Goal: Information Seeking & Learning: Learn about a topic

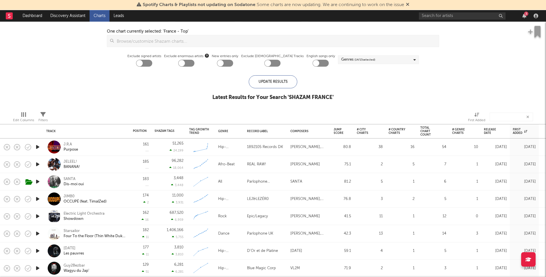
click at [40, 146] on icon "button" at bounding box center [38, 147] width 6 height 7
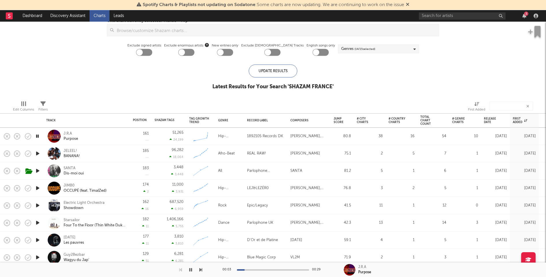
click at [36, 153] on icon "button" at bounding box center [38, 153] width 6 height 7
click at [37, 169] on icon "button" at bounding box center [38, 171] width 6 height 7
click at [266, 270] on div at bounding box center [273, 270] width 72 height 1
click at [39, 154] on icon "button" at bounding box center [38, 153] width 6 height 7
click at [38, 136] on icon "button" at bounding box center [38, 136] width 6 height 7
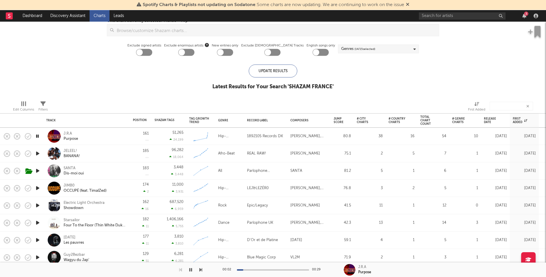
click at [37, 170] on icon "button" at bounding box center [38, 171] width 6 height 7
click at [37, 189] on icon "button" at bounding box center [38, 188] width 6 height 7
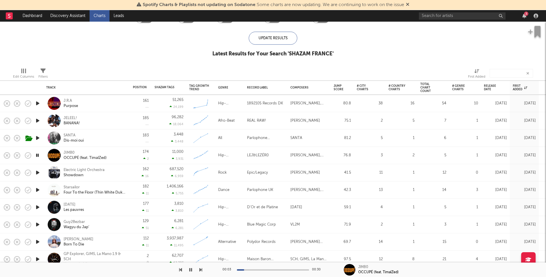
click at [524, 14] on div "3" at bounding box center [526, 14] width 4 height 4
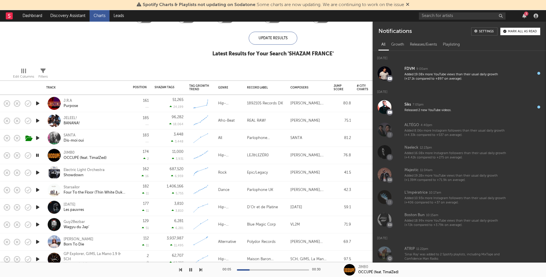
click at [520, 33] on button "Mark all as read" at bounding box center [520, 32] width 40 height 8
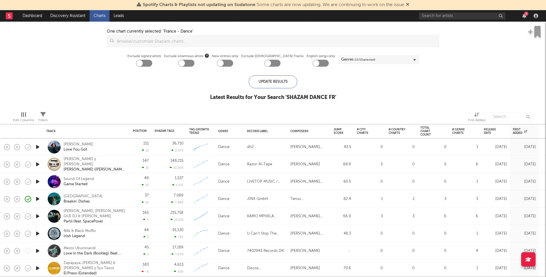
click at [38, 166] on icon "button" at bounding box center [38, 164] width 6 height 7
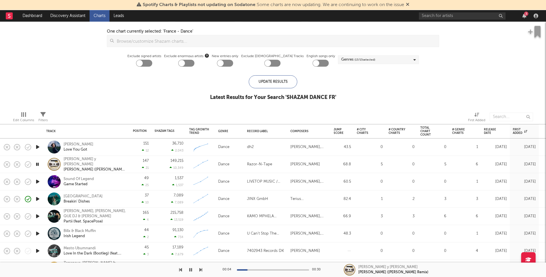
click at [39, 146] on icon "button" at bounding box center [38, 147] width 6 height 7
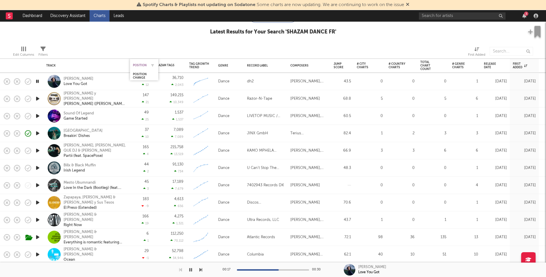
click at [142, 64] on div "Position" at bounding box center [140, 65] width 14 height 3
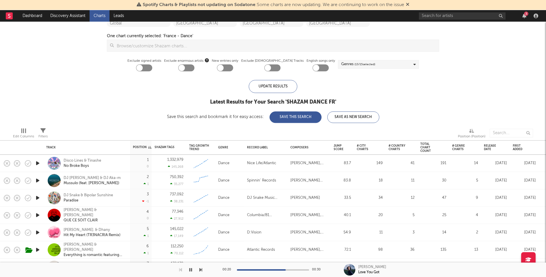
click at [305, 269] on div "00:20 00:30" at bounding box center [273, 270] width 101 height 14
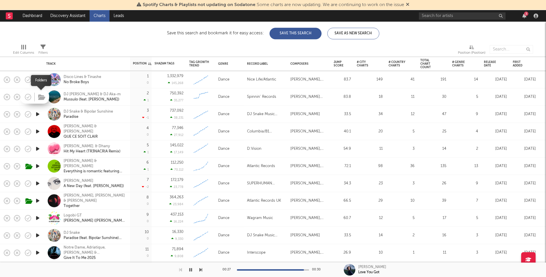
click at [42, 97] on icon "button" at bounding box center [41, 97] width 7 height 6
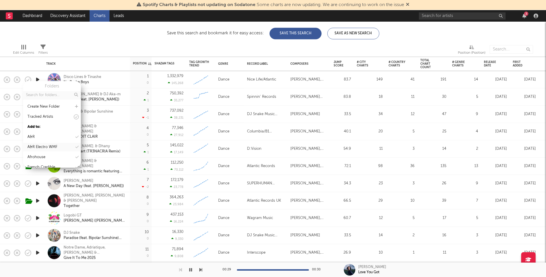
scroll to position [139, 0]
click at [51, 127] on div "WEA" at bounding box center [52, 130] width 58 height 9
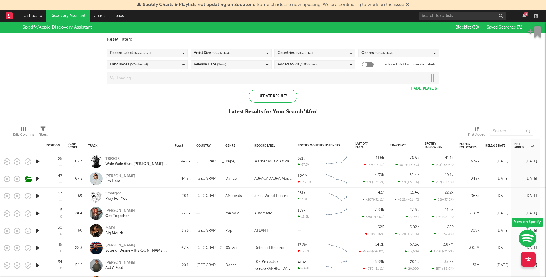
click at [37, 195] on icon "button" at bounding box center [38, 196] width 6 height 7
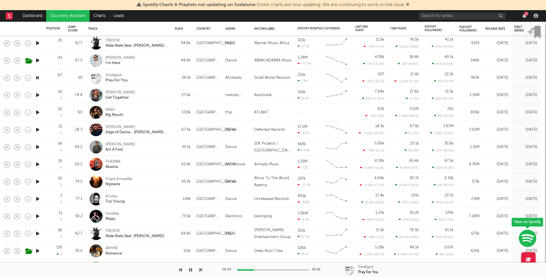
click at [38, 146] on icon "button" at bounding box center [38, 147] width 6 height 7
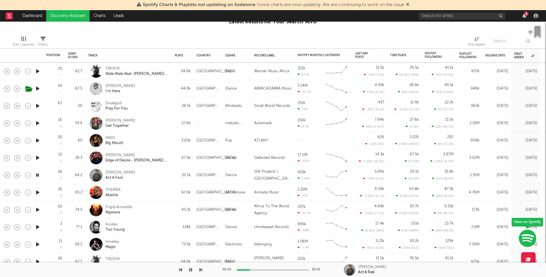
click at [38, 140] on icon "button" at bounding box center [38, 140] width 6 height 7
click at [38, 122] on icon "button" at bounding box center [38, 123] width 6 height 7
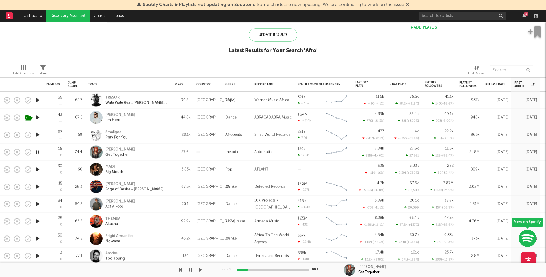
click at [37, 135] on icon "button" at bounding box center [38, 134] width 6 height 7
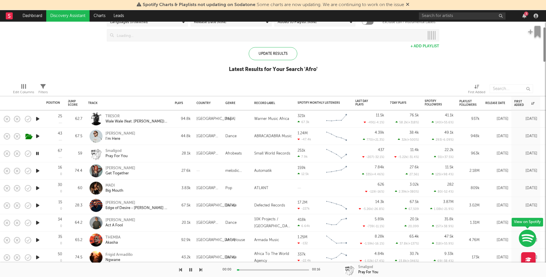
click at [38, 136] on icon "button" at bounding box center [38, 136] width 6 height 7
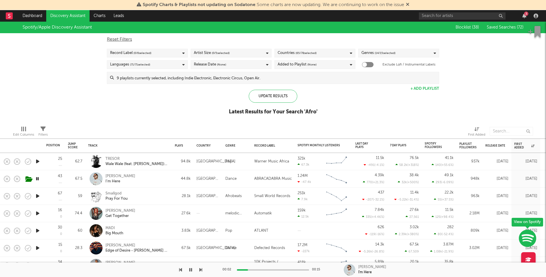
click at [194, 80] on input at bounding box center [276, 78] width 325 height 12
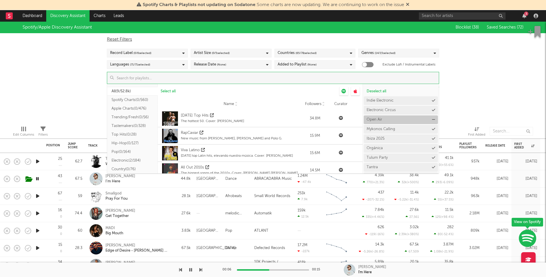
scroll to position [8, 0]
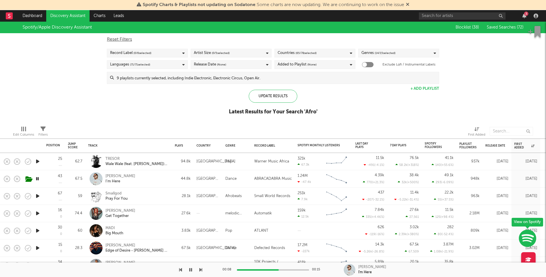
click at [467, 110] on div "Spotify/Apple Discovery Assistant Blocklist ( 38 ) Saved Searches ( 72 ) Reset …" at bounding box center [273, 72] width 546 height 100
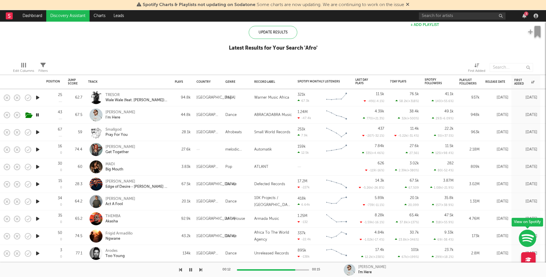
click at [38, 219] on icon "button" at bounding box center [38, 219] width 6 height 7
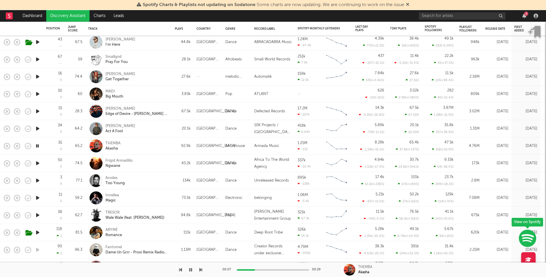
click at [37, 197] on icon "button" at bounding box center [38, 197] width 6 height 7
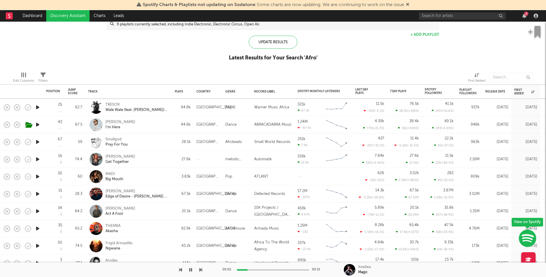
click at [158, 160] on div "Henri Bergmann Get Together" at bounding box center [136, 159] width 62 height 10
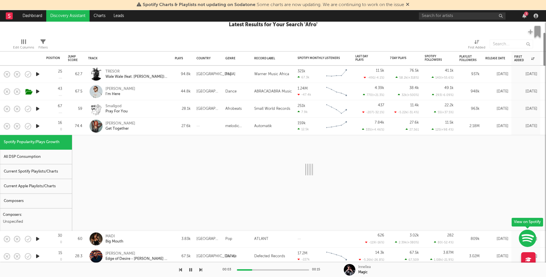
click at [58, 167] on div "Current Spotify Playlists/Charts" at bounding box center [36, 172] width 72 height 15
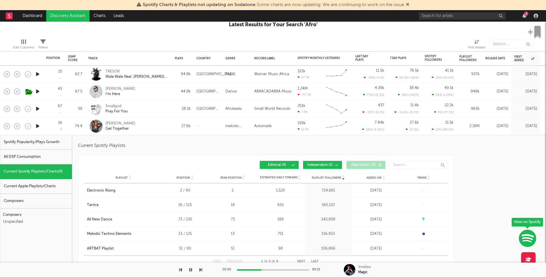
click at [38, 125] on icon "button" at bounding box center [38, 126] width 6 height 7
click at [38, 125] on icon "button" at bounding box center [37, 126] width 5 height 7
click at [149, 127] on div "Henri Bergmann Get Together" at bounding box center [136, 126] width 62 height 10
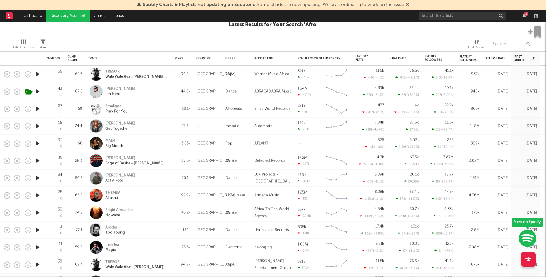
click at [149, 144] on div "MADI Big Mouth" at bounding box center [136, 143] width 62 height 10
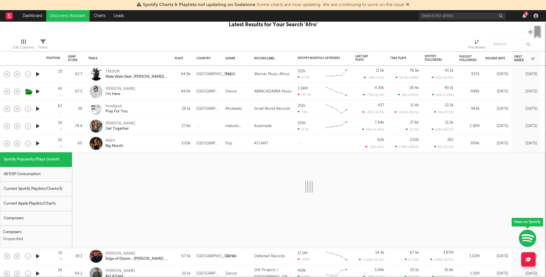
click at [42, 192] on div "Current Spotify Playlists/Charts ( 3 )" at bounding box center [36, 189] width 72 height 15
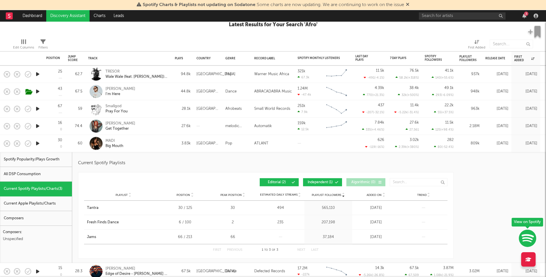
click at [157, 143] on div "MADI Big Mouth" at bounding box center [136, 143] width 62 height 10
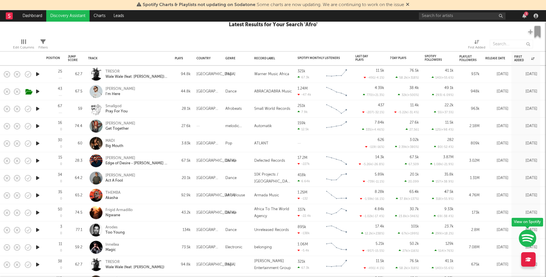
click at [170, 74] on div "TRESOR Wale Wale (feat. Sofiya Nzau) [WITH U Remix Radio Edit]" at bounding box center [128, 74] width 87 height 17
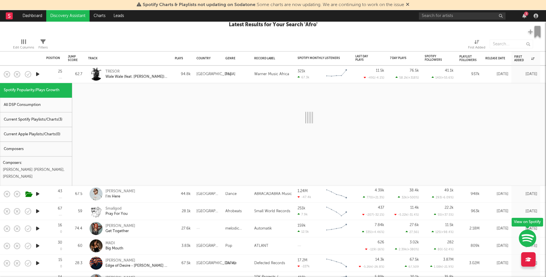
click at [47, 119] on div "Current Spotify Playlists/Charts ( 3 )" at bounding box center [36, 120] width 72 height 15
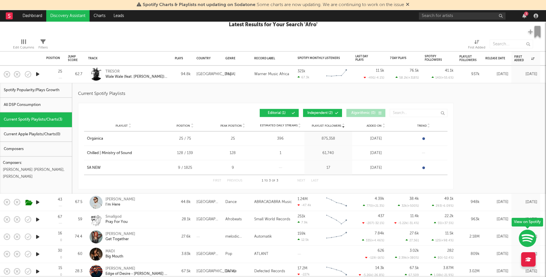
click at [175, 75] on div "94.8k" at bounding box center [183, 74] width 22 height 17
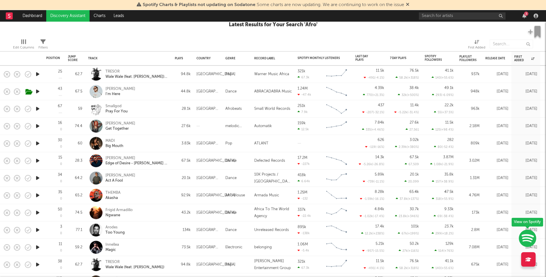
click at [162, 93] on div "Nico de Andrea I'm Here" at bounding box center [136, 91] width 62 height 10
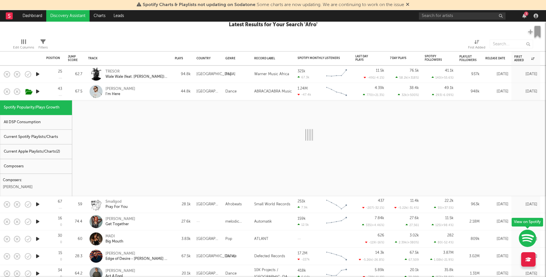
click at [53, 131] on div "Current Spotify Playlists/Charts" at bounding box center [36, 137] width 72 height 15
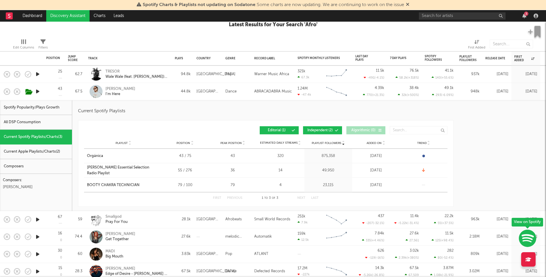
click at [165, 97] on div "Nico de Andrea I'm Here" at bounding box center [128, 91] width 81 height 17
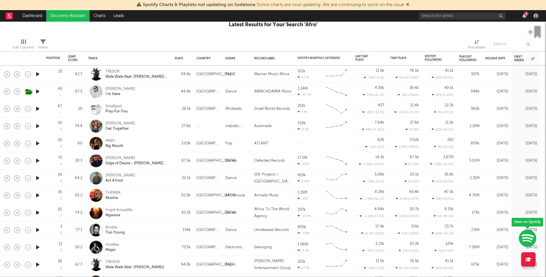
click at [173, 160] on div "67.5k" at bounding box center [183, 161] width 22 height 17
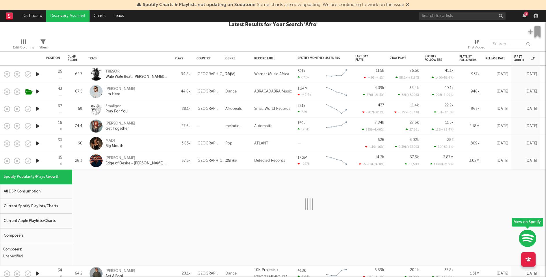
click at [50, 206] on div "Current Spotify Playlists/Charts" at bounding box center [36, 206] width 72 height 15
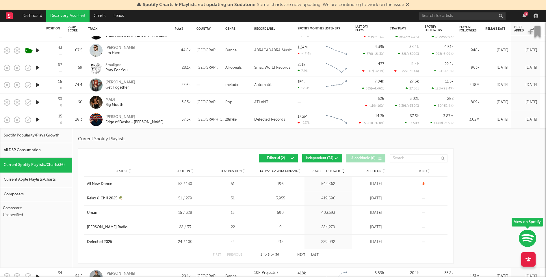
click at [65, 155] on div "All DSP Consumption" at bounding box center [36, 150] width 72 height 15
select select "1w"
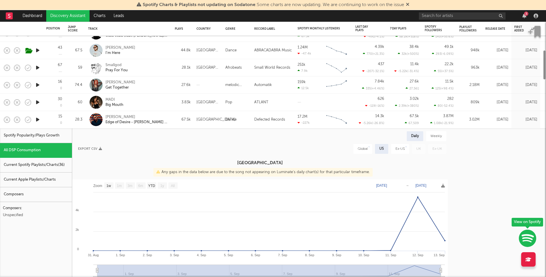
click at [60, 169] on div "Current Spotify Playlists/Charts ( 36 )" at bounding box center [36, 165] width 72 height 15
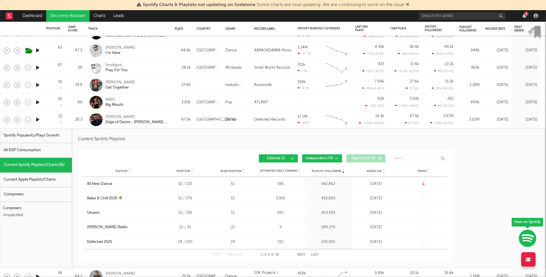
click at [310, 161] on button "Independent ( 34 )" at bounding box center [322, 159] width 40 height 8
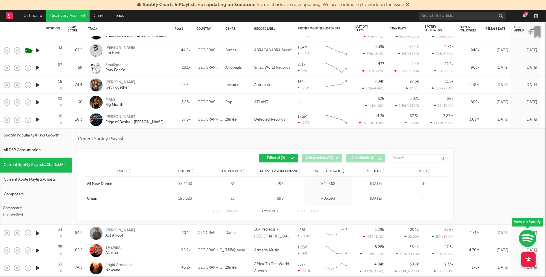
click at [191, 121] on div "67.5k" at bounding box center [183, 119] width 22 height 17
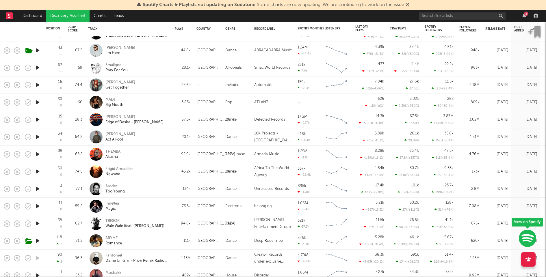
click at [155, 136] on div "Liva K Act A Fool" at bounding box center [136, 137] width 62 height 10
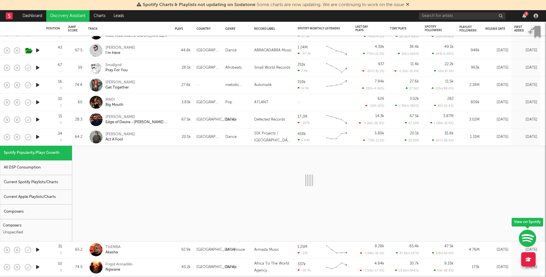
click at [42, 182] on div "Current Spotify Playlists/Charts" at bounding box center [36, 182] width 72 height 15
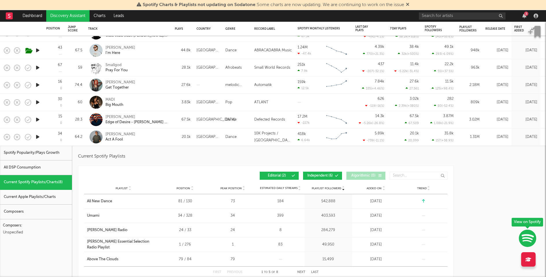
click at [157, 137] on div "Liva K Act A Fool" at bounding box center [136, 137] width 62 height 10
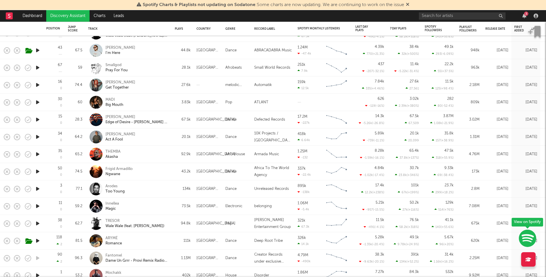
click at [525, 15] on div "3" at bounding box center [526, 14] width 4 height 4
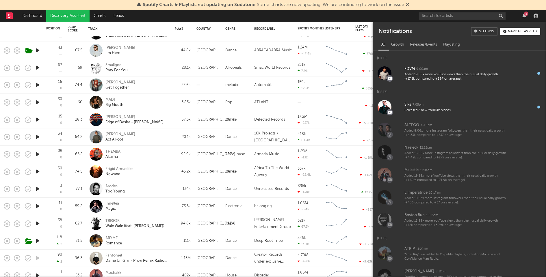
click at [525, 15] on div "3" at bounding box center [526, 14] width 4 height 4
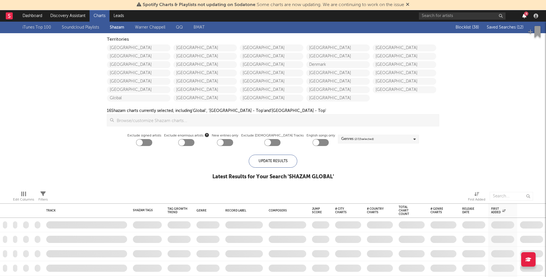
click at [524, 17] on icon "button" at bounding box center [524, 16] width 4 height 5
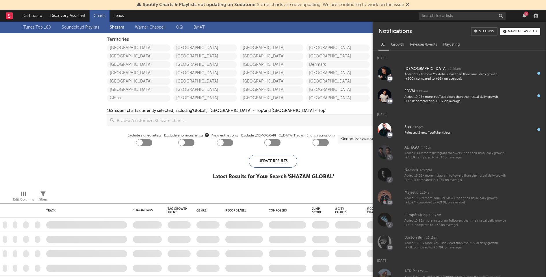
click at [520, 33] on div "Mark all as read" at bounding box center [522, 31] width 29 height 3
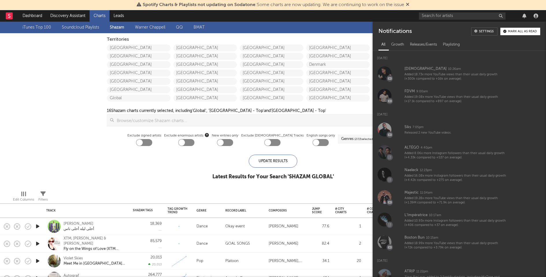
click at [85, 150] on div "iTunes Top 100 Soundcloud Playlists [PERSON_NAME] QQ BMAT Blocklist ( 38 ) Save…" at bounding box center [273, 104] width 546 height 165
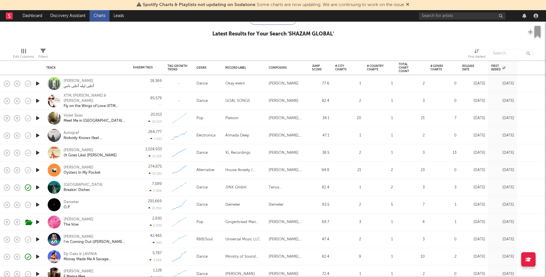
click at [36, 117] on icon "button" at bounding box center [38, 118] width 6 height 7
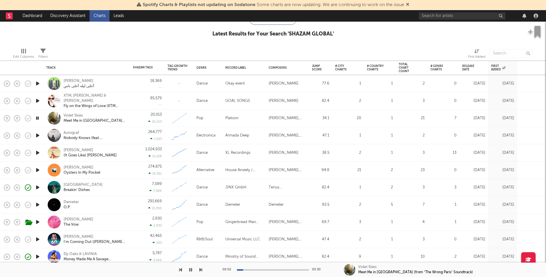
click at [38, 99] on icon "button" at bounding box center [38, 100] width 6 height 7
click at [38, 82] on icon "button" at bounding box center [38, 83] width 6 height 7
click at [38, 82] on icon "button" at bounding box center [37, 83] width 5 height 7
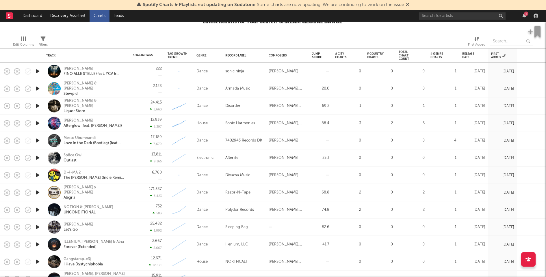
click at [39, 123] on icon "button" at bounding box center [38, 123] width 6 height 7
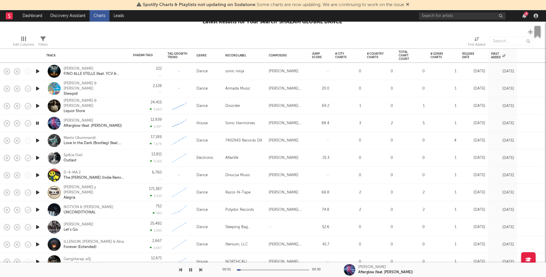
click at [37, 86] on icon "button" at bounding box center [38, 88] width 6 height 7
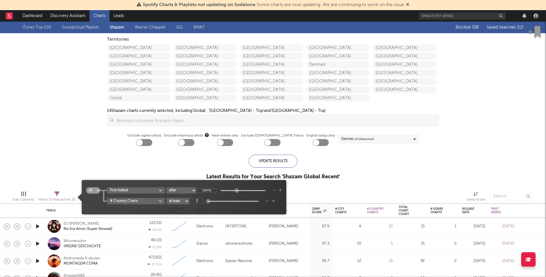
click at [58, 199] on span "( 2 filters active)" at bounding box center [59, 200] width 21 height 3
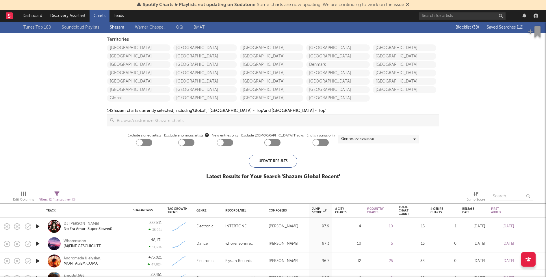
click at [58, 199] on span "( 2 filters active)" at bounding box center [59, 200] width 21 height 3
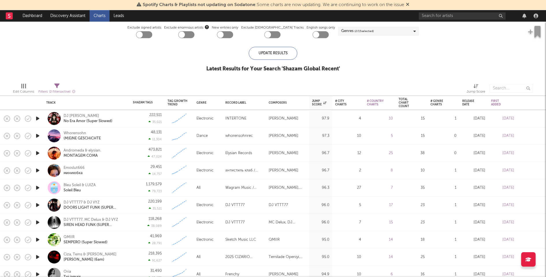
click at [39, 117] on icon "button" at bounding box center [38, 118] width 6 height 7
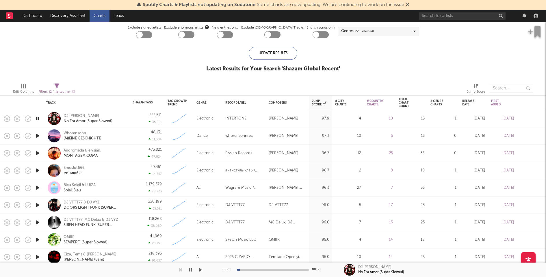
click at [39, 117] on icon "button" at bounding box center [37, 118] width 5 height 7
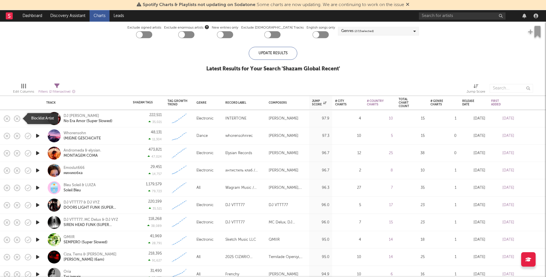
click at [16, 118] on icon "button" at bounding box center [17, 119] width 8 height 8
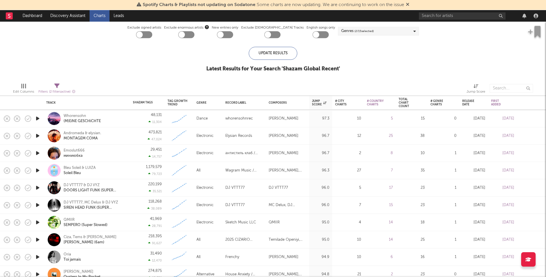
click at [36, 117] on icon "button" at bounding box center [38, 118] width 6 height 7
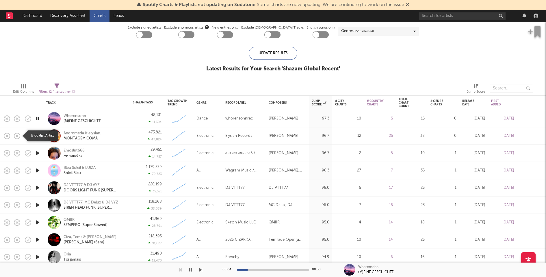
click at [15, 135] on icon "button" at bounding box center [17, 136] width 8 height 8
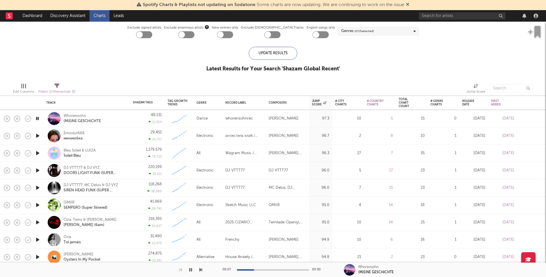
click at [38, 135] on icon "button" at bounding box center [38, 135] width 6 height 7
click at [38, 135] on icon "button" at bounding box center [37, 135] width 5 height 7
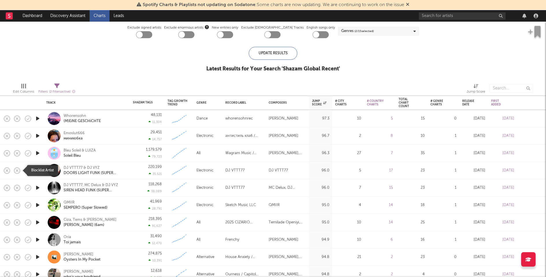
click at [16, 170] on icon "button" at bounding box center [17, 171] width 8 height 8
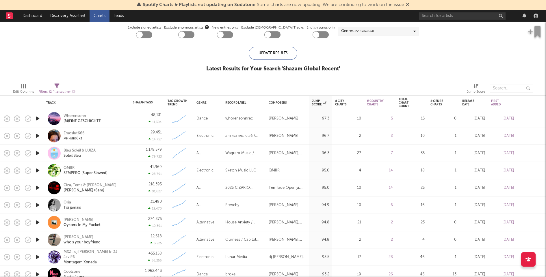
click at [36, 170] on icon "button" at bounding box center [38, 170] width 6 height 7
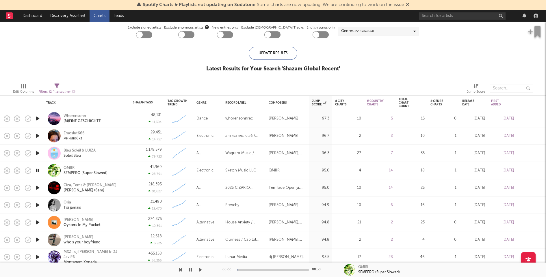
click at [36, 170] on icon "button" at bounding box center [37, 170] width 5 height 7
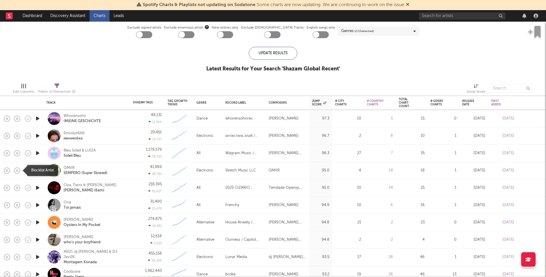
click at [17, 168] on icon "button" at bounding box center [17, 171] width 8 height 8
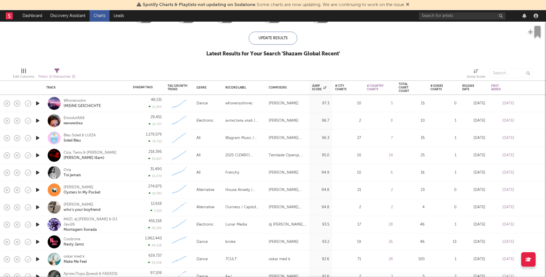
click at [123, 156] on div "Ciza, Tems & Omah Lay Isaka II (6am)" at bounding box center [95, 155] width 62 height 10
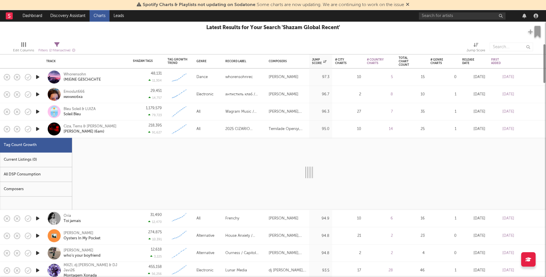
select select "1w"
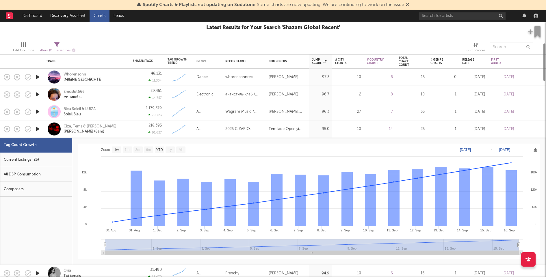
click at [51, 157] on div "Current Listings (26)" at bounding box center [36, 160] width 72 height 15
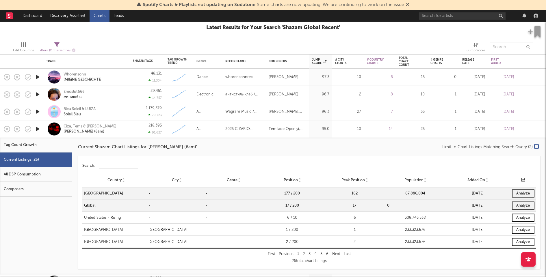
click at [39, 129] on icon "button" at bounding box center [38, 129] width 6 height 7
click at [275, 270] on div at bounding box center [273, 270] width 72 height 1
click at [310, 253] on div "3" at bounding box center [310, 254] width 6 height 7
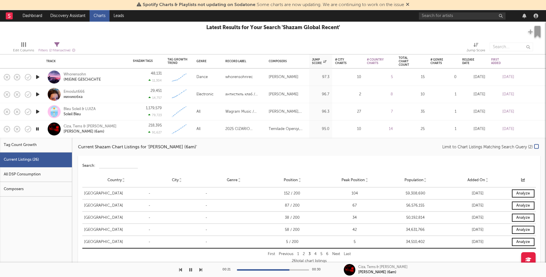
click at [126, 131] on div "Ciza, Tems & Omah Lay Isaka II (6am)" at bounding box center [86, 129] width 81 height 17
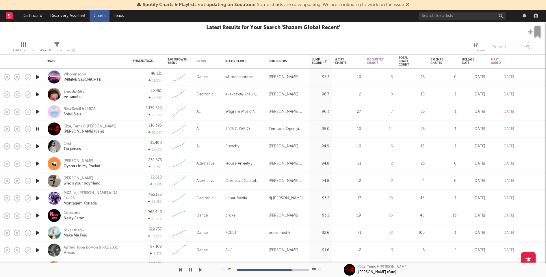
click at [39, 127] on icon "button" at bounding box center [37, 129] width 5 height 7
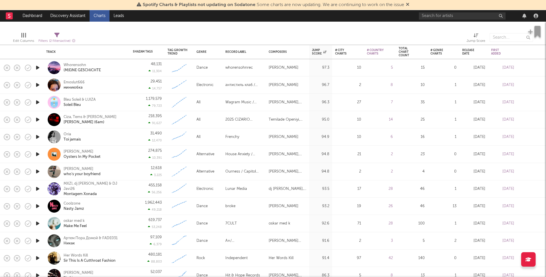
click at [37, 136] on icon "button" at bounding box center [38, 137] width 6 height 7
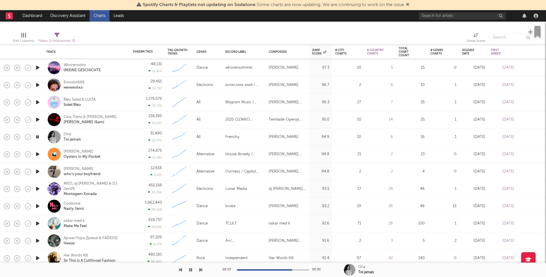
click at [37, 136] on icon "button" at bounding box center [37, 137] width 5 height 7
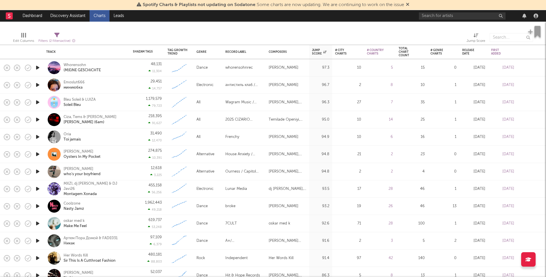
click at [37, 136] on icon "button" at bounding box center [38, 137] width 6 height 7
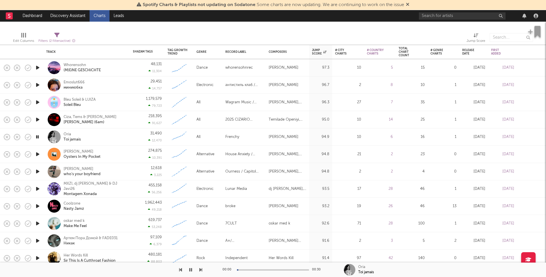
click at [37, 136] on icon "button" at bounding box center [37, 137] width 5 height 7
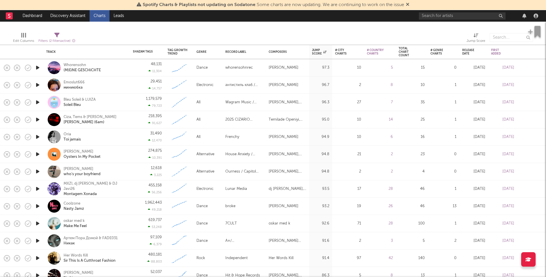
click at [110, 136] on div "Oria Toi jamais" at bounding box center [95, 137] width 62 height 10
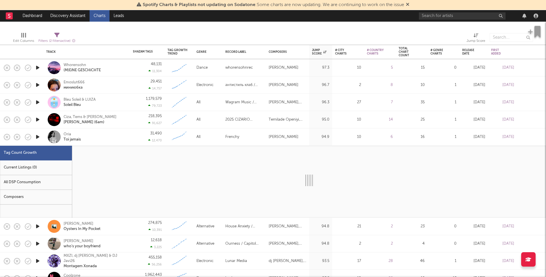
select select "1w"
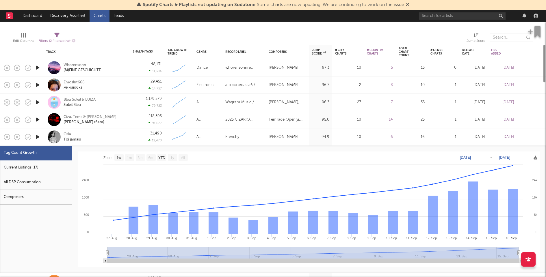
click at [33, 172] on div "Current Listings (17)" at bounding box center [36, 168] width 72 height 15
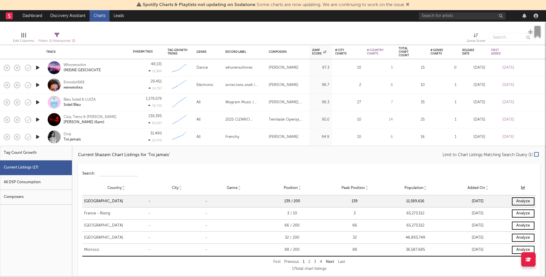
click at [328, 259] on div "Next" at bounding box center [330, 262] width 12 height 7
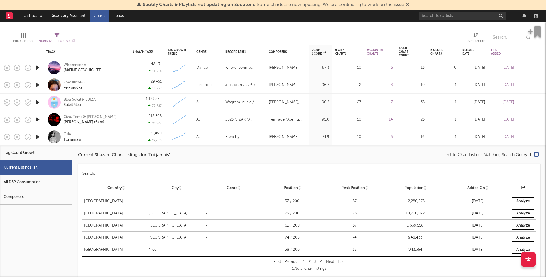
click at [39, 136] on icon "button" at bounding box center [38, 137] width 6 height 7
click at [117, 136] on div "Oria Toi jamais" at bounding box center [95, 137] width 62 height 10
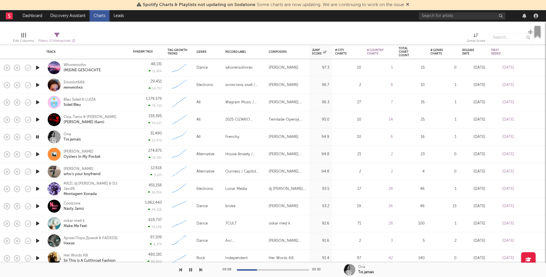
click at [39, 136] on icon "button" at bounding box center [37, 137] width 5 height 7
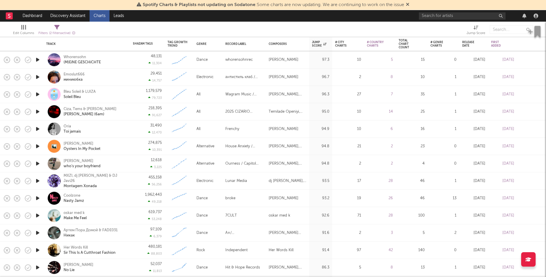
click at [37, 145] on icon "button" at bounding box center [38, 146] width 6 height 7
click at [37, 162] on icon "button" at bounding box center [38, 163] width 6 height 7
click at [37, 162] on icon "button" at bounding box center [37, 163] width 5 height 7
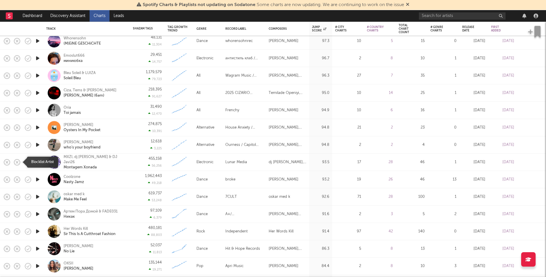
click at [18, 162] on icon "button" at bounding box center [17, 162] width 8 height 8
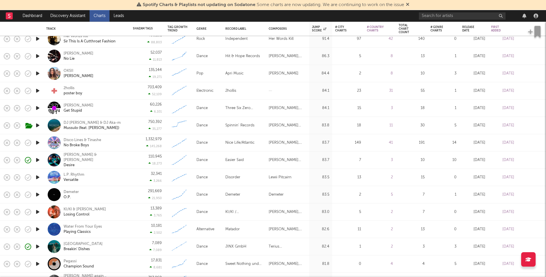
click at [37, 228] on icon "button" at bounding box center [38, 229] width 6 height 7
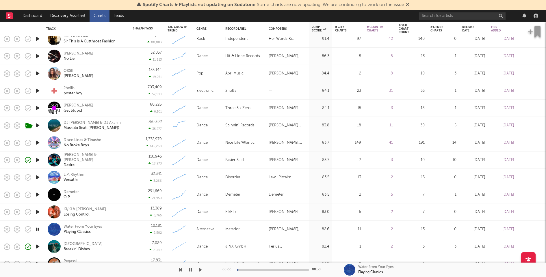
click at [37, 228] on icon "button" at bounding box center [37, 229] width 5 height 7
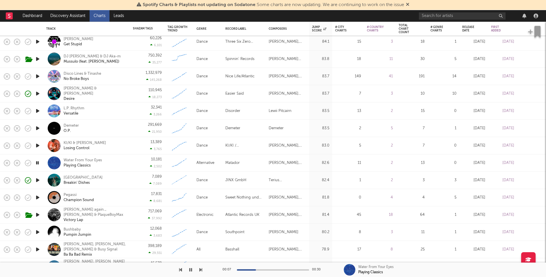
click at [37, 129] on icon "button" at bounding box center [38, 128] width 6 height 7
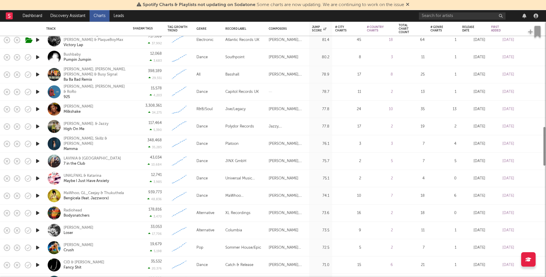
click at [38, 144] on icon "button" at bounding box center [38, 143] width 6 height 7
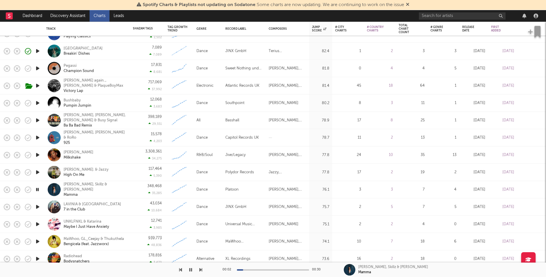
click at [39, 172] on icon "button" at bounding box center [38, 172] width 6 height 7
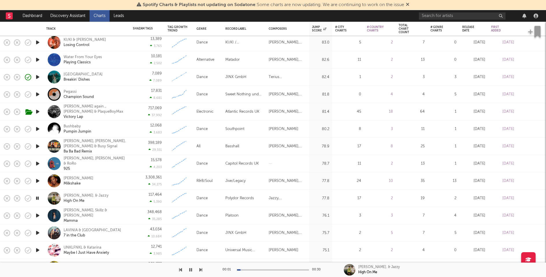
click at [39, 181] on icon "button" at bounding box center [38, 181] width 6 height 7
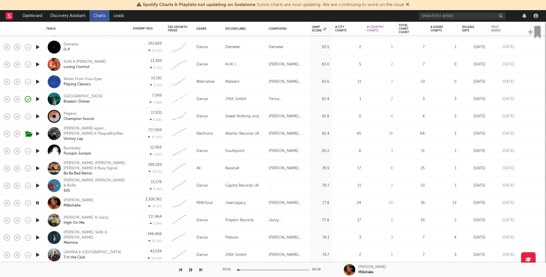
click at [38, 185] on icon "button" at bounding box center [38, 185] width 6 height 7
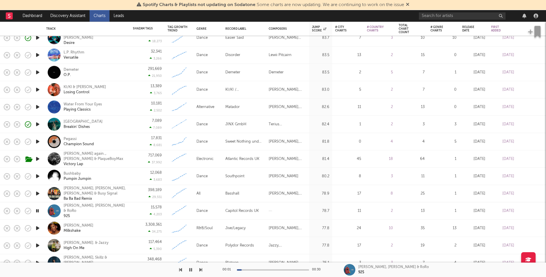
click at [38, 193] on icon "button" at bounding box center [38, 193] width 6 height 7
click at [38, 193] on icon "button" at bounding box center [37, 193] width 5 height 7
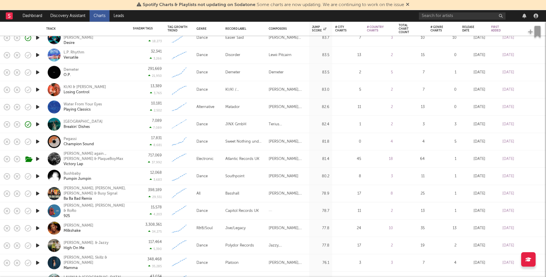
click at [36, 176] on icon "button" at bounding box center [38, 176] width 6 height 7
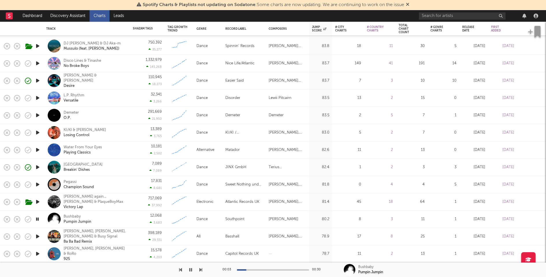
click at [38, 200] on icon "button" at bounding box center [38, 202] width 6 height 7
click at [38, 184] on icon "button" at bounding box center [38, 184] width 6 height 7
click at [266, 268] on div "00:02 00:30" at bounding box center [273, 270] width 101 height 14
click at [268, 270] on div at bounding box center [273, 270] width 72 height 1
click at [38, 149] on icon "button" at bounding box center [38, 150] width 6 height 7
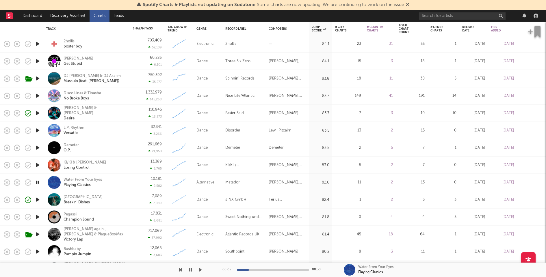
click at [37, 166] on icon "button" at bounding box center [38, 165] width 6 height 7
click at [37, 166] on icon "button" at bounding box center [37, 165] width 5 height 7
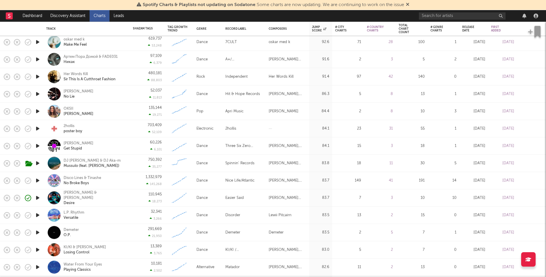
click at [36, 110] on icon "button" at bounding box center [38, 111] width 6 height 7
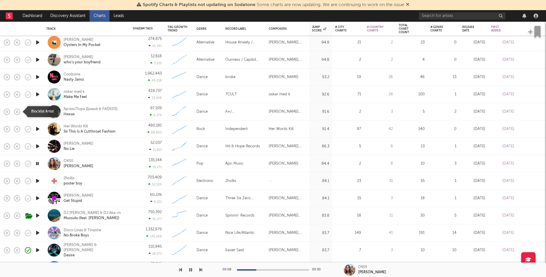
click at [18, 110] on icon "button" at bounding box center [17, 112] width 8 height 8
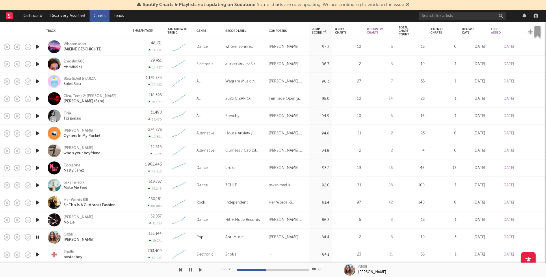
click at [38, 149] on icon "button" at bounding box center [38, 150] width 6 height 7
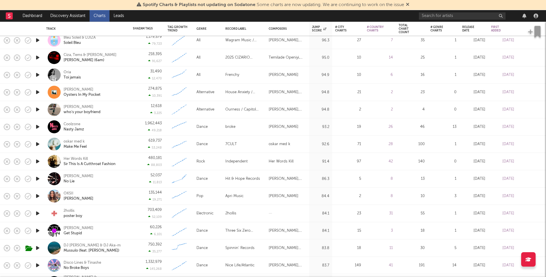
click at [38, 127] on icon "button" at bounding box center [38, 126] width 6 height 7
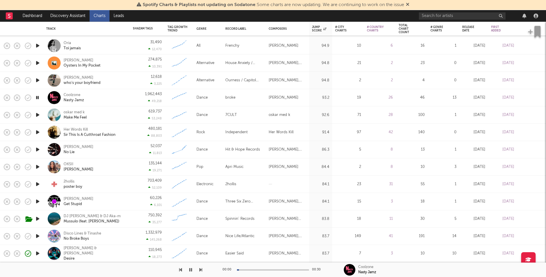
click at [37, 115] on icon "button" at bounding box center [38, 115] width 6 height 7
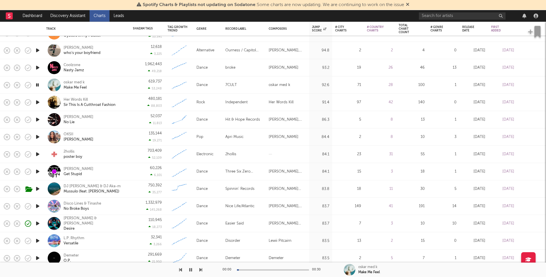
click at [37, 102] on icon "button" at bounding box center [38, 102] width 6 height 7
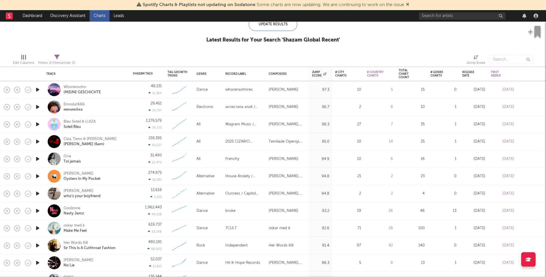
click at [38, 91] on icon "button" at bounding box center [38, 89] width 6 height 7
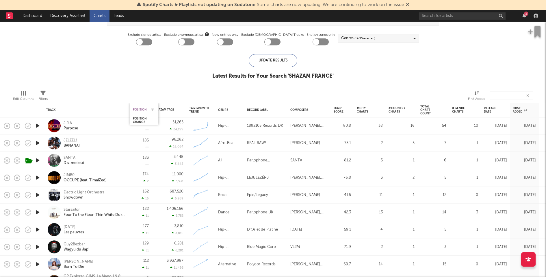
click at [138, 110] on div "Position" at bounding box center [140, 109] width 14 height 3
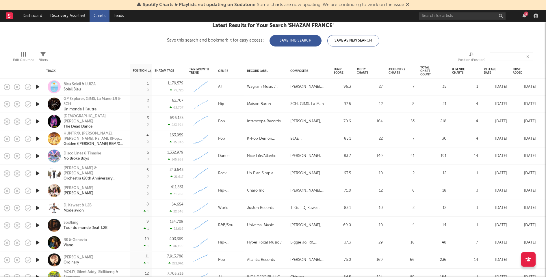
click at [37, 105] on icon "button" at bounding box center [38, 104] width 6 height 7
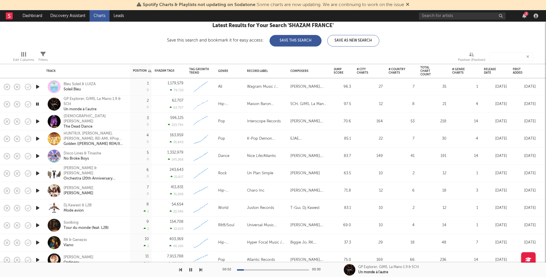
click at [37, 103] on icon "button" at bounding box center [37, 104] width 5 height 7
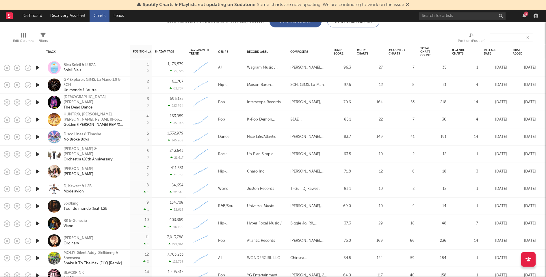
click at [35, 189] on icon "button" at bounding box center [38, 189] width 6 height 7
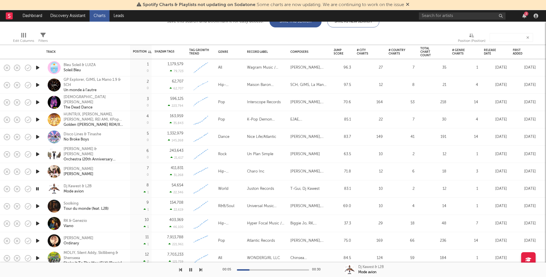
click at [35, 189] on icon "button" at bounding box center [37, 189] width 5 height 7
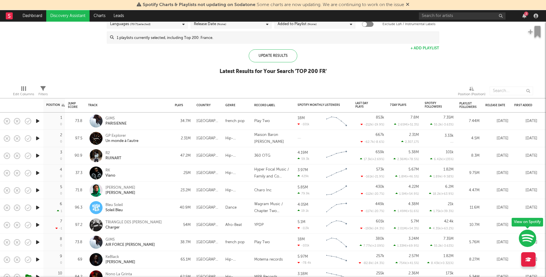
click at [37, 120] on icon "button" at bounding box center [38, 121] width 6 height 7
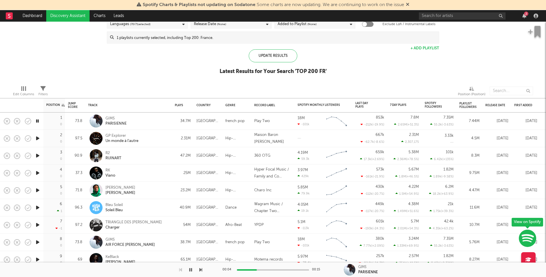
click at [38, 138] on icon "button" at bounding box center [38, 138] width 6 height 7
click at [38, 138] on icon "button" at bounding box center [37, 138] width 5 height 7
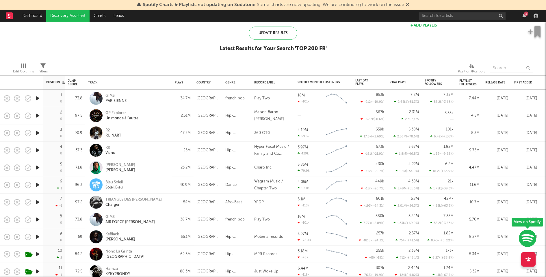
click at [38, 253] on icon "button" at bounding box center [38, 254] width 6 height 7
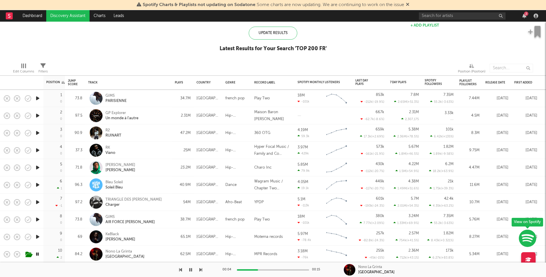
click at [38, 253] on icon "button" at bounding box center [37, 254] width 5 height 7
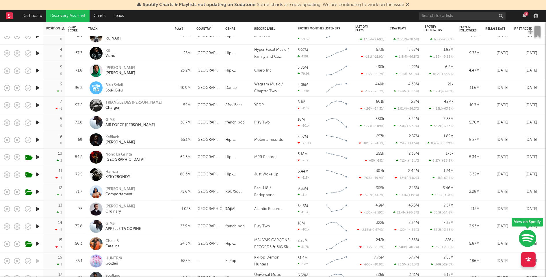
click at [38, 244] on icon "button" at bounding box center [38, 243] width 6 height 7
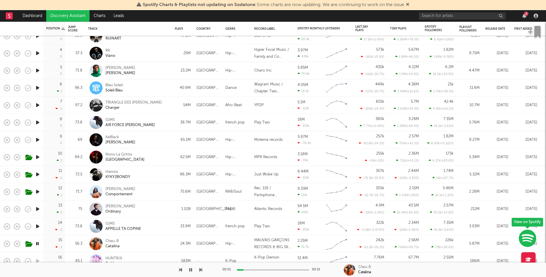
click at [38, 244] on icon "button" at bounding box center [37, 243] width 5 height 7
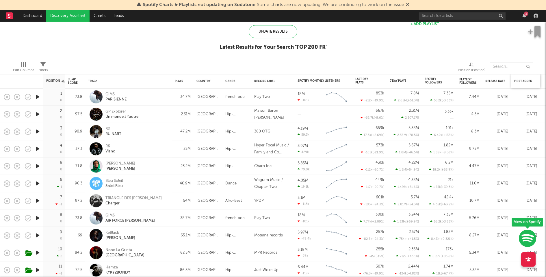
click at [520, 77] on div "First Added" at bounding box center [525, 81] width 23 height 12
click at [520, 79] on div "First Added" at bounding box center [525, 81] width 23 height 12
click at [520, 80] on div "First Added" at bounding box center [524, 80] width 20 height 3
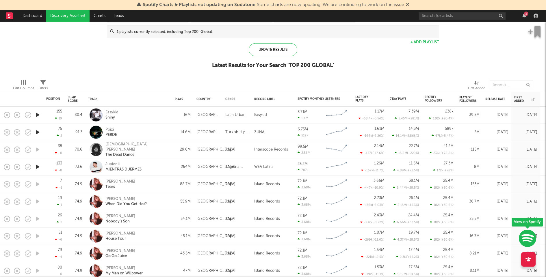
click at [36, 113] on icon "button" at bounding box center [38, 115] width 6 height 7
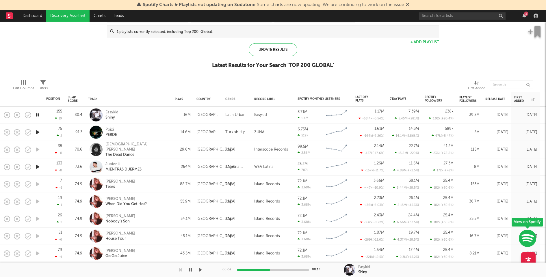
click at [39, 132] on icon "button" at bounding box center [38, 132] width 6 height 7
click at [39, 132] on icon "button" at bounding box center [37, 132] width 5 height 7
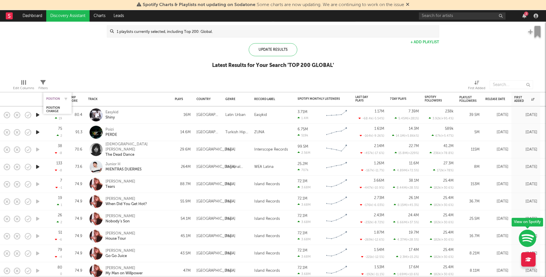
click at [53, 97] on div "Position" at bounding box center [53, 98] width 14 height 3
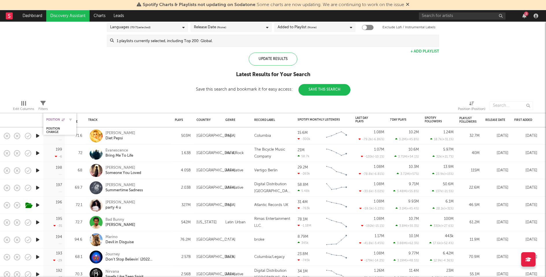
click at [55, 119] on div "Position" at bounding box center [55, 119] width 18 height 3
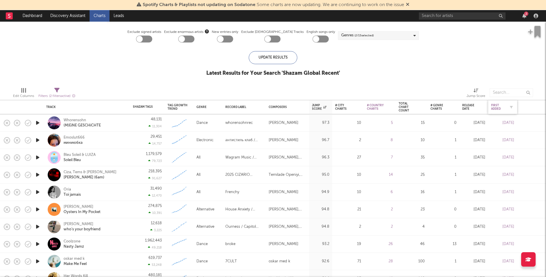
click at [499, 108] on div "First Added" at bounding box center [498, 107] width 14 height 7
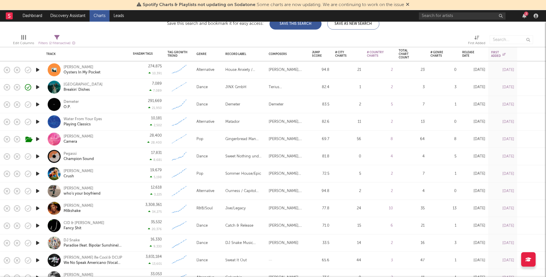
click at [38, 120] on icon "button" at bounding box center [38, 121] width 6 height 7
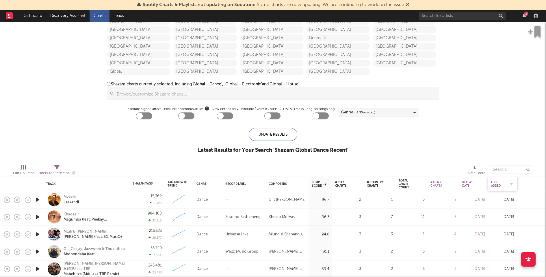
click at [497, 181] on div "First Added" at bounding box center [498, 184] width 14 height 7
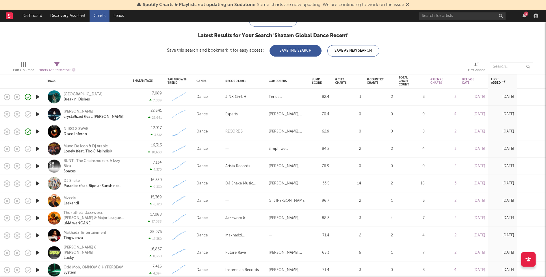
click at [38, 114] on icon "button" at bounding box center [38, 114] width 6 height 7
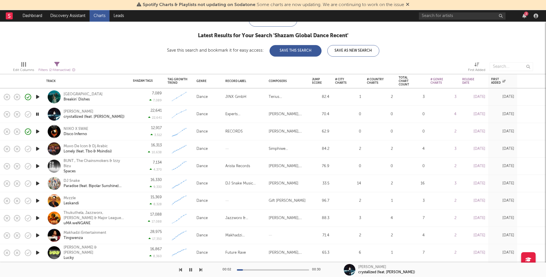
click at [38, 167] on icon "button" at bounding box center [38, 166] width 6 height 7
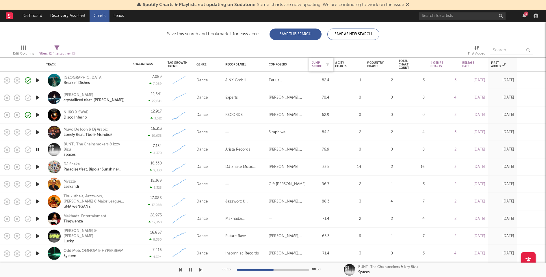
click at [317, 65] on div "Jump Score" at bounding box center [317, 64] width 10 height 7
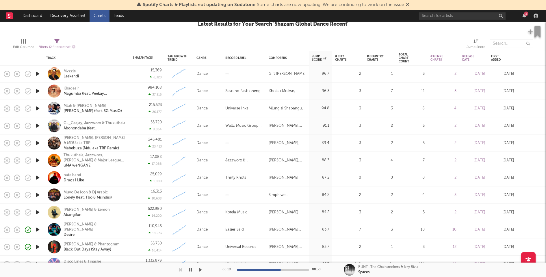
click at [38, 71] on icon "button" at bounding box center [38, 73] width 6 height 7
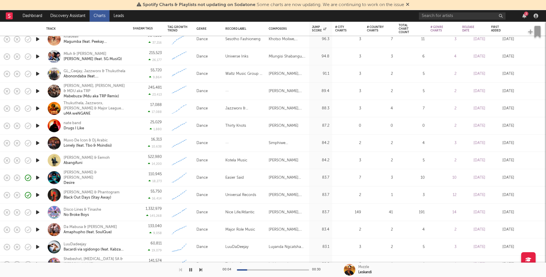
click at [40, 127] on icon "button" at bounding box center [38, 125] width 6 height 7
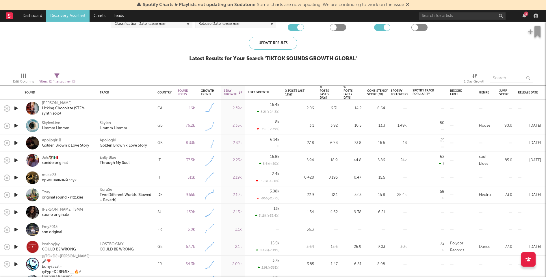
click at [15, 109] on icon "button" at bounding box center [16, 108] width 6 height 7
click at [16, 176] on icon "button" at bounding box center [16, 177] width 6 height 7
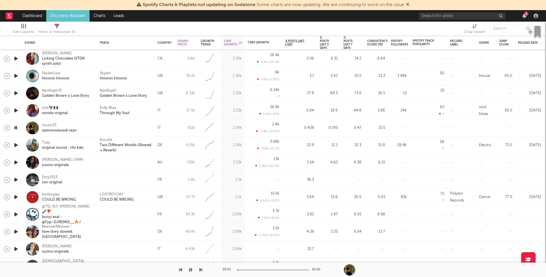
click at [16, 161] on icon "button" at bounding box center [16, 162] width 6 height 7
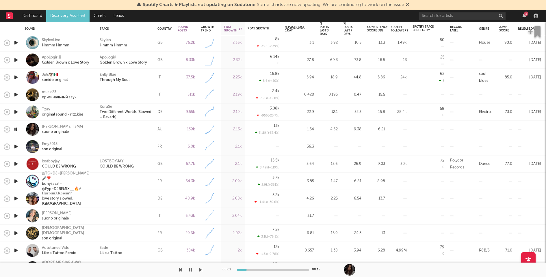
click at [17, 146] on icon "button" at bounding box center [16, 146] width 6 height 7
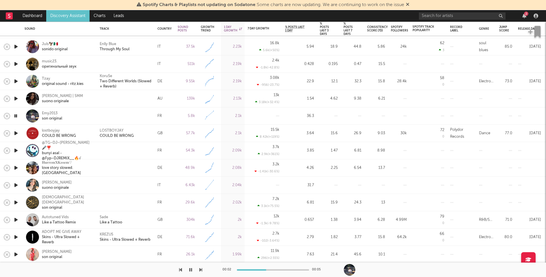
click at [16, 201] on icon "button" at bounding box center [16, 202] width 6 height 7
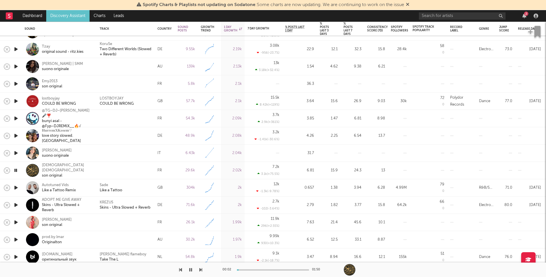
click at [16, 222] on icon "button" at bounding box center [16, 222] width 6 height 7
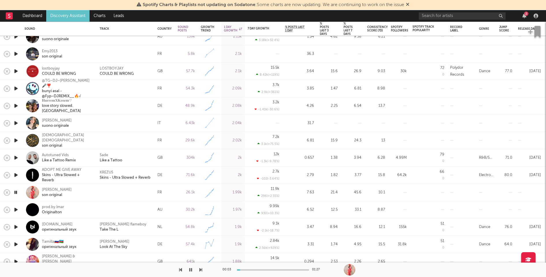
click at [16, 208] on icon "button" at bounding box center [16, 209] width 6 height 7
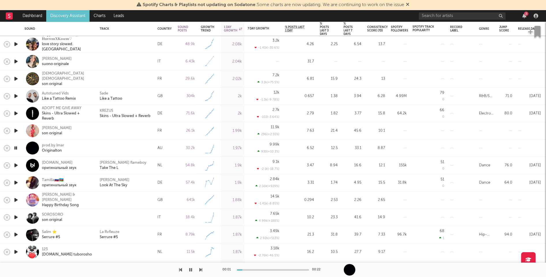
click at [15, 198] on icon "button" at bounding box center [16, 200] width 6 height 7
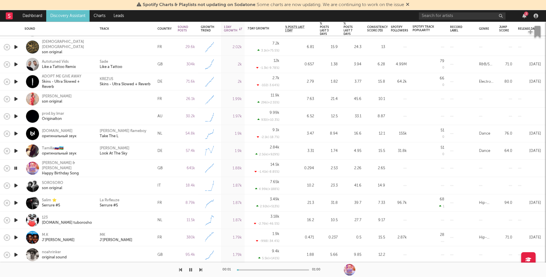
click at [16, 184] on icon "button" at bounding box center [16, 185] width 6 height 7
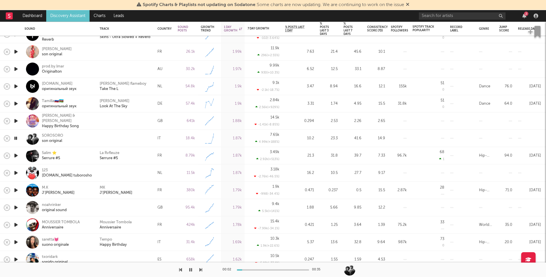
click at [16, 172] on icon "button" at bounding box center [16, 173] width 6 height 7
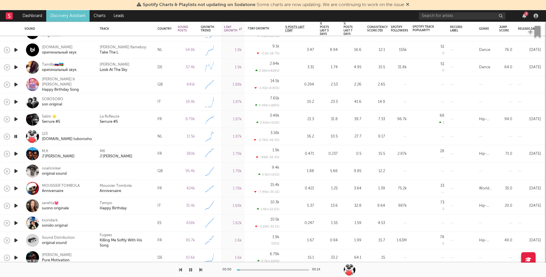
click at [16, 170] on icon "button" at bounding box center [16, 171] width 6 height 7
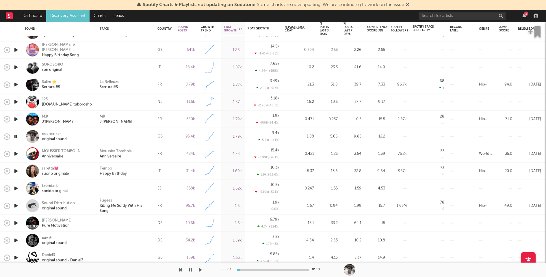
click at [17, 188] on icon "button" at bounding box center [16, 188] width 6 height 7
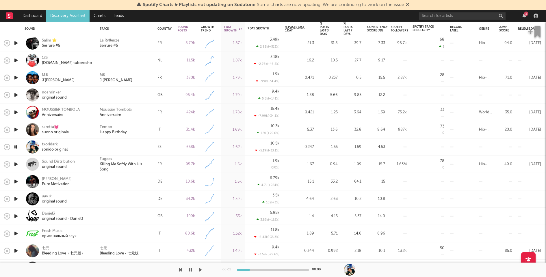
click at [17, 181] on icon "button" at bounding box center [16, 181] width 6 height 7
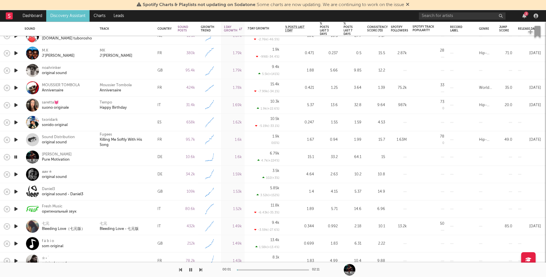
click at [17, 175] on icon "button" at bounding box center [16, 174] width 6 height 7
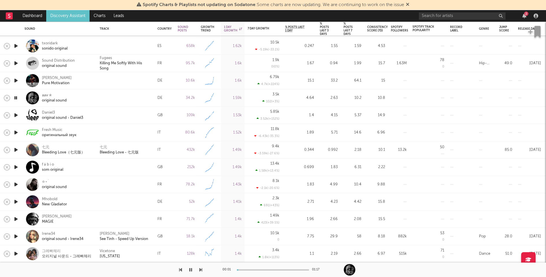
click at [15, 183] on icon "button" at bounding box center [16, 184] width 6 height 7
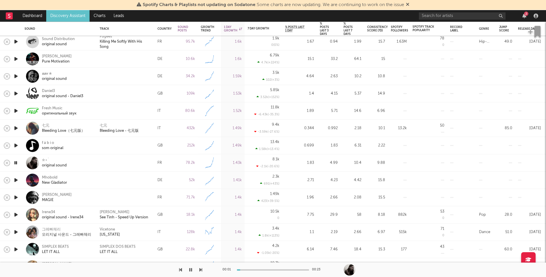
click at [16, 181] on icon "button" at bounding box center [16, 180] width 6 height 7
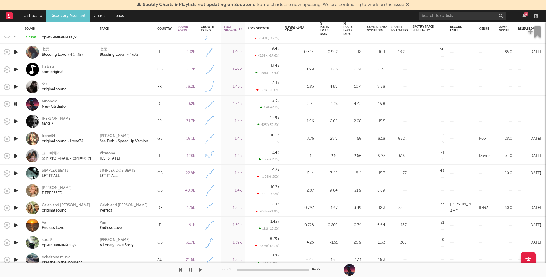
click at [17, 190] on icon "button" at bounding box center [16, 190] width 6 height 7
click at [138, 187] on div at bounding box center [126, 190] width 58 height 17
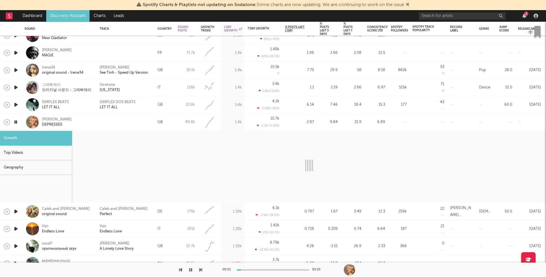
select select "1w"
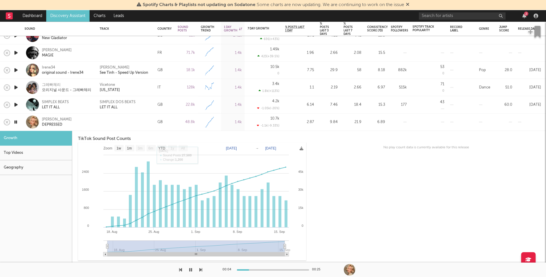
click at [108, 126] on div at bounding box center [126, 122] width 58 height 17
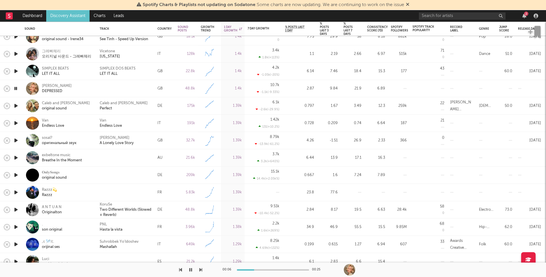
click at [15, 157] on icon "button" at bounding box center [16, 157] width 6 height 7
click at [15, 174] on icon "button" at bounding box center [16, 175] width 6 height 7
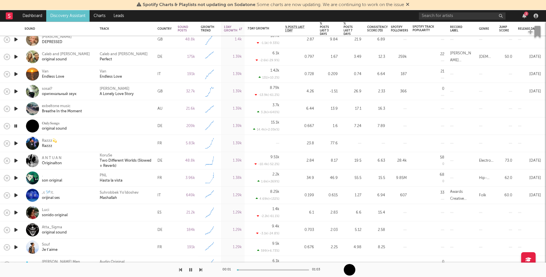
click at [15, 143] on icon "button" at bounding box center [16, 143] width 6 height 7
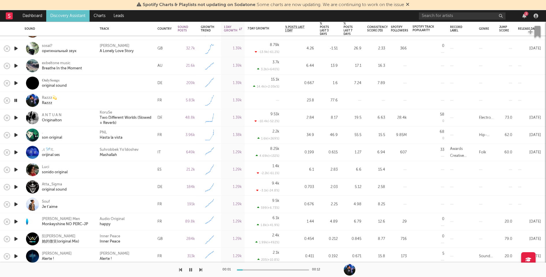
click at [16, 168] on icon "button" at bounding box center [16, 169] width 6 height 7
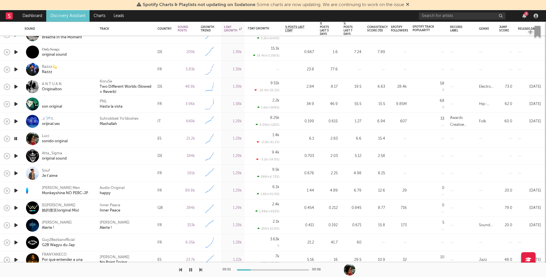
click at [16, 157] on icon "button" at bounding box center [16, 156] width 6 height 7
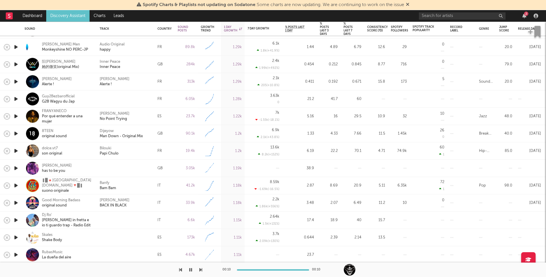
click at [16, 187] on icon "button" at bounding box center [16, 185] width 6 height 7
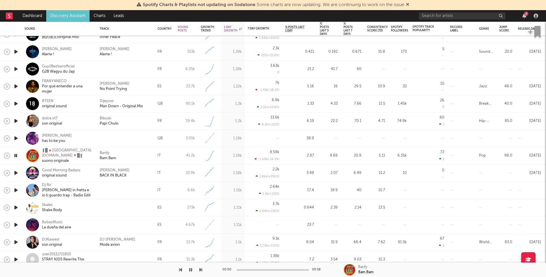
click at [16, 190] on icon "button" at bounding box center [16, 190] width 6 height 7
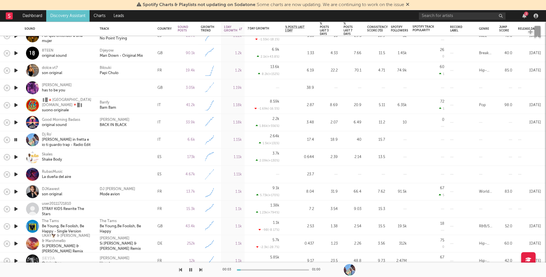
click at [16, 172] on icon "button" at bounding box center [16, 174] width 6 height 7
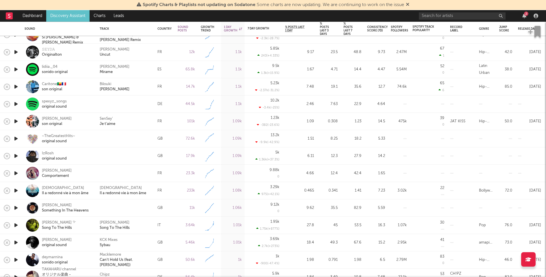
click at [17, 155] on icon "button" at bounding box center [16, 156] width 6 height 7
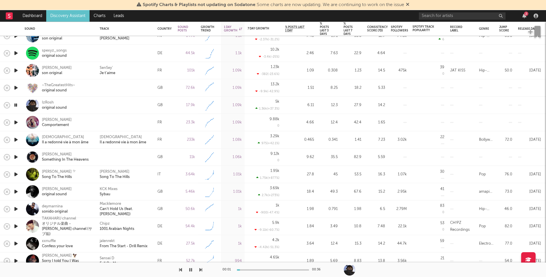
click at [16, 156] on icon "button" at bounding box center [16, 157] width 6 height 7
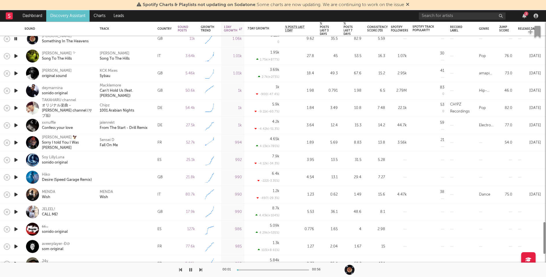
click at [16, 158] on icon "button" at bounding box center [16, 160] width 6 height 7
click at [15, 177] on icon "button" at bounding box center [16, 177] width 6 height 7
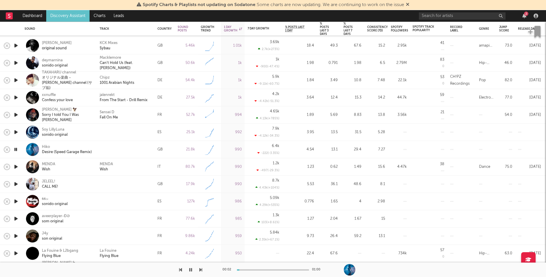
click at [16, 184] on icon "button" at bounding box center [16, 184] width 6 height 7
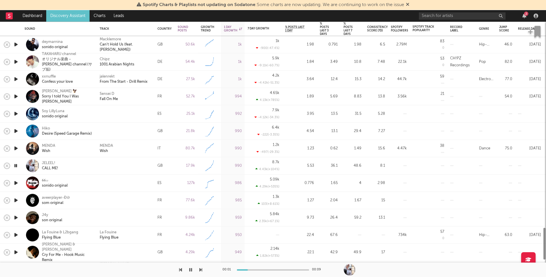
click at [16, 183] on icon "button" at bounding box center [16, 183] width 6 height 7
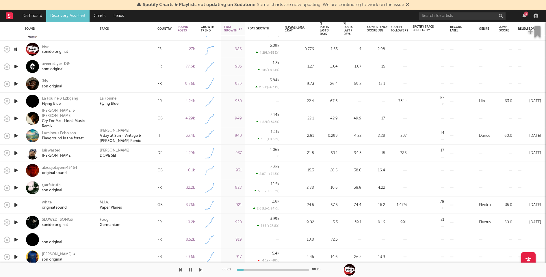
click at [16, 170] on icon "button" at bounding box center [16, 170] width 6 height 7
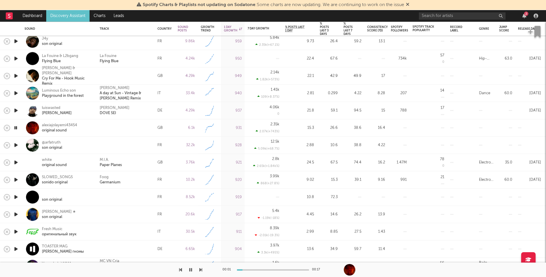
click at [16, 145] on icon "button" at bounding box center [16, 145] width 6 height 7
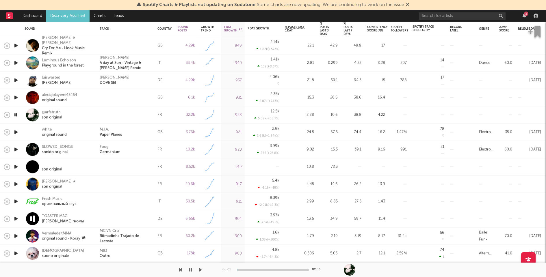
click at [15, 185] on icon "button" at bounding box center [16, 184] width 6 height 7
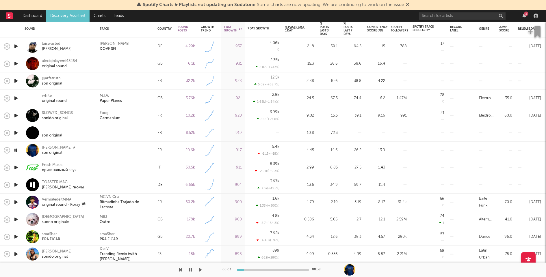
click at [15, 168] on icon "button" at bounding box center [16, 167] width 6 height 7
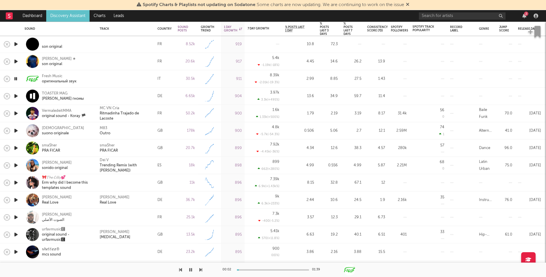
click at [14, 181] on icon "button" at bounding box center [16, 182] width 6 height 7
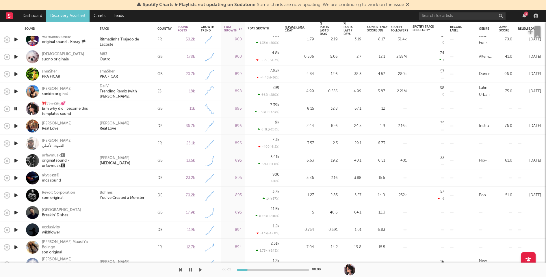
click at [16, 179] on icon "button" at bounding box center [16, 178] width 6 height 7
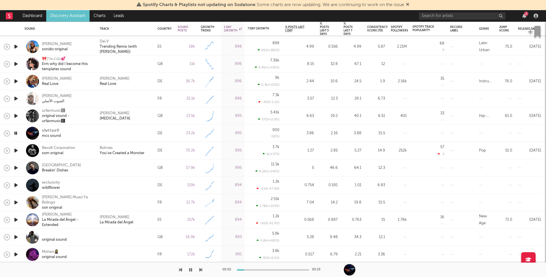
click at [16, 168] on icon "button" at bounding box center [16, 167] width 6 height 7
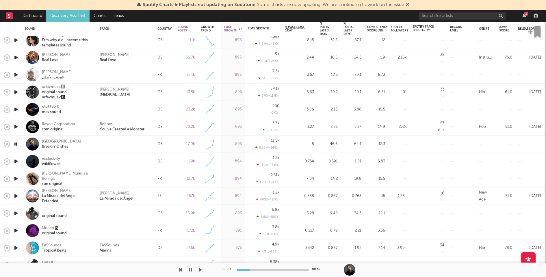
click at [16, 161] on icon "button" at bounding box center [16, 161] width 6 height 7
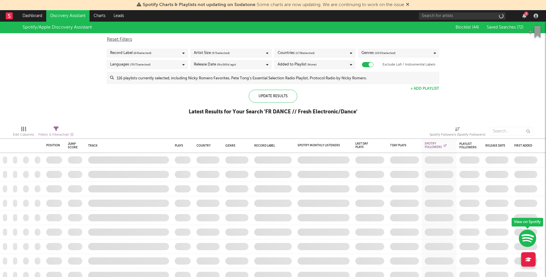
checkbox input "true"
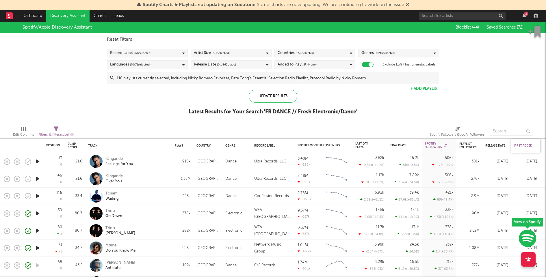
click at [529, 145] on div "First Added" at bounding box center [524, 145] width 20 height 3
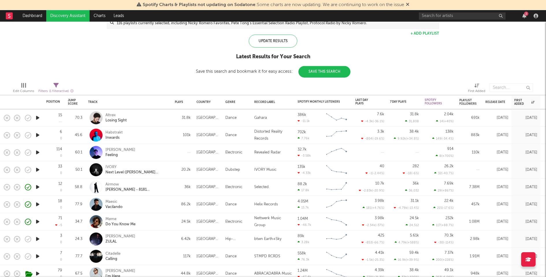
click at [38, 117] on icon "button" at bounding box center [38, 117] width 6 height 7
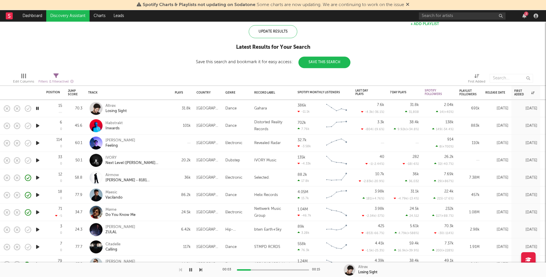
click at [38, 125] on icon "button" at bounding box center [38, 125] width 6 height 7
click at [38, 144] on icon "button" at bounding box center [38, 143] width 6 height 7
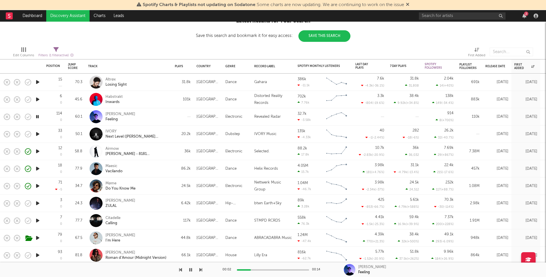
click at [39, 134] on icon "button" at bounding box center [38, 134] width 6 height 7
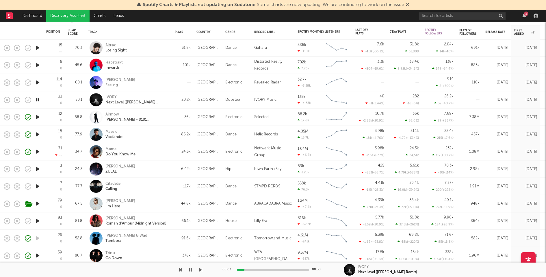
click at [37, 168] on icon "button" at bounding box center [38, 169] width 6 height 7
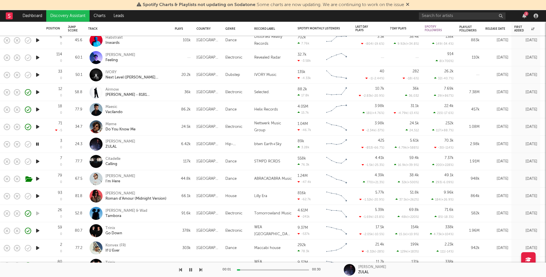
click at [39, 162] on icon "button" at bounding box center [38, 161] width 6 height 7
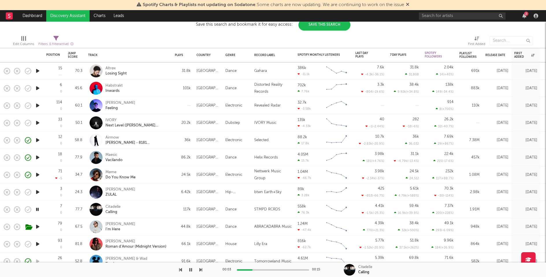
click at [38, 174] on icon "button" at bounding box center [38, 174] width 6 height 7
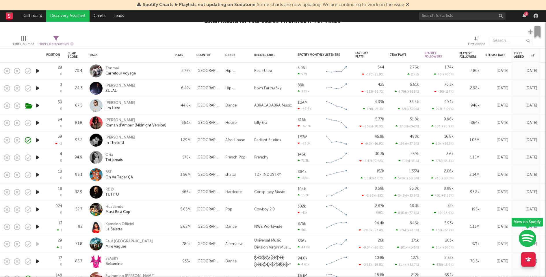
click at [37, 69] on icon "button" at bounding box center [38, 70] width 6 height 7
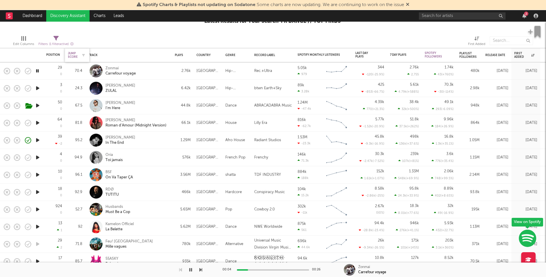
click at [73, 55] on div "Jump Score" at bounding box center [73, 55] width 10 height 7
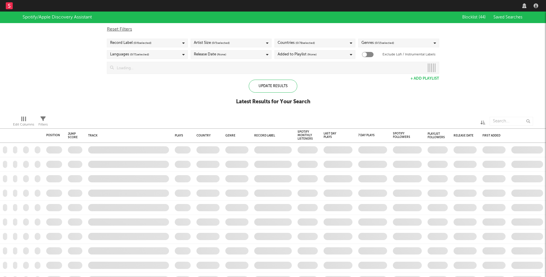
checkbox input "true"
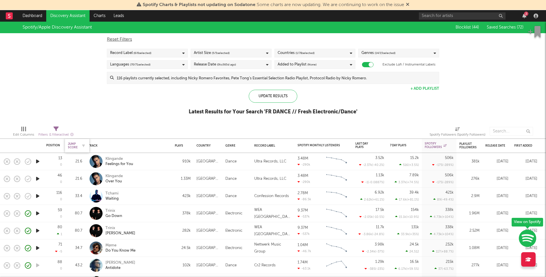
click at [70, 146] on div "Jump Score" at bounding box center [73, 145] width 10 height 7
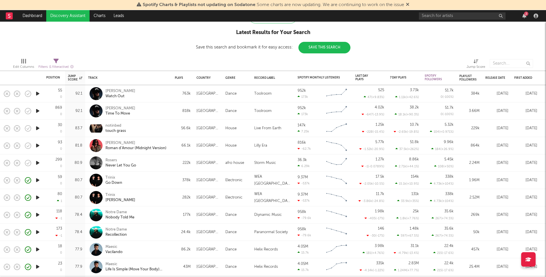
click at [36, 232] on icon "button" at bounding box center [38, 232] width 6 height 7
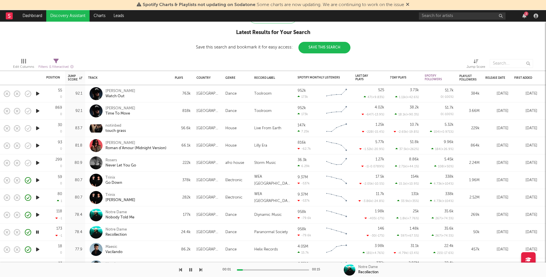
click at [37, 214] on icon "button" at bounding box center [38, 215] width 6 height 7
click at [37, 214] on icon "button" at bounding box center [37, 215] width 5 height 7
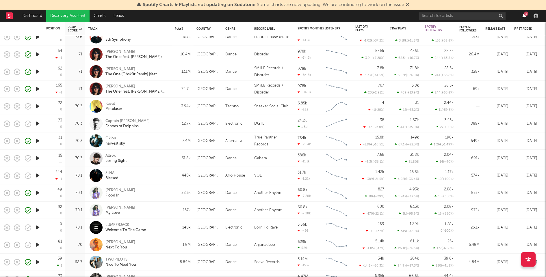
click at [526, 16] on icon "button" at bounding box center [524, 16] width 4 height 5
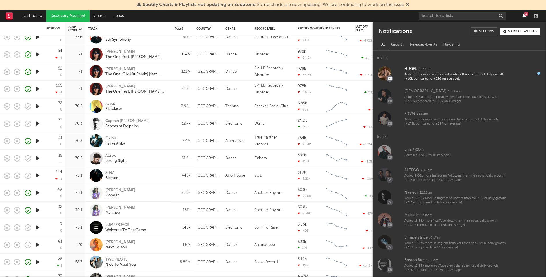
click at [526, 16] on icon "button" at bounding box center [524, 16] width 4 height 5
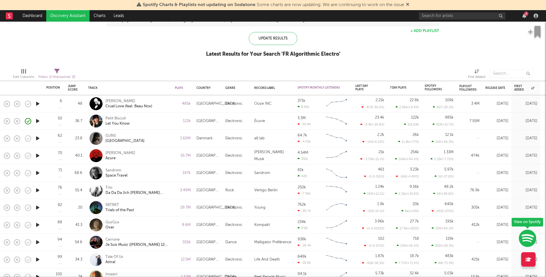
click at [38, 119] on icon "button" at bounding box center [38, 121] width 6 height 7
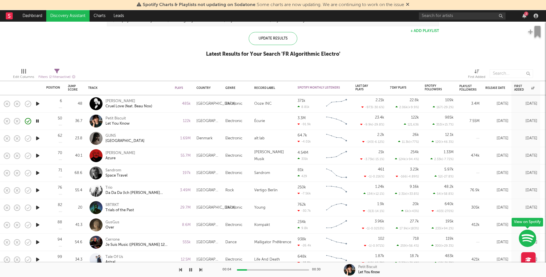
click at [159, 120] on div "Petit Biscuit Let You Know" at bounding box center [136, 121] width 62 height 10
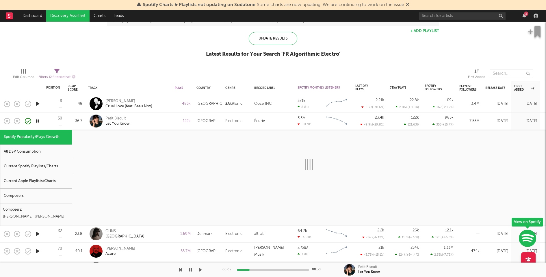
click at [48, 156] on div "All DSP Consumption" at bounding box center [36, 152] width 72 height 15
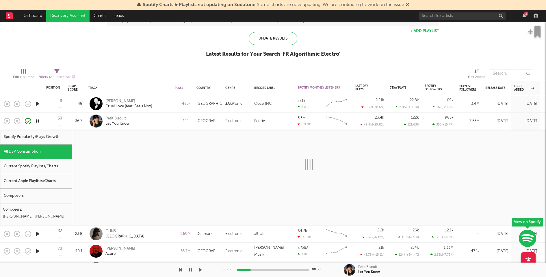
click at [48, 163] on div "Current Spotify Playlists/Charts" at bounding box center [36, 167] width 72 height 15
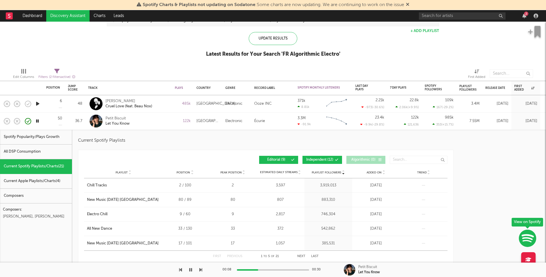
click at [314, 150] on div "Playlist Followers Playlist Position Peak Position Playlist Followers Added On …" at bounding box center [266, 208] width 376 height 116
click at [312, 158] on span "Independent ( 12 )" at bounding box center [319, 159] width 27 height 3
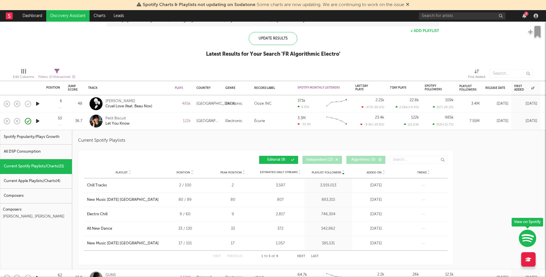
click at [54, 150] on div "All DSP Consumption" at bounding box center [36, 152] width 72 height 15
select select "1w"
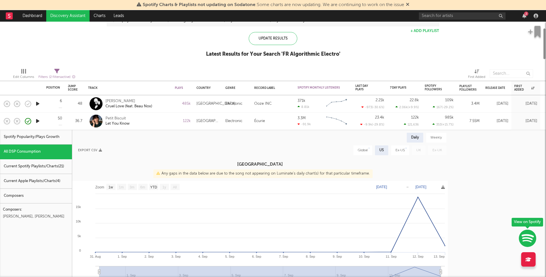
click at [56, 135] on div "Spotify Popularity/Plays Growth" at bounding box center [36, 137] width 72 height 15
select select "1w"
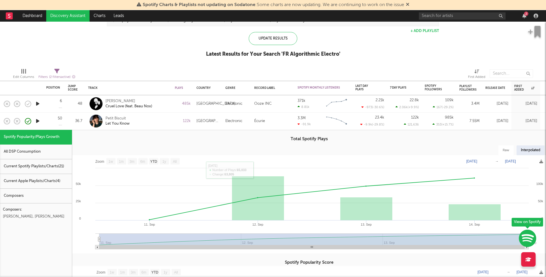
click at [160, 122] on div "Petit Biscuit Let You Know" at bounding box center [136, 121] width 62 height 10
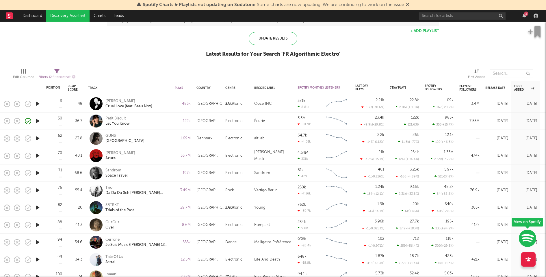
click at [38, 103] on icon "button" at bounding box center [38, 103] width 6 height 7
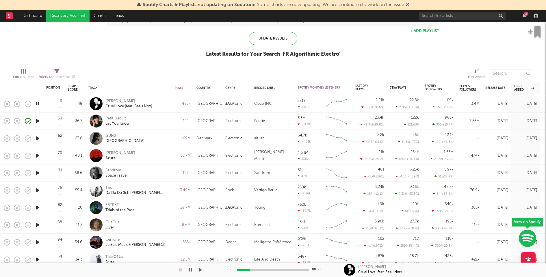
click at [278, 271] on div "00:05 00:30" at bounding box center [273, 270] width 101 height 14
click at [279, 271] on div at bounding box center [273, 270] width 72 height 1
click at [296, 269] on div "00:17 00:30" at bounding box center [273, 270] width 101 height 14
click at [303, 270] on div at bounding box center [273, 270] width 72 height 1
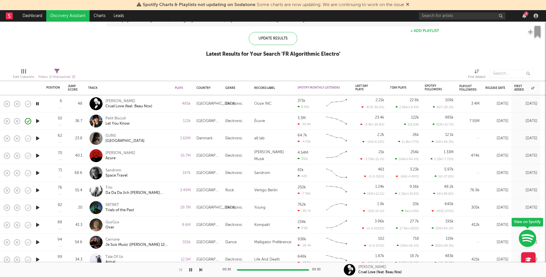
click at [37, 136] on icon "button" at bounding box center [38, 138] width 6 height 7
click at [38, 155] on icon "button" at bounding box center [38, 155] width 6 height 7
click at [273, 270] on div at bounding box center [273, 270] width 72 height 1
click at [285, 270] on div at bounding box center [273, 270] width 72 height 1
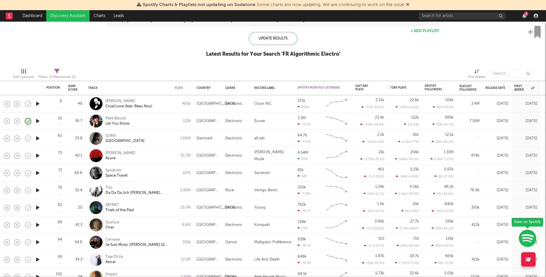
click at [38, 173] on icon "button" at bounding box center [38, 173] width 6 height 7
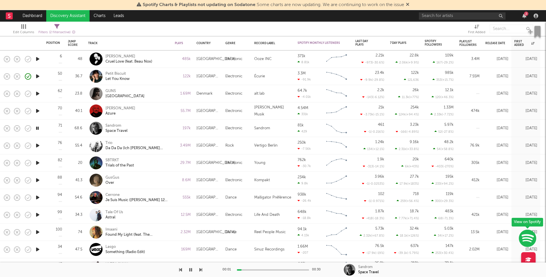
click at [264, 270] on div at bounding box center [273, 270] width 72 height 1
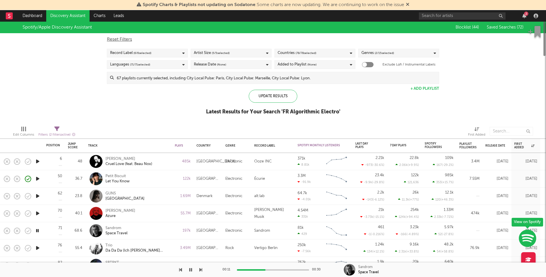
click at [265, 79] on input at bounding box center [276, 78] width 325 height 12
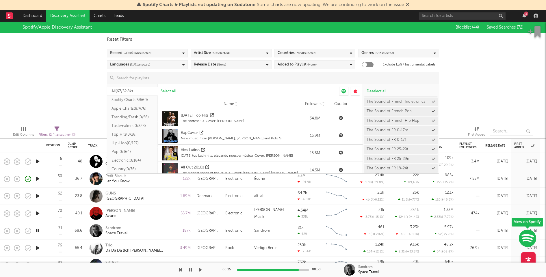
scroll to position [561, 0]
click at [498, 64] on div "Spotify/Apple Discovery Assistant Blocklist ( 44 ) Saved Searches ( 72 ) Reset …" at bounding box center [273, 72] width 546 height 100
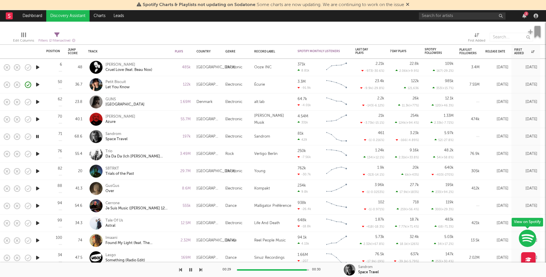
click at [36, 153] on icon "button" at bounding box center [38, 154] width 6 height 7
click at [38, 170] on icon "button" at bounding box center [38, 171] width 6 height 7
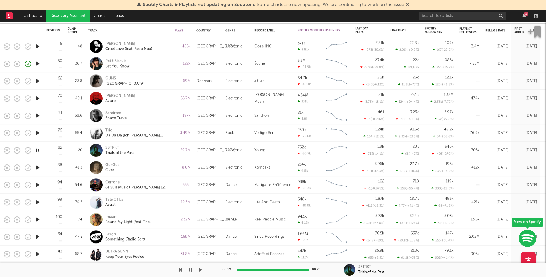
click at [40, 168] on icon "button" at bounding box center [38, 167] width 6 height 7
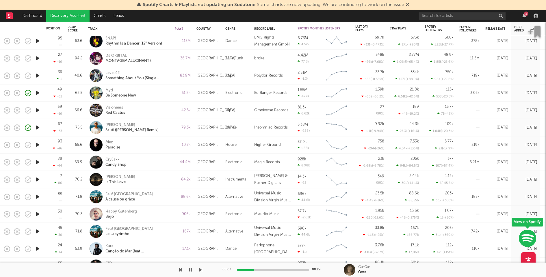
click at [38, 180] on icon "button" at bounding box center [38, 179] width 6 height 7
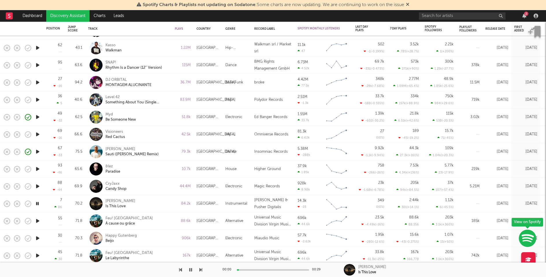
click at [38, 185] on icon "button" at bounding box center [38, 186] width 6 height 7
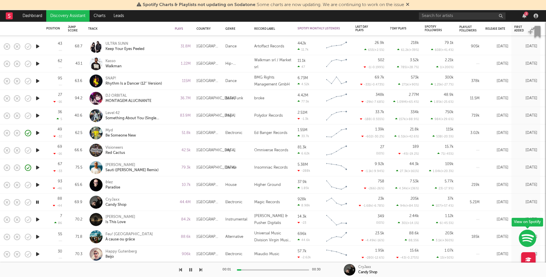
click at [38, 183] on icon "button" at bounding box center [38, 184] width 6 height 7
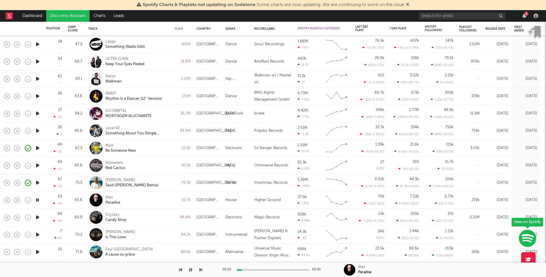
click at [38, 164] on icon "button" at bounding box center [38, 165] width 6 height 7
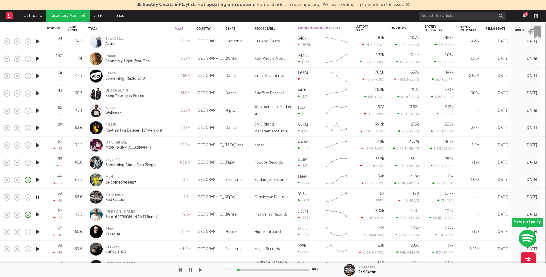
click at [38, 163] on icon "button" at bounding box center [38, 162] width 6 height 7
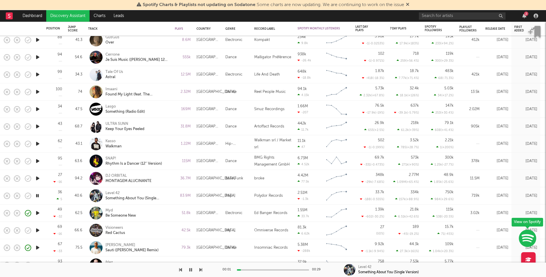
click at [38, 177] on icon "button" at bounding box center [38, 178] width 6 height 7
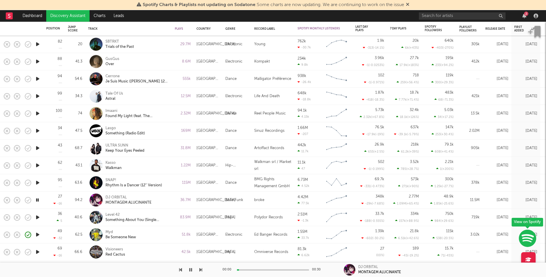
click at [38, 181] on icon "button" at bounding box center [38, 182] width 6 height 7
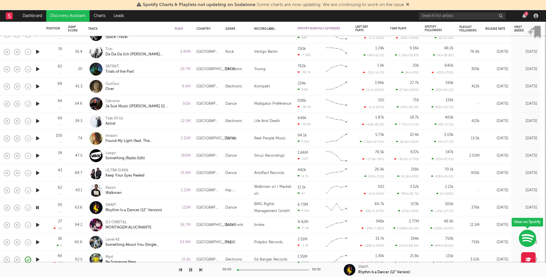
click at [39, 188] on icon "button" at bounding box center [38, 190] width 6 height 7
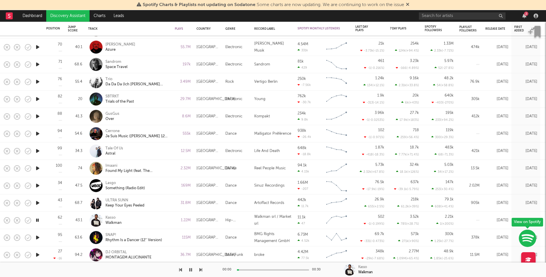
click at [38, 202] on icon "button" at bounding box center [38, 203] width 6 height 7
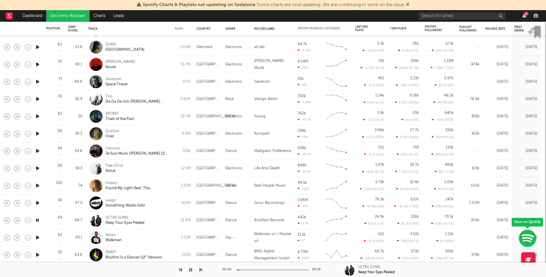
click at [37, 202] on icon "button" at bounding box center [38, 203] width 6 height 7
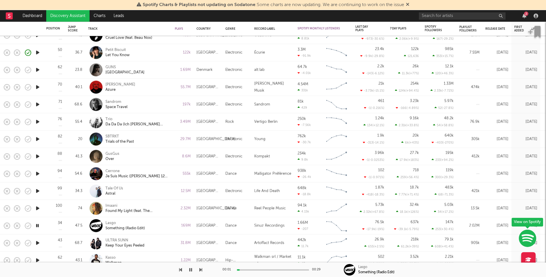
click at [38, 207] on icon "button" at bounding box center [38, 208] width 6 height 7
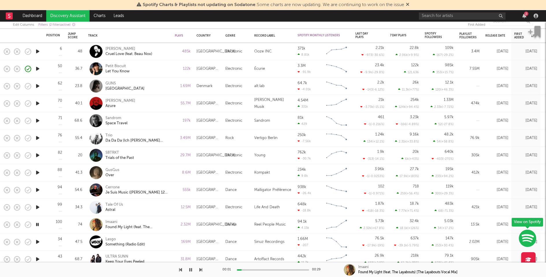
click at [38, 207] on icon "button" at bounding box center [38, 207] width 6 height 7
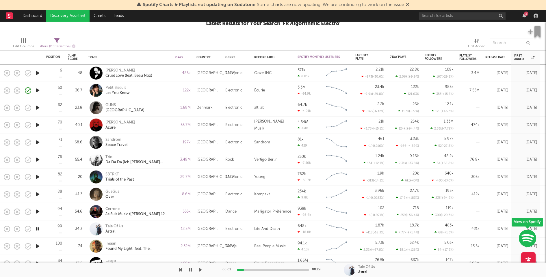
click at [38, 209] on icon "button" at bounding box center [38, 211] width 6 height 7
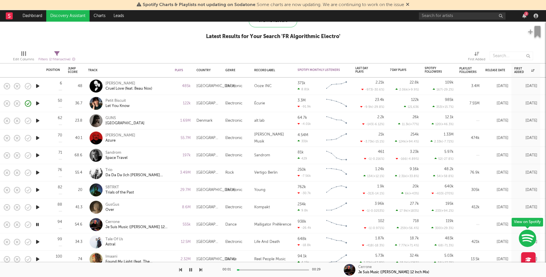
click at [38, 207] on icon "button" at bounding box center [38, 207] width 6 height 7
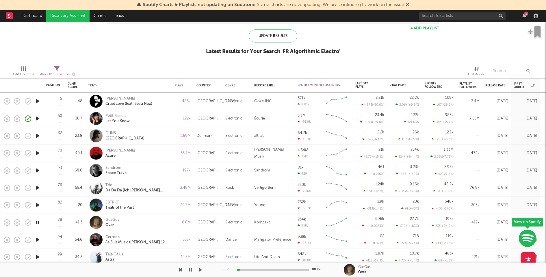
click at [37, 186] on icon "button" at bounding box center [38, 187] width 6 height 7
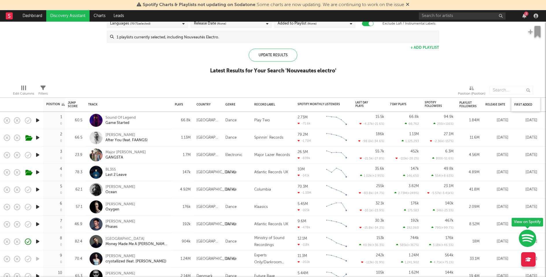
click at [519, 107] on div "First Added" at bounding box center [525, 105] width 23 height 12
click at [521, 104] on div "First Added" at bounding box center [524, 104] width 20 height 3
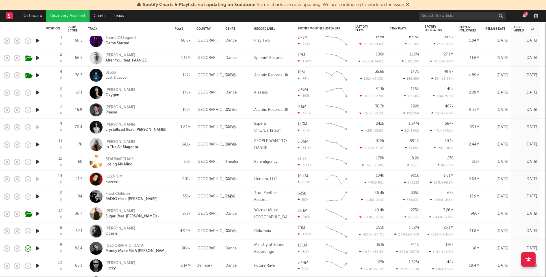
click at [36, 213] on icon "button" at bounding box center [38, 213] width 6 height 7
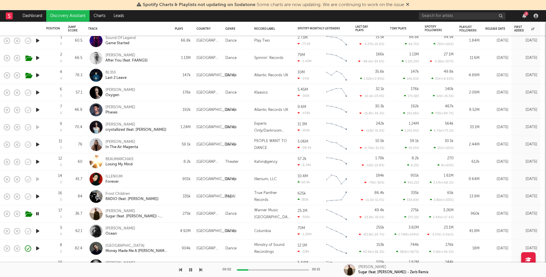
click at [259, 270] on div at bounding box center [273, 270] width 72 height 1
click at [278, 270] on div at bounding box center [273, 270] width 72 height 1
click at [38, 196] on icon "button" at bounding box center [38, 196] width 6 height 7
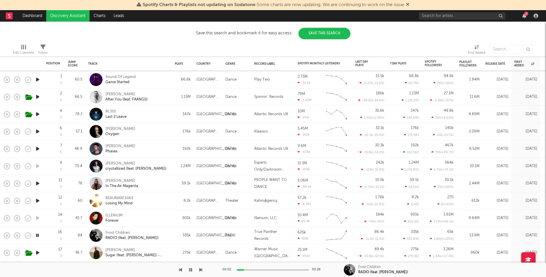
click at [39, 200] on icon "button" at bounding box center [38, 200] width 6 height 7
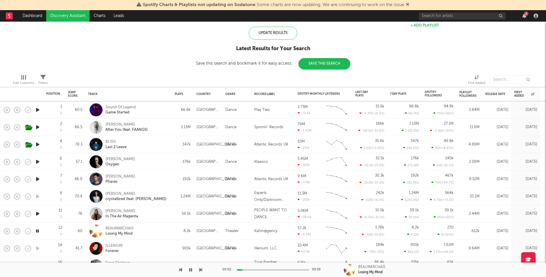
click at [37, 213] on icon "button" at bounding box center [38, 213] width 6 height 7
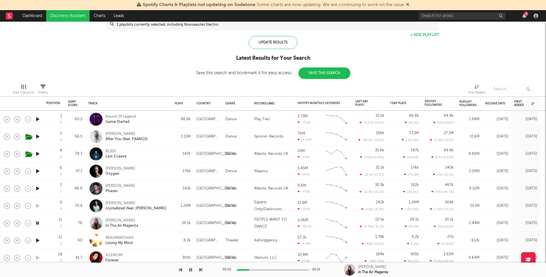
click at [38, 188] on icon "button" at bounding box center [38, 188] width 6 height 7
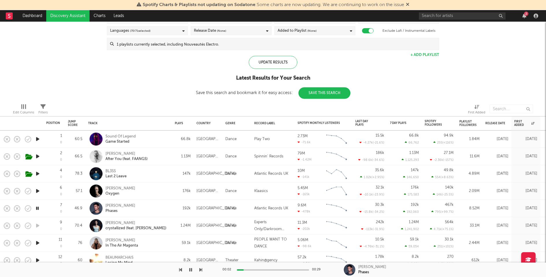
click at [39, 156] on icon "button" at bounding box center [38, 156] width 6 height 7
click at [288, 268] on div "00:06 00:15" at bounding box center [273, 270] width 101 height 14
click at [294, 271] on div "00:07 00:15" at bounding box center [273, 270] width 101 height 14
click at [40, 172] on icon "button" at bounding box center [38, 173] width 6 height 7
click at [261, 271] on div at bounding box center [273, 270] width 72 height 1
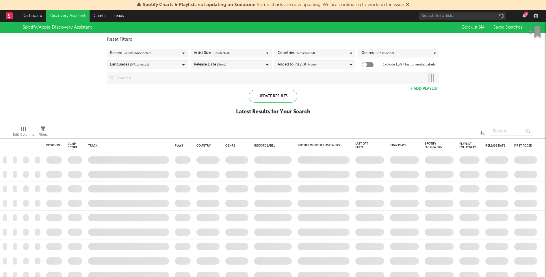
checkbox input "true"
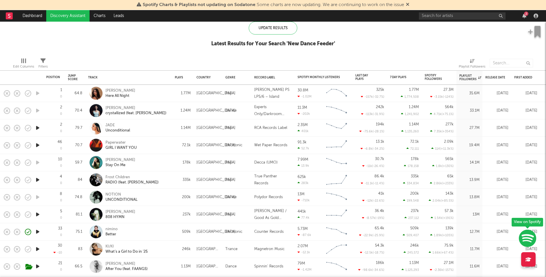
click at [38, 125] on icon "button" at bounding box center [38, 128] width 6 height 7
click at [38, 125] on icon "button" at bounding box center [37, 128] width 5 height 7
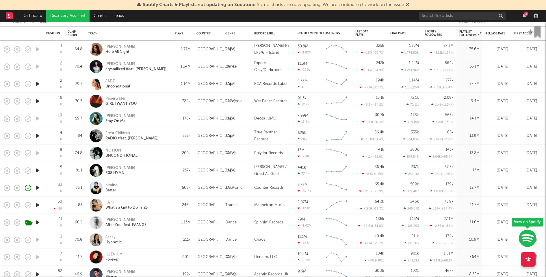
click at [169, 195] on div "nimino Better" at bounding box center [128, 187] width 87 height 17
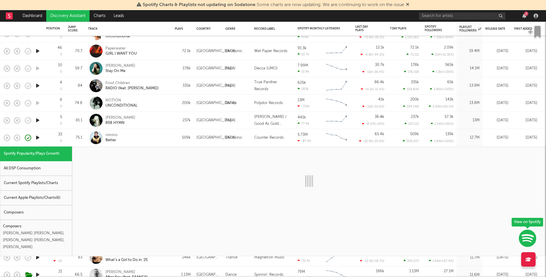
click at [55, 183] on div "Current Spotify Playlists/Charts" at bounding box center [36, 183] width 72 height 15
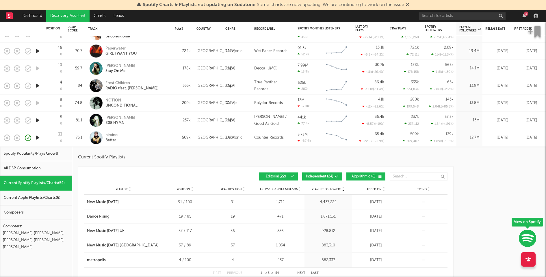
click at [162, 140] on div "nimino Better" at bounding box center [136, 138] width 62 height 10
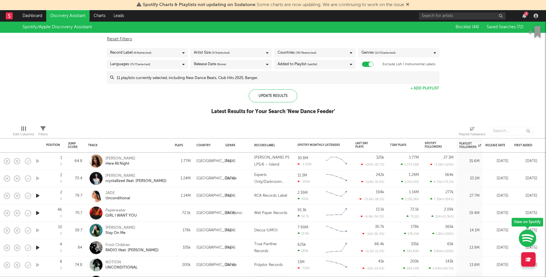
click at [236, 62] on div "Release Date (None)" at bounding box center [231, 64] width 81 height 9
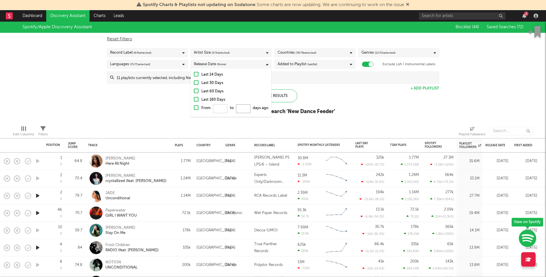
click at [241, 107] on input "From to days ago" at bounding box center [243, 109] width 14 height 9
type input "7"
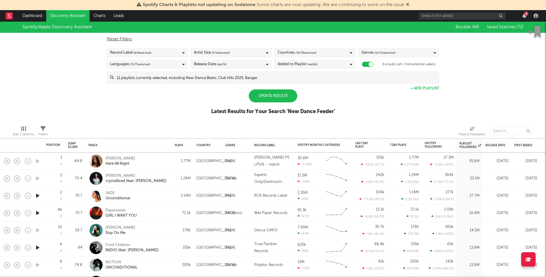
click at [307, 107] on div "Update Results Latest Results for Your Search ' New Dance Feeder '" at bounding box center [273, 105] width 124 height 31
click at [283, 97] on div "Update Results" at bounding box center [273, 96] width 49 height 13
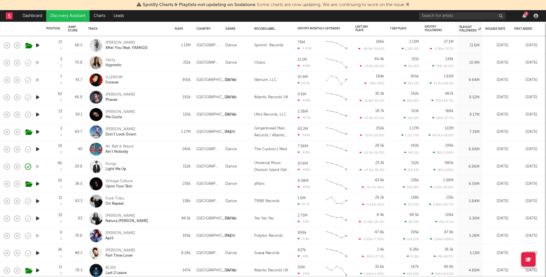
click at [160, 80] on div "ILLENIUM Forever" at bounding box center [136, 80] width 62 height 10
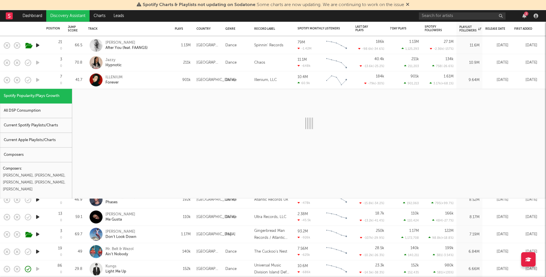
select select "1w"
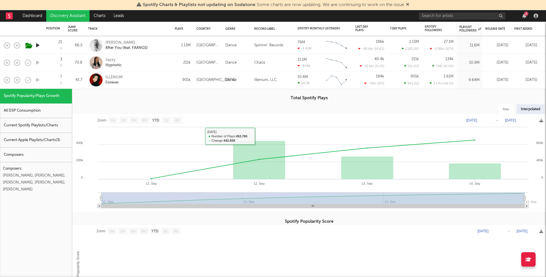
click at [155, 78] on div "ILLENIUM Forever" at bounding box center [136, 80] width 62 height 10
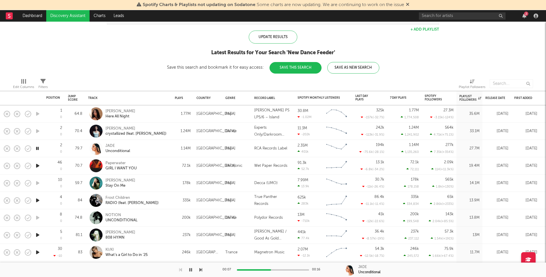
click at [39, 200] on icon "button" at bounding box center [38, 200] width 6 height 7
click at [38, 233] on icon "button" at bounding box center [38, 235] width 6 height 7
click at [255, 270] on div at bounding box center [273, 270] width 72 height 1
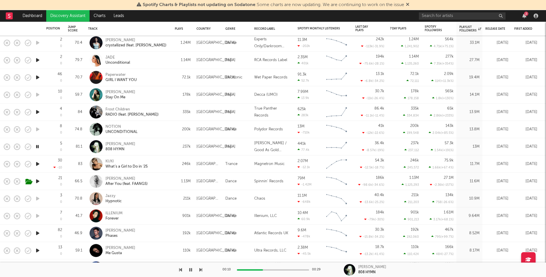
click at [39, 162] on icon "button" at bounding box center [38, 164] width 6 height 7
click at [38, 235] on icon "button" at bounding box center [38, 233] width 6 height 7
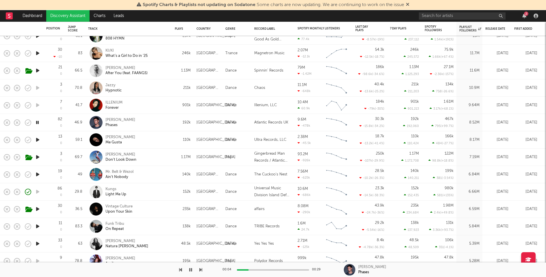
click at [37, 140] on icon "button" at bounding box center [38, 139] width 6 height 7
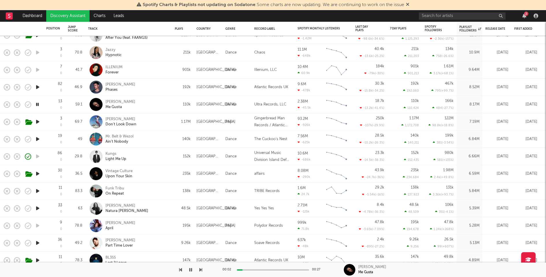
click at [38, 121] on icon "button" at bounding box center [38, 121] width 6 height 7
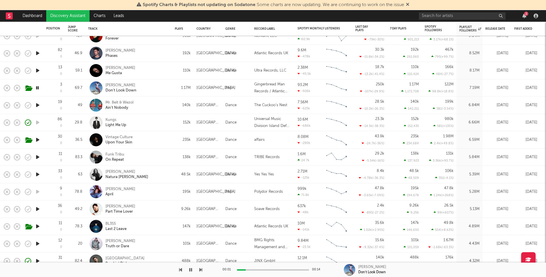
click at [39, 104] on icon "button" at bounding box center [38, 105] width 6 height 7
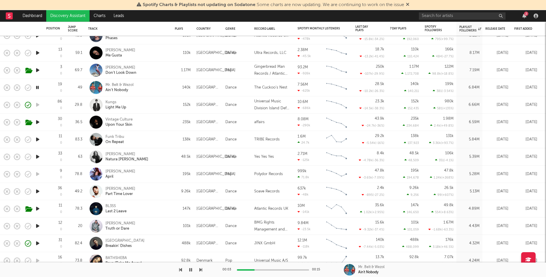
click at [169, 86] on div "Mr. Belt & Wezol Ain't Nobody" at bounding box center [128, 87] width 87 height 17
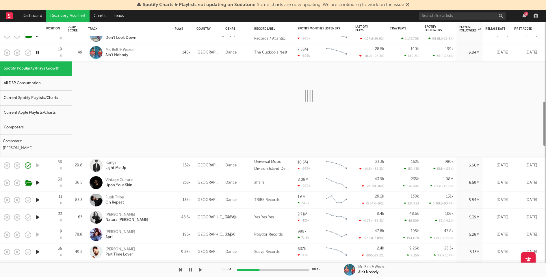
click at [68, 98] on div "Current Spotify Playlists/Charts" at bounding box center [36, 98] width 72 height 15
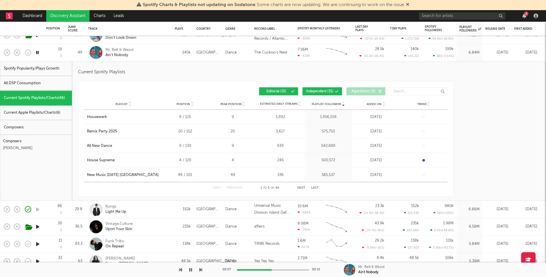
click at [320, 86] on div "Playlist Followers Playlist Position Peak Position Playlist Followers Added On …" at bounding box center [266, 92] width 364 height 14
click at [318, 89] on button "Independent ( 31 )" at bounding box center [323, 92] width 40 height 8
click at [166, 53] on div "Mr. Belt & Wezol Ain't Nobody" at bounding box center [136, 52] width 62 height 10
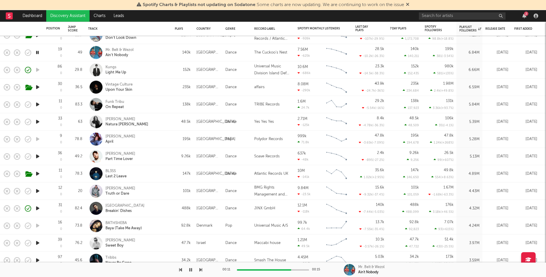
click at [38, 105] on icon "button" at bounding box center [38, 104] width 6 height 7
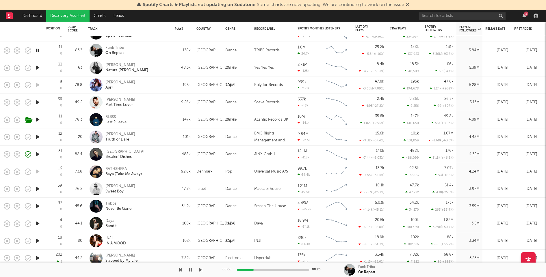
click at [39, 66] on icon "button" at bounding box center [38, 67] width 6 height 7
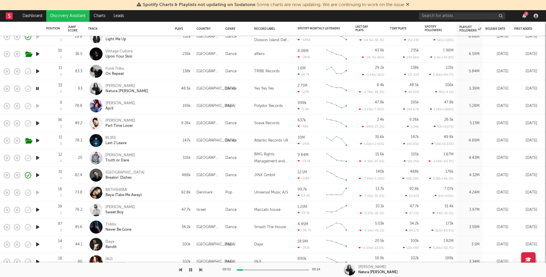
click at [37, 52] on icon "button" at bounding box center [38, 54] width 6 height 7
click at [38, 52] on icon "button" at bounding box center [37, 54] width 5 height 7
click at [39, 53] on icon "button" at bounding box center [37, 54] width 5 height 7
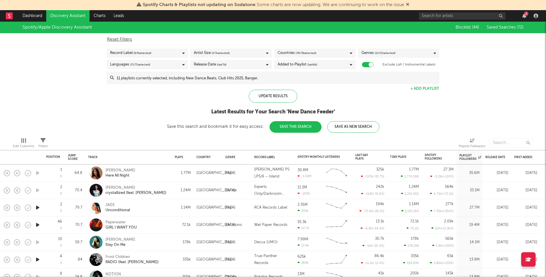
click at [242, 62] on div "Release Date (last 7 d)" at bounding box center [231, 64] width 81 height 9
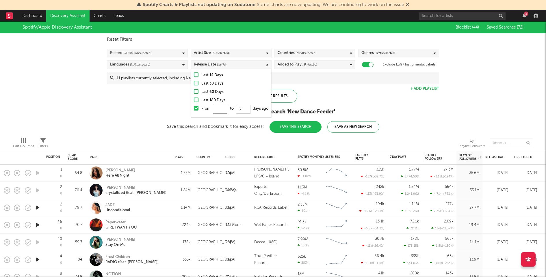
click at [223, 109] on input "From to 7 days ago" at bounding box center [220, 109] width 14 height 9
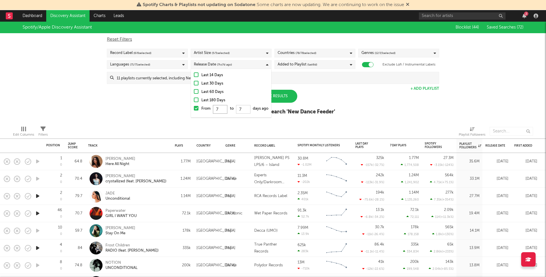
type input "7"
click at [246, 108] on input "7" at bounding box center [243, 109] width 14 height 9
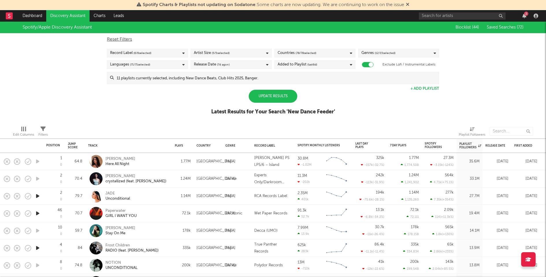
click at [335, 87] on div "Spotify/Apple Discovery Assistant Blocklist ( 44 ) Saved Searches ( 72 ) Reset …" at bounding box center [273, 72] width 546 height 100
click at [275, 97] on div "Update Results" at bounding box center [273, 96] width 49 height 13
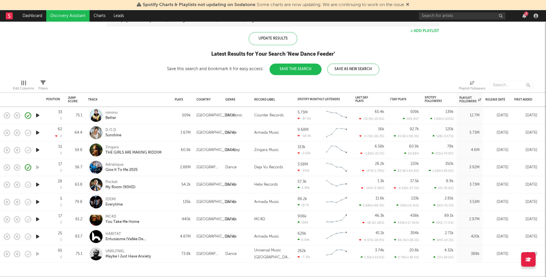
click at [170, 201] on div "IDEMI Everytime" at bounding box center [128, 202] width 87 height 17
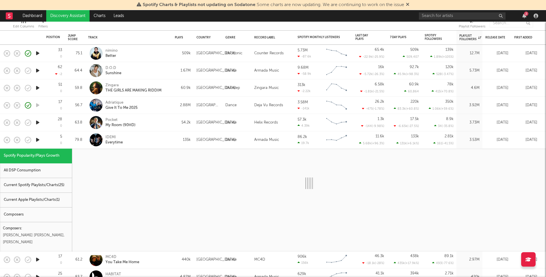
click at [64, 184] on div "Current Spotify Playlists/Charts ( 25 )" at bounding box center [36, 185] width 72 height 15
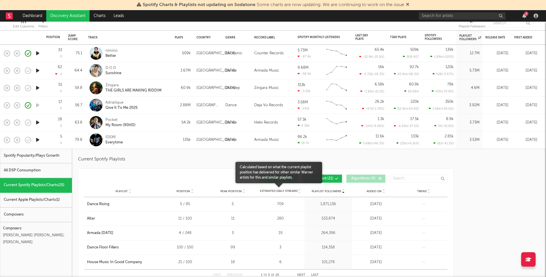
click at [312, 179] on span "Independent ( 21 )" at bounding box center [319, 178] width 27 height 3
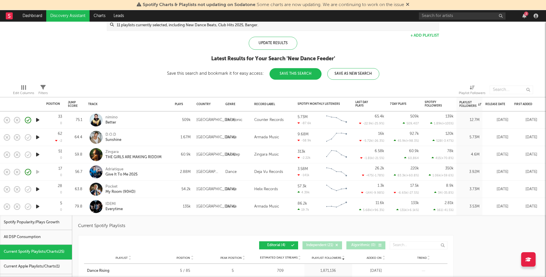
click at [144, 208] on div "IDEMI Everytime" at bounding box center [136, 207] width 62 height 10
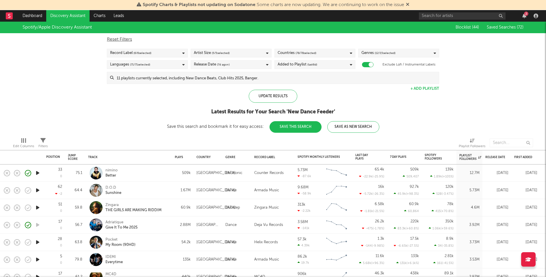
click at [219, 78] on input at bounding box center [276, 78] width 325 height 12
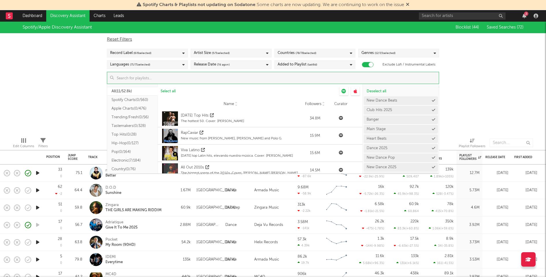
click at [47, 85] on div "Spotify/Apple Discovery Assistant Blocklist ( 44 ) Saved Searches ( 72 ) Reset …" at bounding box center [273, 77] width 546 height 111
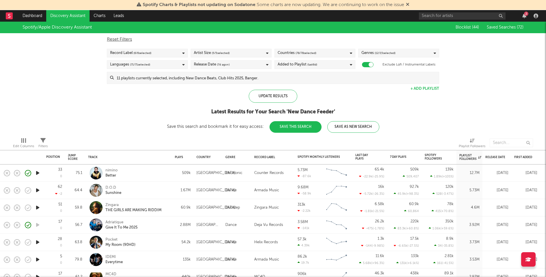
click at [247, 62] on div "Release Date ( 7 d ago+)" at bounding box center [231, 64] width 81 height 9
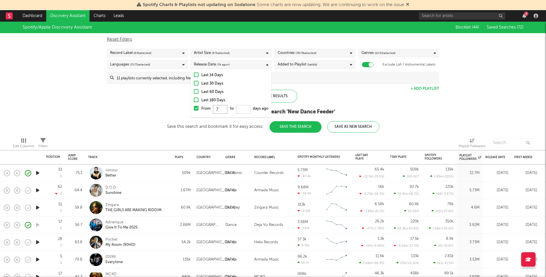
click at [217, 106] on input "7" at bounding box center [220, 109] width 14 height 9
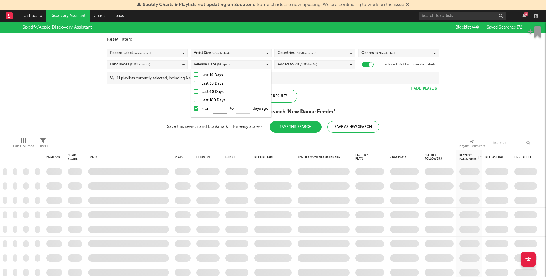
type input "7"
click at [347, 92] on div "Update Results Latest Results for Your Search ' New Dance Feeder ' Save this se…" at bounding box center [273, 111] width 212 height 43
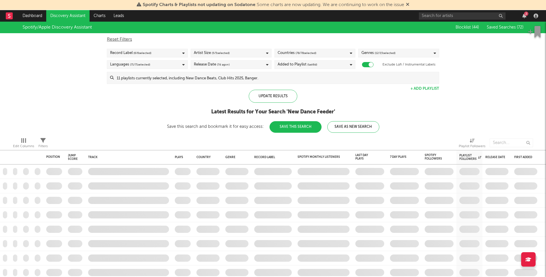
click at [299, 97] on div "Update Results Latest Results for Your Search ' New Dance Feeder ' Save this se…" at bounding box center [273, 111] width 212 height 43
click at [277, 100] on div "Update Results" at bounding box center [273, 96] width 49 height 13
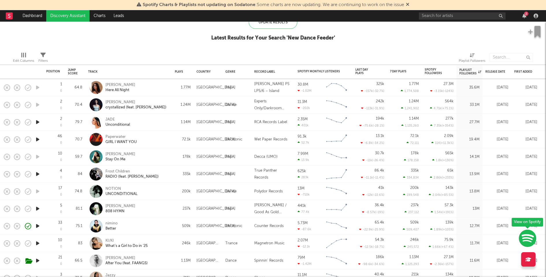
click at [37, 122] on icon "button" at bounding box center [38, 122] width 6 height 7
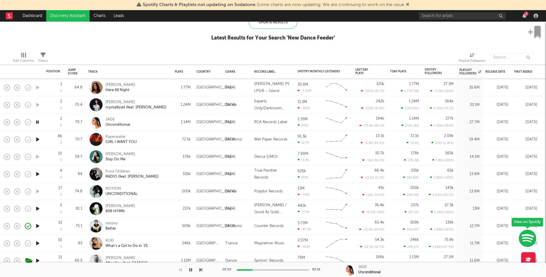
click at [37, 140] on icon "button" at bounding box center [38, 139] width 6 height 7
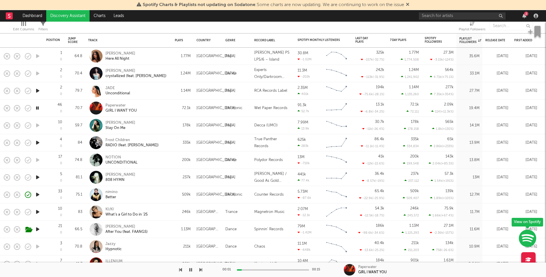
click at [36, 140] on icon "button" at bounding box center [38, 142] width 6 height 7
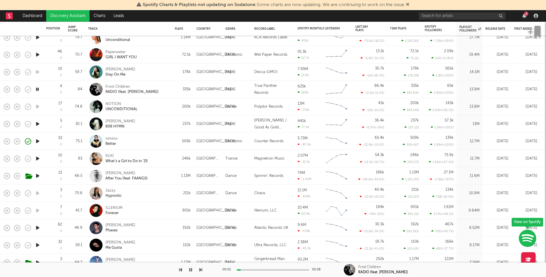
click at [38, 139] on icon "button" at bounding box center [38, 141] width 6 height 7
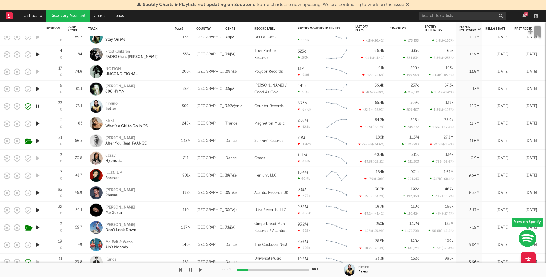
click at [37, 192] on icon "button" at bounding box center [38, 193] width 6 height 7
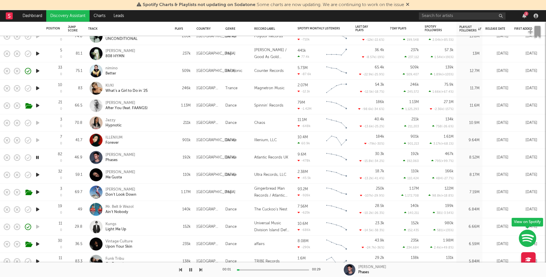
click at [37, 177] on icon "button" at bounding box center [38, 174] width 6 height 7
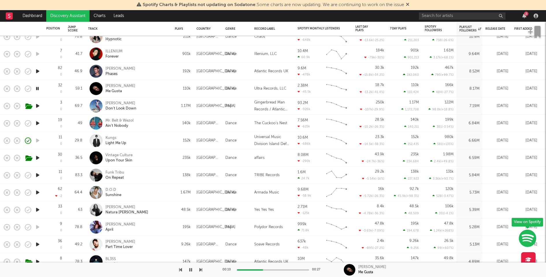
click at [37, 175] on icon "button" at bounding box center [38, 175] width 6 height 7
click at [149, 157] on div "Vintage Culture Upon Your Skin" at bounding box center [136, 158] width 62 height 10
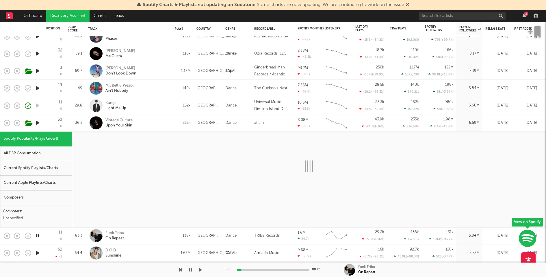
click at [27, 167] on div "Current Spotify Playlists/Charts" at bounding box center [36, 168] width 72 height 15
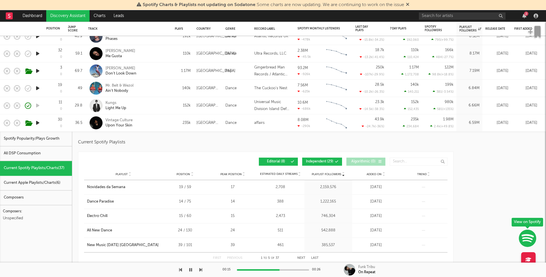
click at [324, 165] on button "Independent ( 29 )" at bounding box center [322, 162] width 40 height 8
click at [304, 258] on button "Next" at bounding box center [301, 258] width 8 height 3
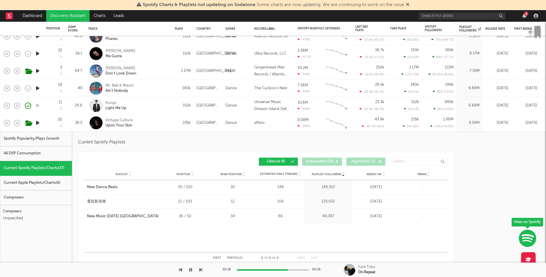
click at [237, 258] on button "Previous" at bounding box center [234, 258] width 15 height 3
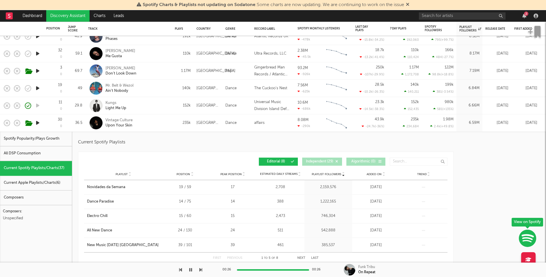
click at [302, 257] on button "Next" at bounding box center [301, 258] width 8 height 3
click at [147, 127] on div "Vintage Culture Upon Your Skin" at bounding box center [136, 123] width 62 height 10
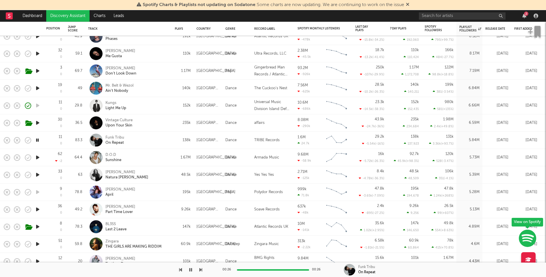
click at [37, 156] on icon "button" at bounding box center [38, 157] width 6 height 7
click at [39, 173] on icon "button" at bounding box center [38, 174] width 6 height 7
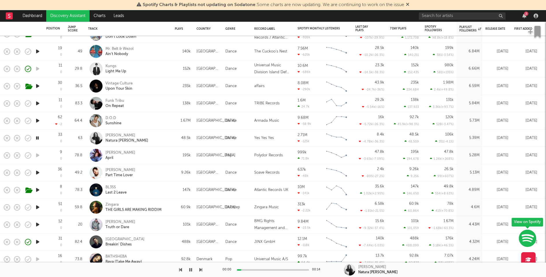
click at [39, 173] on icon "button" at bounding box center [38, 172] width 6 height 7
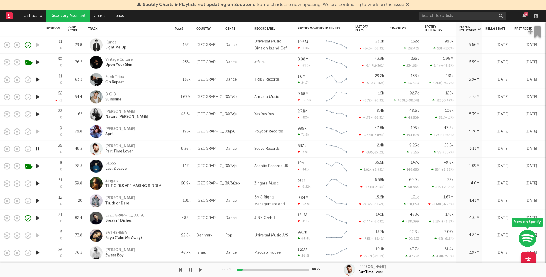
click at [38, 166] on icon "button" at bounding box center [38, 166] width 6 height 7
click at [39, 183] on icon "button" at bounding box center [38, 183] width 6 height 7
click at [39, 199] on icon "button" at bounding box center [38, 200] width 6 height 7
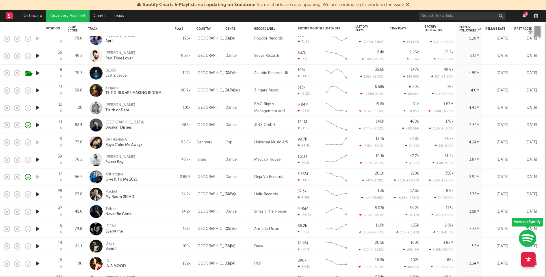
click at [37, 212] on icon "button" at bounding box center [38, 211] width 6 height 7
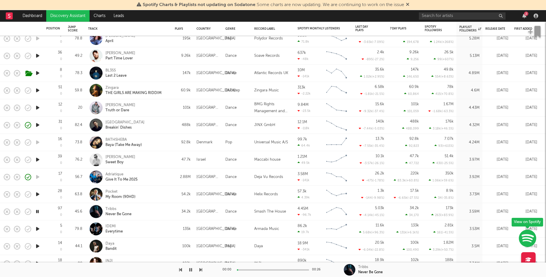
click at [167, 192] on div "Pocket My Room (90HD)" at bounding box center [136, 194] width 62 height 10
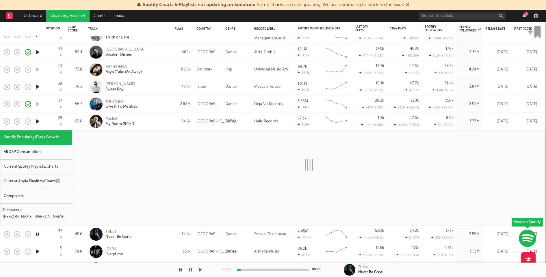
click at [55, 166] on div "Current Spotify Playlists/Charts" at bounding box center [36, 167] width 72 height 15
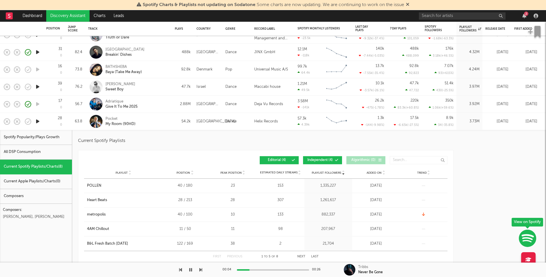
click at [315, 161] on span "Independent ( 4 )" at bounding box center [320, 160] width 27 height 3
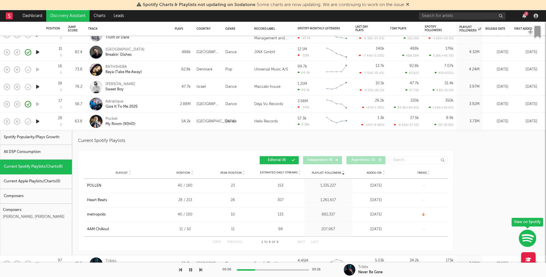
click at [152, 125] on div "Pocket My Room (90HD)" at bounding box center [136, 121] width 62 height 10
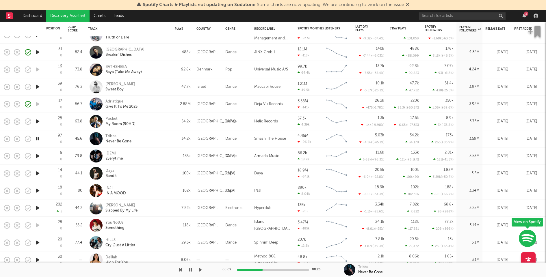
click at [39, 155] on icon "button" at bounding box center [38, 156] width 6 height 7
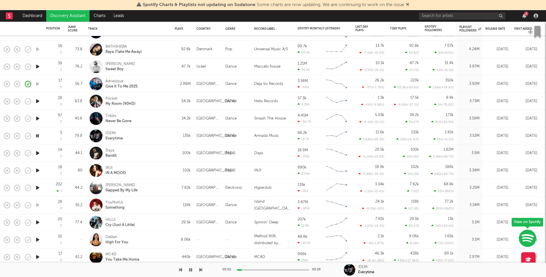
click at [37, 152] on icon "button" at bounding box center [38, 153] width 6 height 7
click at [38, 170] on icon "button" at bounding box center [38, 170] width 6 height 7
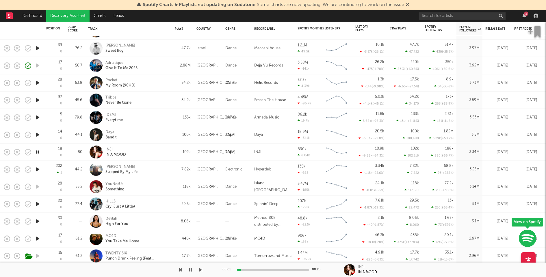
click at [151, 116] on div "IDEMI Everytime" at bounding box center [136, 117] width 62 height 10
select select "1w"
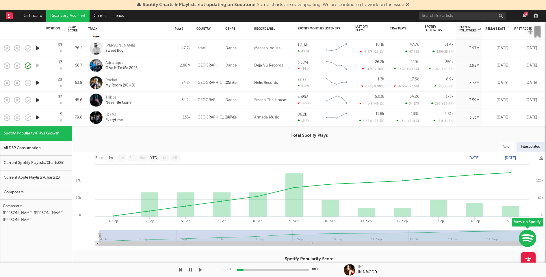
click at [46, 179] on div "Current Apple Playlists/Charts ( 1 )" at bounding box center [36, 178] width 72 height 15
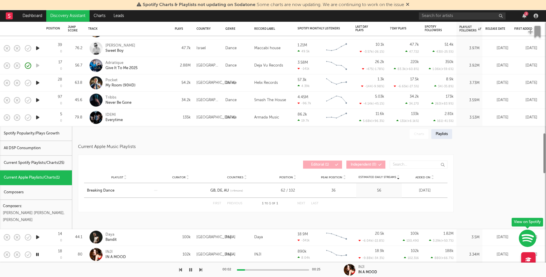
click at [55, 161] on div "Current Spotify Playlists/Charts ( 25 )" at bounding box center [36, 163] width 72 height 15
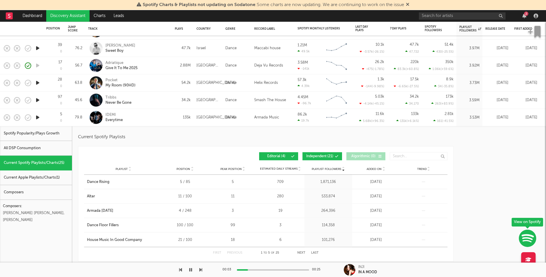
click at [325, 154] on button "Independent ( 21 )" at bounding box center [323, 157] width 40 height 8
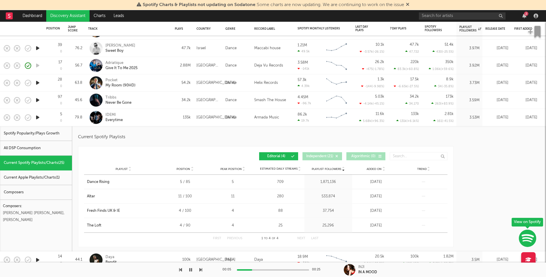
click at [168, 117] on div "IDEMI Everytime" at bounding box center [128, 117] width 81 height 17
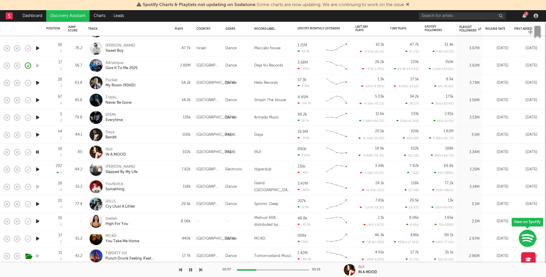
click at [36, 170] on icon "button" at bounding box center [38, 169] width 6 height 7
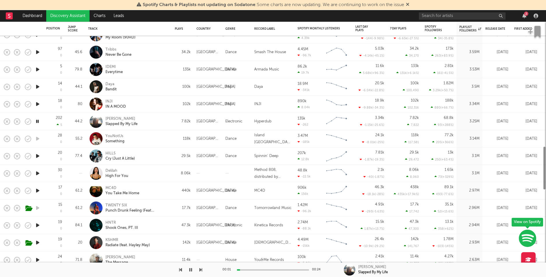
click at [37, 155] on icon "button" at bounding box center [38, 156] width 6 height 7
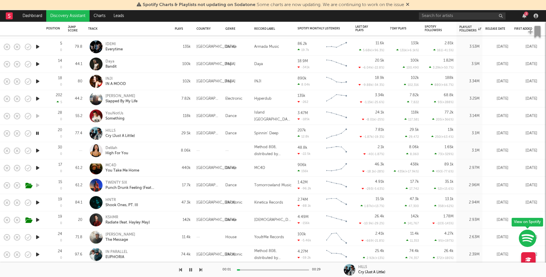
click at [38, 150] on icon "button" at bounding box center [38, 150] width 6 height 7
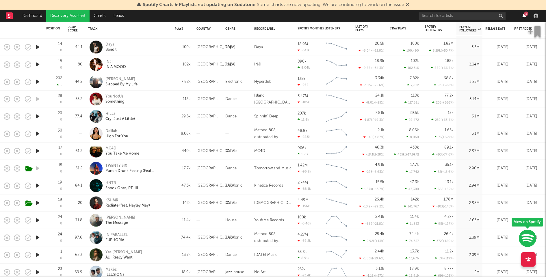
click at [525, 16] on icon "button" at bounding box center [524, 16] width 4 height 5
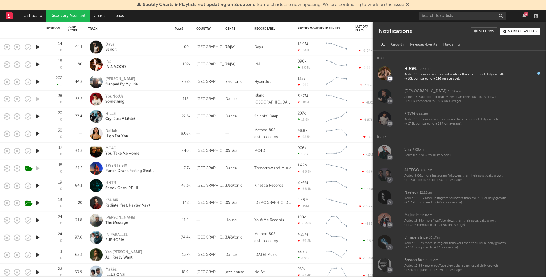
click at [520, 29] on button "Mark all as read" at bounding box center [520, 32] width 40 height 8
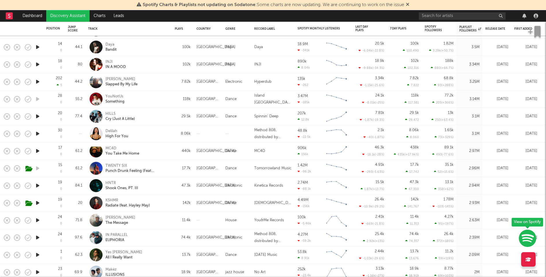
click at [515, 11] on div at bounding box center [479, 16] width 121 height 12
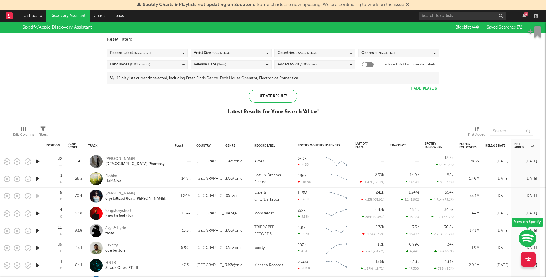
click at [36, 162] on icon "button" at bounding box center [38, 161] width 6 height 7
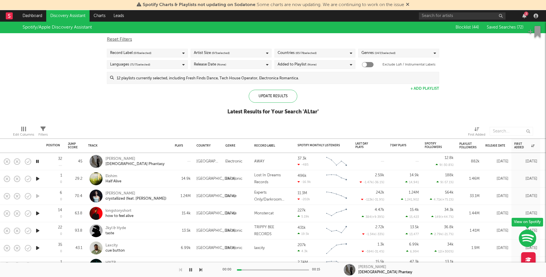
click at [37, 178] on icon "button" at bounding box center [38, 178] width 6 height 7
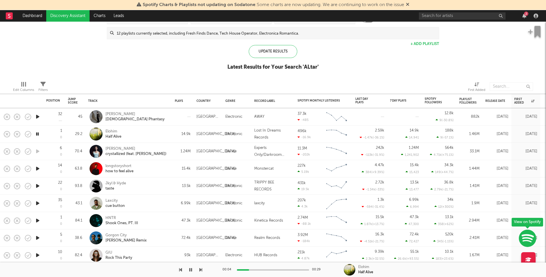
click at [37, 168] on icon "button" at bounding box center [38, 168] width 6 height 7
click at [156, 169] on div "longstoryshort how to feel alive" at bounding box center [136, 169] width 62 height 10
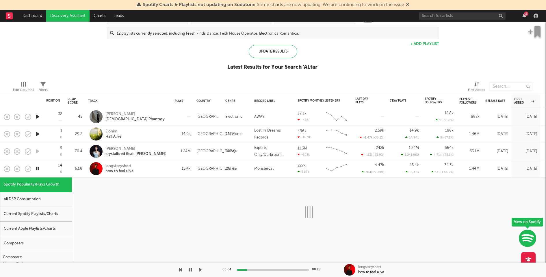
click at [50, 212] on div "Current Spotify Playlists/Charts" at bounding box center [36, 214] width 72 height 15
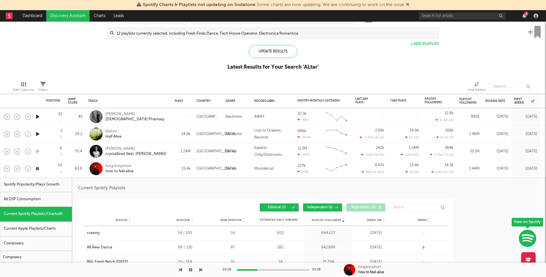
click at [318, 209] on span "Independent ( 6 )" at bounding box center [320, 207] width 27 height 3
click at [155, 170] on div "longstoryshort how to feel alive" at bounding box center [136, 169] width 62 height 10
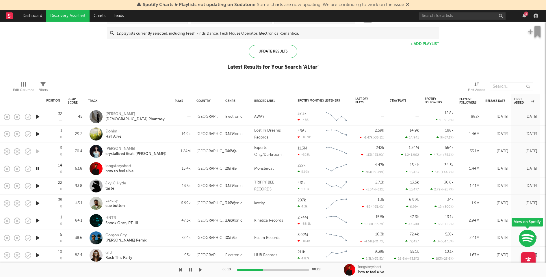
click at [40, 167] on div at bounding box center [38, 168] width 6 height 7
select select "1w"
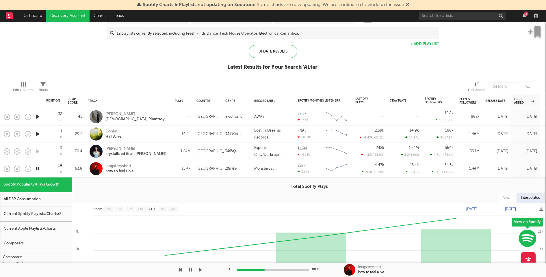
click at [39, 168] on icon "button" at bounding box center [37, 168] width 5 height 7
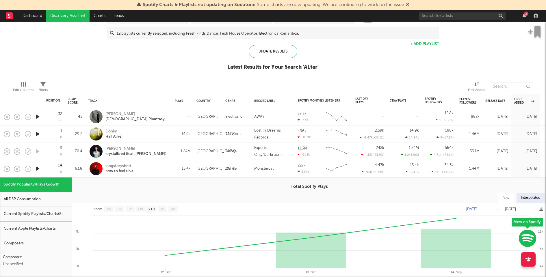
click at [162, 167] on div "longstoryshort how to feel alive" at bounding box center [136, 169] width 62 height 10
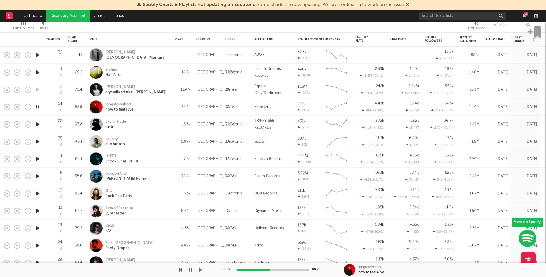
click at [38, 123] on icon "button" at bounding box center [38, 124] width 6 height 7
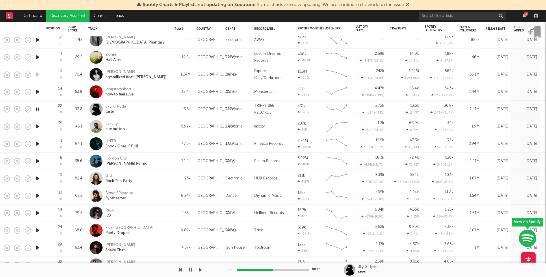
click at [273, 270] on div at bounding box center [273, 270] width 72 height 1
click at [37, 126] on icon "button" at bounding box center [38, 126] width 6 height 7
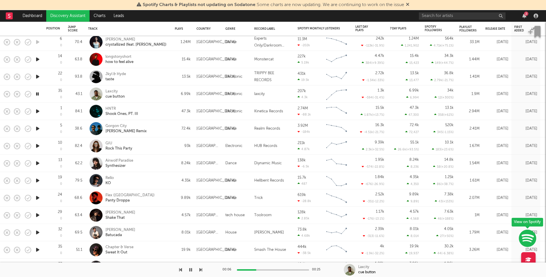
click at [281, 270] on div at bounding box center [273, 270] width 72 height 1
click at [36, 131] on icon "button" at bounding box center [38, 128] width 6 height 7
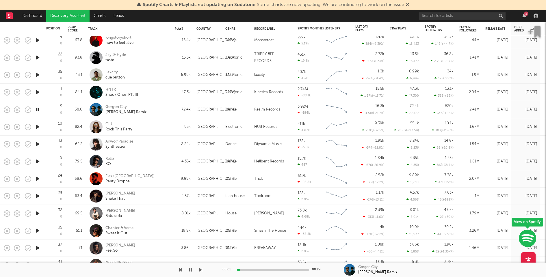
click at [38, 127] on icon "button" at bounding box center [38, 126] width 6 height 7
click at [166, 126] on div "GIU Rock This Party" at bounding box center [136, 127] width 62 height 10
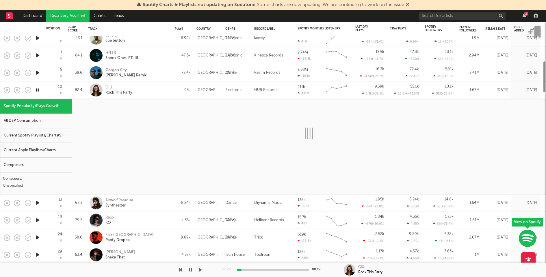
select select "1w"
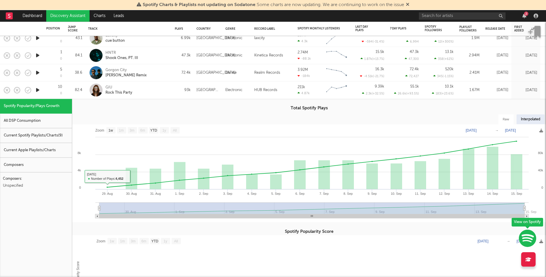
click at [46, 129] on div "Current Spotify Playlists/Charts ( 9 )" at bounding box center [36, 136] width 72 height 15
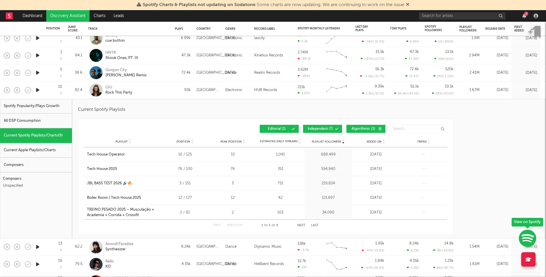
click at [156, 90] on div "GIU Rock This Party" at bounding box center [136, 90] width 62 height 10
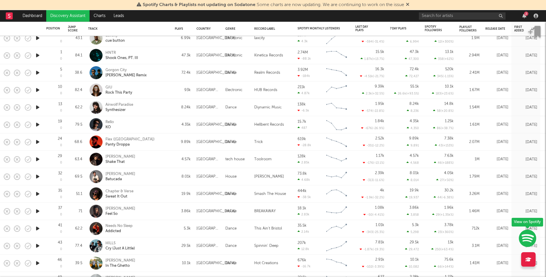
click at [37, 90] on icon "button" at bounding box center [38, 90] width 6 height 7
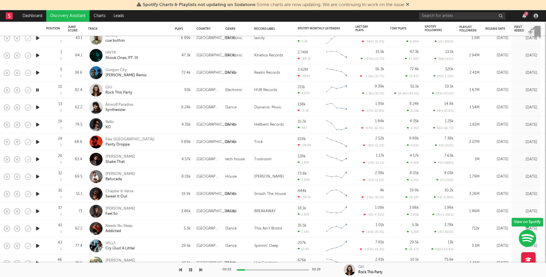
click at [37, 104] on icon "button" at bounding box center [38, 107] width 6 height 7
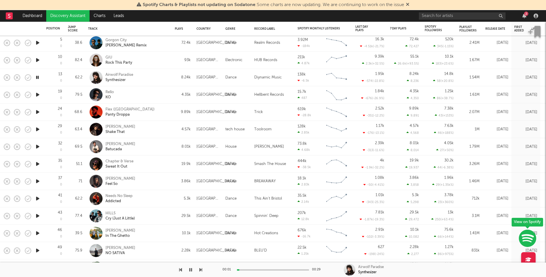
click at [274, 268] on div "00:01 00:29" at bounding box center [273, 270] width 101 height 14
click at [274, 270] on div at bounding box center [273, 270] width 72 height 1
click at [38, 93] on icon "button" at bounding box center [38, 94] width 6 height 7
click at [267, 271] on div "00:01 00:29" at bounding box center [273, 270] width 101 height 14
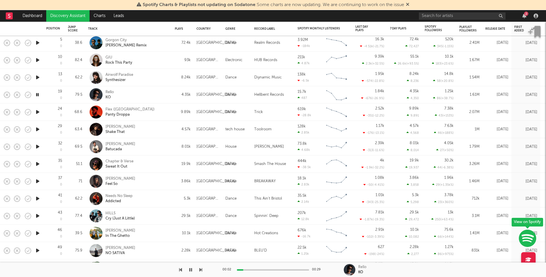
click at [268, 270] on div at bounding box center [273, 270] width 72 height 1
click at [38, 111] on icon "button" at bounding box center [38, 112] width 6 height 7
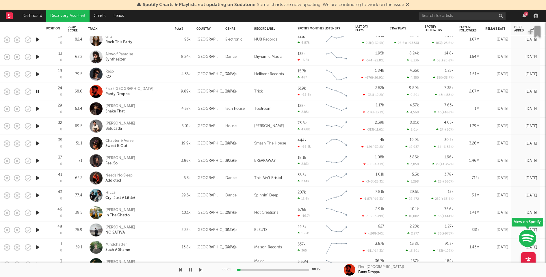
click at [265, 270] on div at bounding box center [273, 270] width 72 height 1
click at [38, 108] on icon "button" at bounding box center [38, 108] width 6 height 7
click at [273, 270] on div at bounding box center [273, 270] width 72 height 1
click at [38, 125] on icon "button" at bounding box center [38, 126] width 6 height 7
click at [39, 143] on icon "button" at bounding box center [38, 143] width 6 height 7
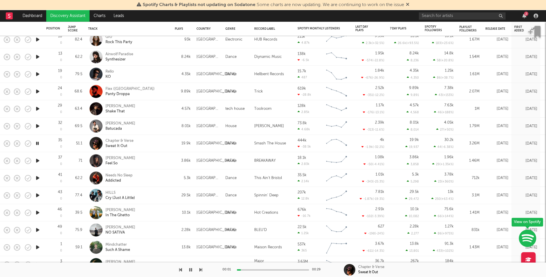
click at [262, 270] on div at bounding box center [273, 270] width 72 height 1
click at [38, 160] on icon "button" at bounding box center [38, 160] width 6 height 7
click at [263, 271] on div "00:01 00:14" at bounding box center [273, 270] width 101 height 14
click at [272, 268] on div "00:01 00:14" at bounding box center [273, 270] width 101 height 14
click at [274, 270] on div at bounding box center [273, 270] width 72 height 1
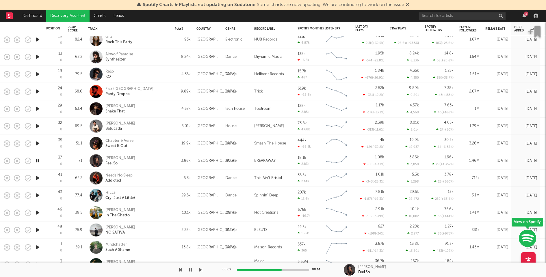
click at [41, 175] on icon "button" at bounding box center [38, 178] width 6 height 7
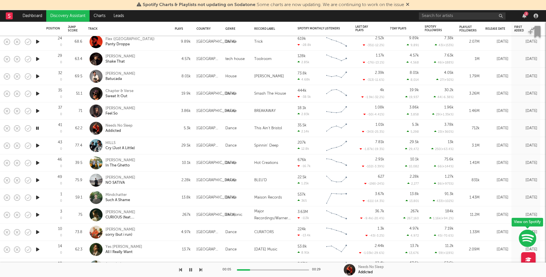
click at [38, 145] on icon "button" at bounding box center [38, 145] width 6 height 7
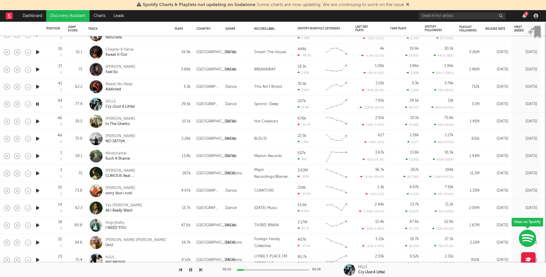
click at [37, 121] on icon "button" at bounding box center [38, 121] width 6 height 7
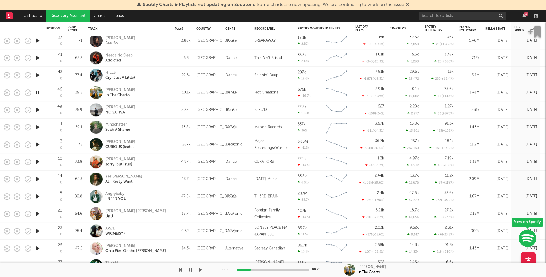
click at [38, 108] on icon "button" at bounding box center [38, 109] width 6 height 7
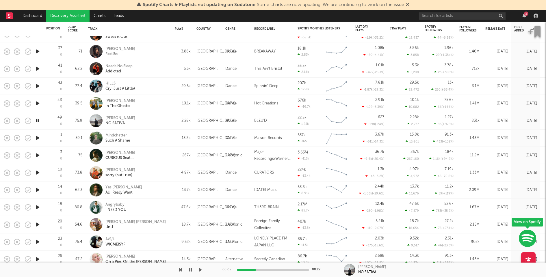
click at [38, 138] on icon "button" at bounding box center [38, 138] width 6 height 7
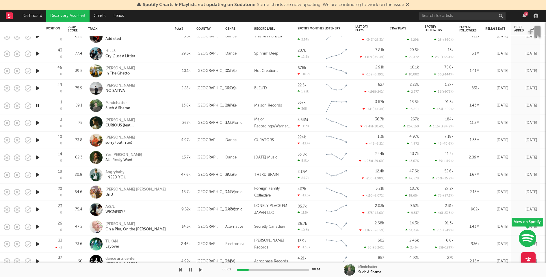
click at [268, 270] on div at bounding box center [273, 270] width 72 height 1
click at [39, 121] on icon "button" at bounding box center [38, 122] width 6 height 7
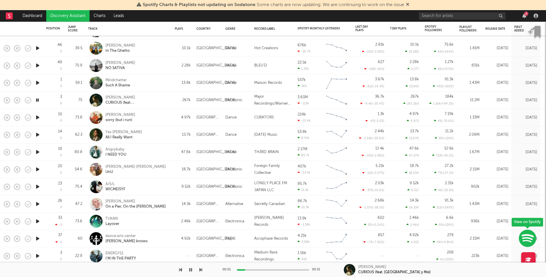
click at [38, 116] on icon "button" at bounding box center [38, 117] width 6 height 7
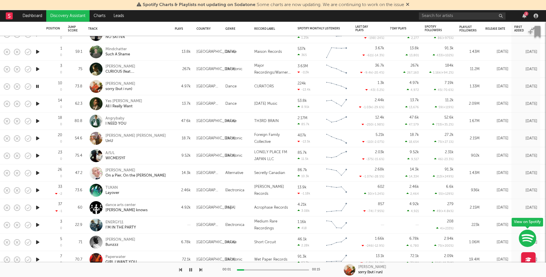
click at [38, 104] on icon "button" at bounding box center [38, 103] width 6 height 7
click at [38, 120] on icon "button" at bounding box center [38, 121] width 6 height 7
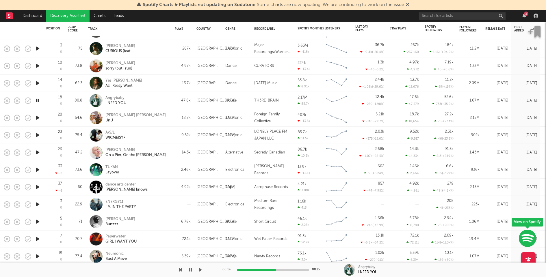
click at [38, 117] on icon "button" at bounding box center [38, 117] width 6 height 7
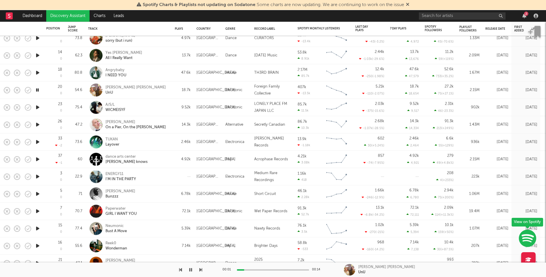
click at [38, 107] on icon "button" at bounding box center [38, 107] width 6 height 7
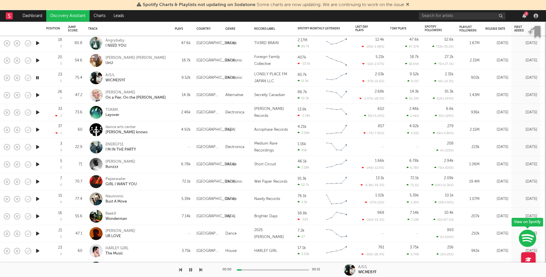
click at [38, 94] on icon "button" at bounding box center [38, 95] width 6 height 7
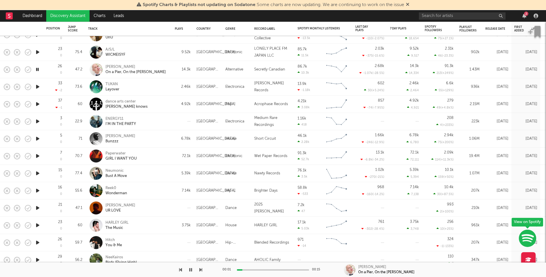
click at [38, 87] on icon "button" at bounding box center [38, 86] width 6 height 7
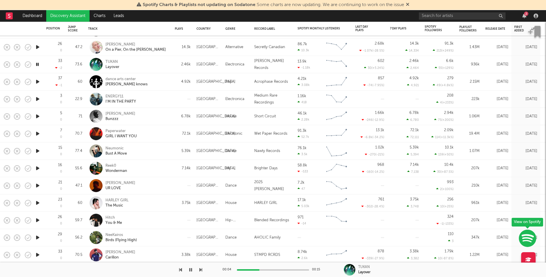
click at [285, 270] on div at bounding box center [273, 270] width 72 height 1
click at [157, 63] on div "TUKAN Layover" at bounding box center [136, 64] width 62 height 10
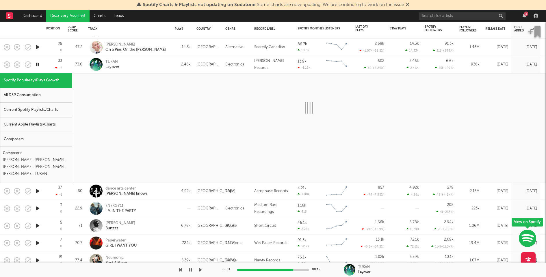
click at [40, 113] on div "Current Spotify Playlists/Charts" at bounding box center [36, 110] width 72 height 15
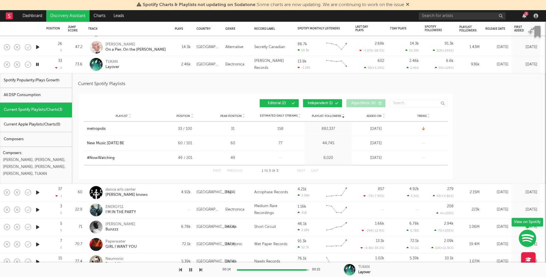
click at [155, 63] on div "TUKAN Layover" at bounding box center [136, 64] width 62 height 10
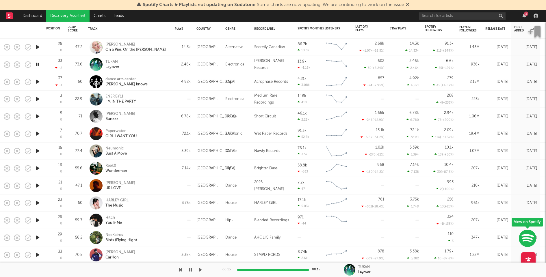
click at [35, 80] on icon "button" at bounding box center [38, 81] width 6 height 7
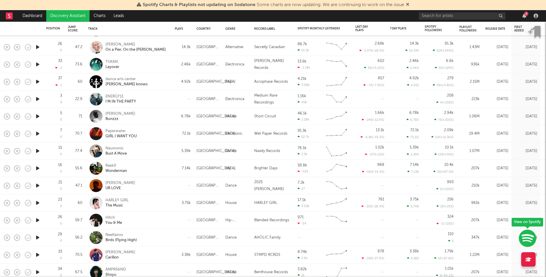
click at [38, 131] on icon "button" at bounding box center [38, 133] width 6 height 7
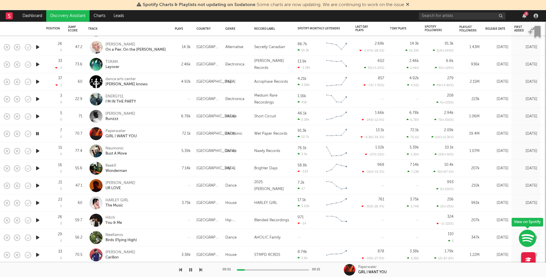
click at [37, 99] on icon "button" at bounding box center [38, 99] width 6 height 7
click at [153, 94] on div "ENERGY11 I'M IN THE PARTY" at bounding box center [136, 99] width 62 height 10
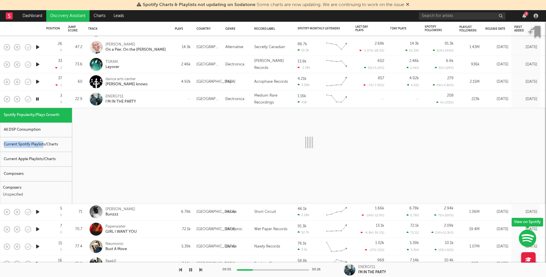
click at [44, 141] on div "Current Spotify Playlists/Charts" at bounding box center [36, 145] width 72 height 15
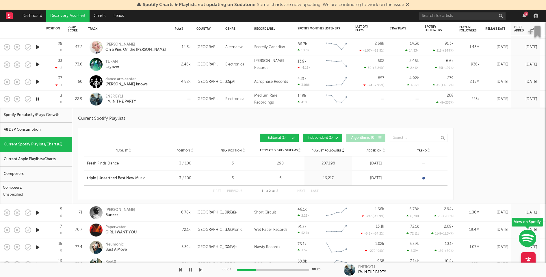
click at [152, 101] on div "ENERGY11 I'M IN THE PARTY" at bounding box center [136, 99] width 62 height 10
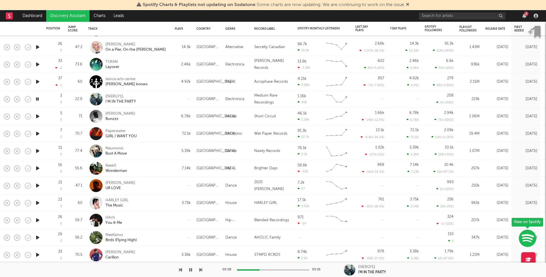
click at [36, 133] on icon "button" at bounding box center [38, 133] width 6 height 7
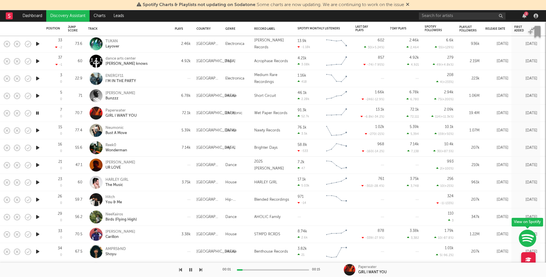
click at [38, 96] on icon "button" at bounding box center [38, 95] width 6 height 7
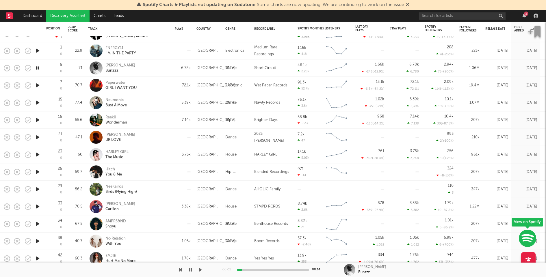
click at [38, 102] on icon "button" at bounding box center [38, 102] width 6 height 7
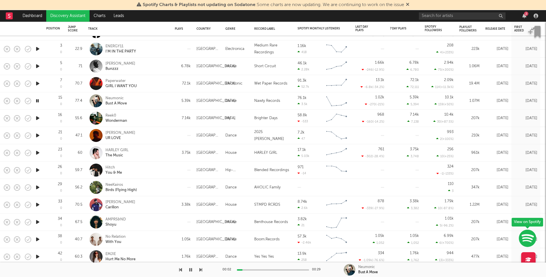
click at [38, 118] on icon "button" at bounding box center [38, 118] width 6 height 7
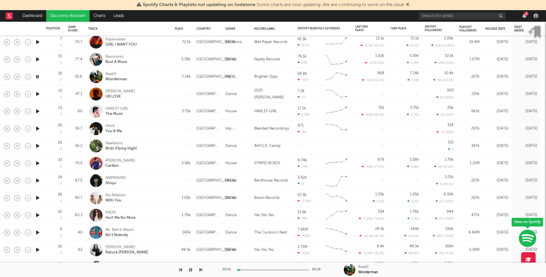
click at [38, 90] on icon "button" at bounding box center [38, 93] width 6 height 7
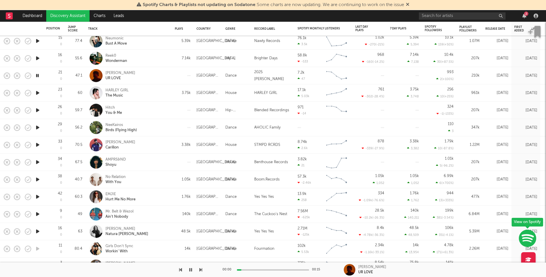
click at [38, 92] on icon "button" at bounding box center [38, 93] width 6 height 7
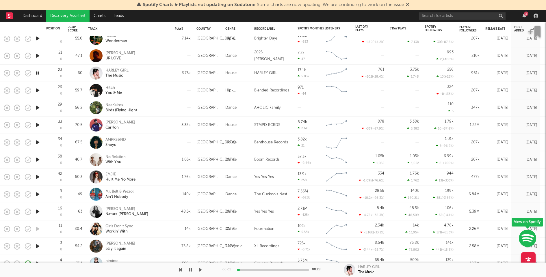
click at [39, 88] on icon "button" at bounding box center [38, 90] width 6 height 7
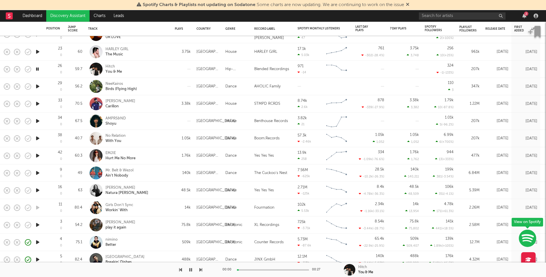
click at [38, 84] on icon "button" at bounding box center [38, 86] width 6 height 7
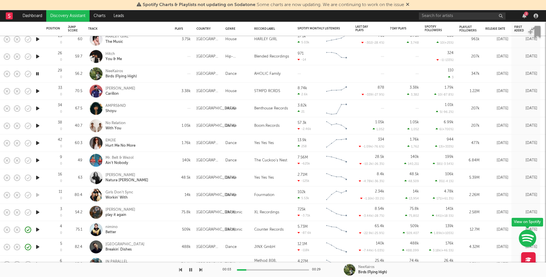
click at [286, 270] on div at bounding box center [273, 270] width 72 height 1
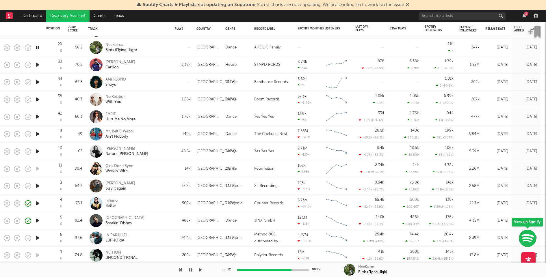
click at [38, 64] on icon "button" at bounding box center [38, 64] width 6 height 7
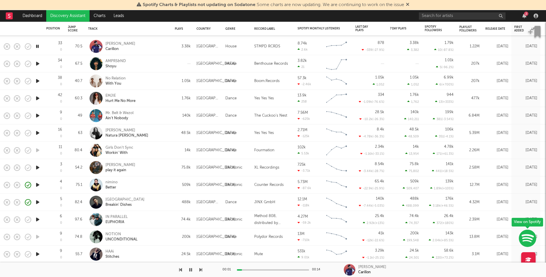
click at [38, 63] on icon "button" at bounding box center [38, 63] width 6 height 7
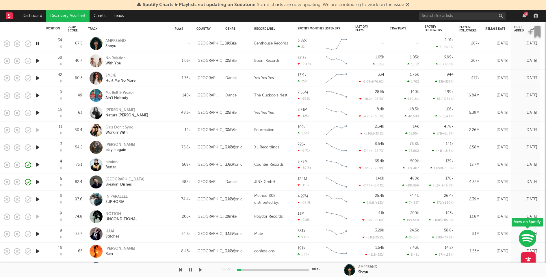
click at [38, 60] on icon "button" at bounding box center [38, 60] width 6 height 7
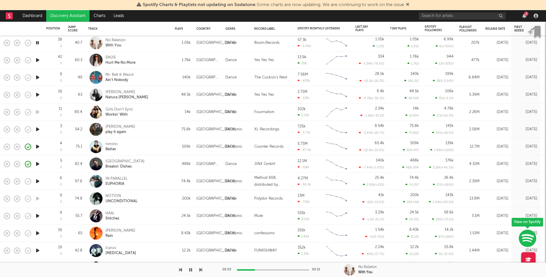
click at [38, 58] on icon "button" at bounding box center [38, 60] width 6 height 7
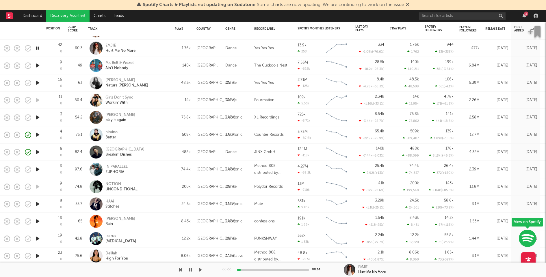
click at [38, 66] on icon "button" at bounding box center [38, 65] width 6 height 7
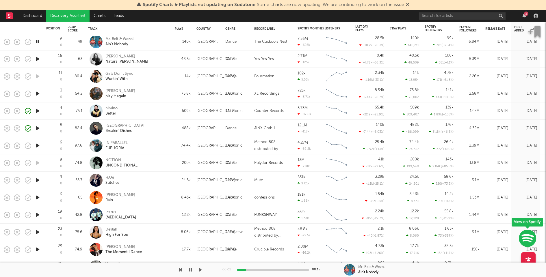
click at [38, 57] on icon "button" at bounding box center [38, 58] width 6 height 7
click at [38, 92] on icon "button" at bounding box center [38, 93] width 6 height 7
click at [148, 97] on div "Joy Orbison play it again" at bounding box center [136, 94] width 62 height 10
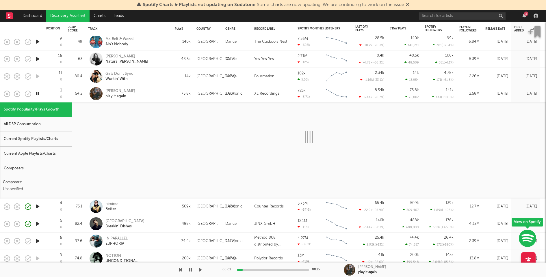
select select "1w"
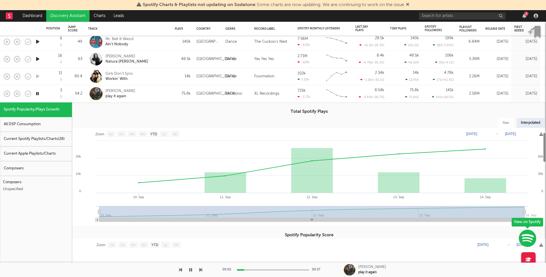
click at [48, 136] on div "Current Spotify Playlists/Charts ( 28 )" at bounding box center [36, 139] width 72 height 15
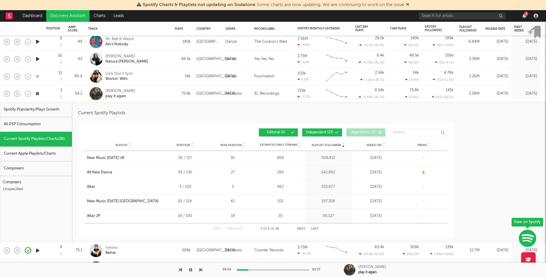
click at [150, 97] on div "Joy Orbison play it again" at bounding box center [136, 94] width 62 height 10
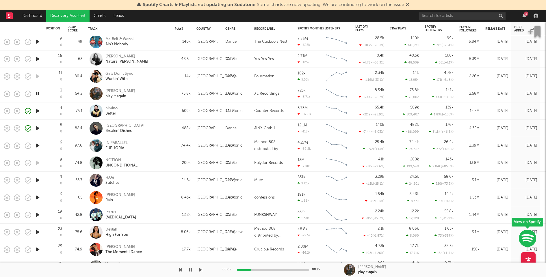
click at [160, 113] on div "nimino Better" at bounding box center [136, 111] width 62 height 10
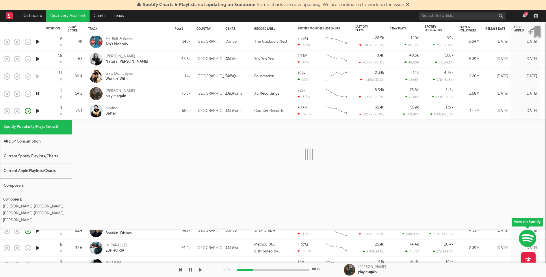
click at [34, 157] on div "Current Spotify Playlists/Charts" at bounding box center [36, 156] width 72 height 15
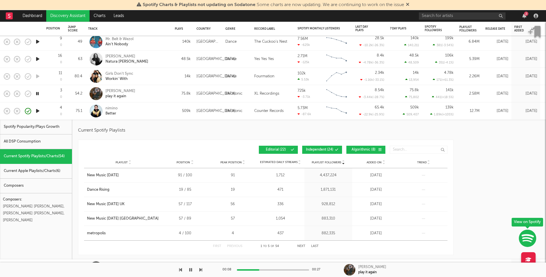
click at [150, 106] on div "nimino Better" at bounding box center [136, 111] width 62 height 10
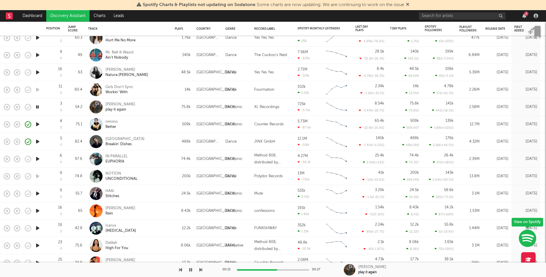
click at [289, 270] on div at bounding box center [273, 270] width 72 height 1
click at [37, 106] on icon "button" at bounding box center [37, 106] width 5 height 7
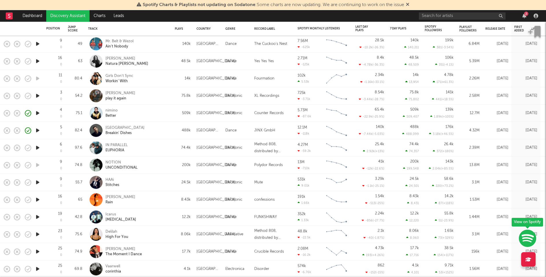
click at [34, 148] on div at bounding box center [38, 148] width 12 height 17
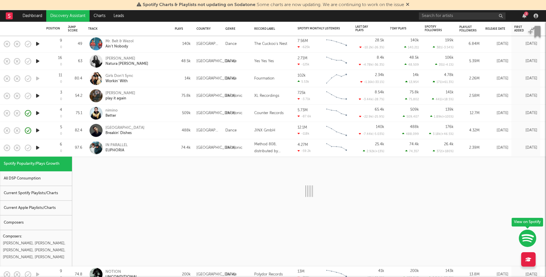
click at [38, 148] on icon "button" at bounding box center [38, 147] width 6 height 7
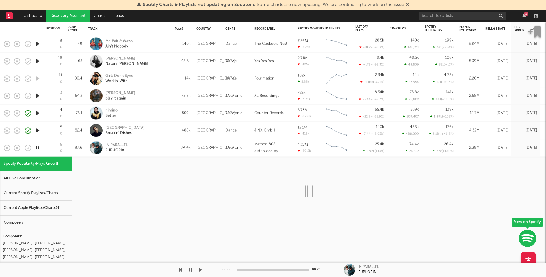
select select "1w"
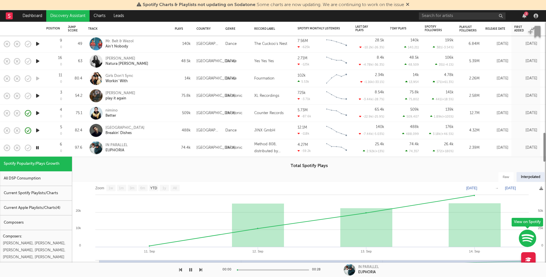
click at [163, 149] on div "IN PARALLEL EUPHORIA" at bounding box center [136, 148] width 62 height 10
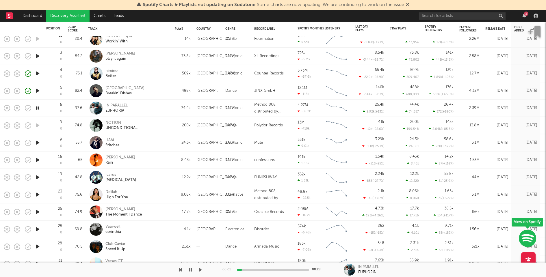
click at [38, 90] on icon "button" at bounding box center [38, 90] width 6 height 7
click at [38, 144] on icon "button" at bounding box center [38, 142] width 6 height 7
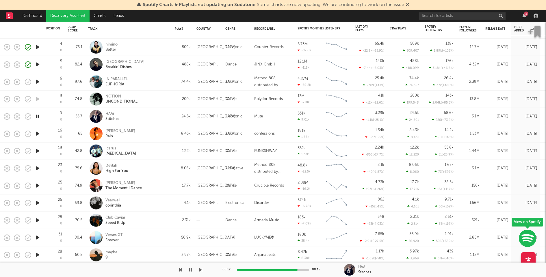
click at [37, 131] on icon "button" at bounding box center [38, 133] width 6 height 7
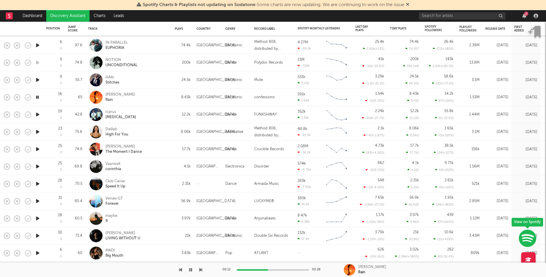
click at [37, 112] on icon "button" at bounding box center [38, 114] width 6 height 7
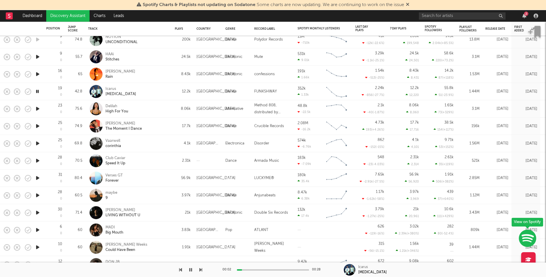
click at [152, 91] on div "Icarus Dopamine" at bounding box center [136, 91] width 62 height 10
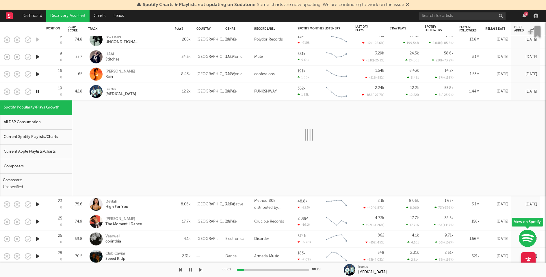
click at [51, 136] on div "Current Spotify Playlists/Charts" at bounding box center [36, 137] width 72 height 15
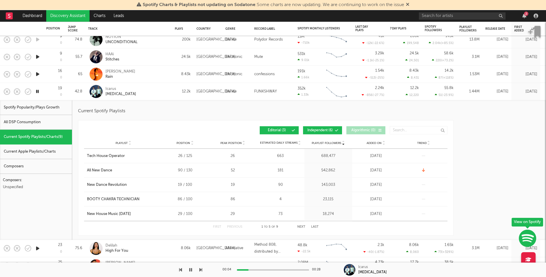
click at [147, 88] on div "Icarus Dopamine" at bounding box center [136, 91] width 62 height 10
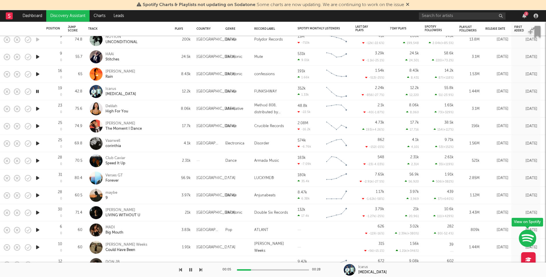
click at [150, 58] on div "HAAi Stitches" at bounding box center [136, 57] width 62 height 10
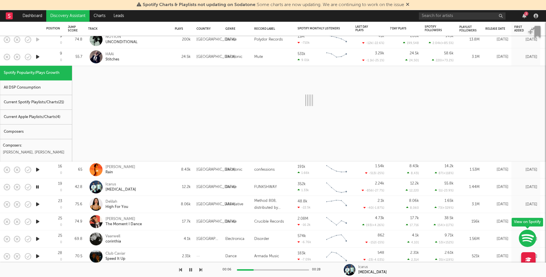
click at [40, 104] on div "Current Spotify Playlists/Charts ( 21 )" at bounding box center [36, 102] width 72 height 15
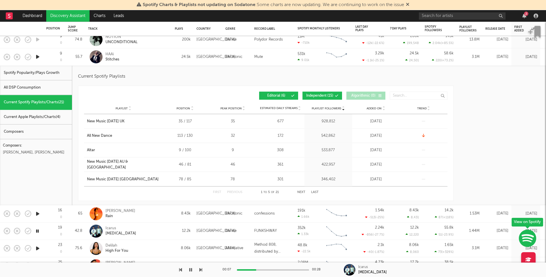
click at [318, 96] on span "Independent ( 15 )" at bounding box center [319, 95] width 27 height 3
click at [155, 62] on div "HAAi Stitches" at bounding box center [136, 57] width 62 height 10
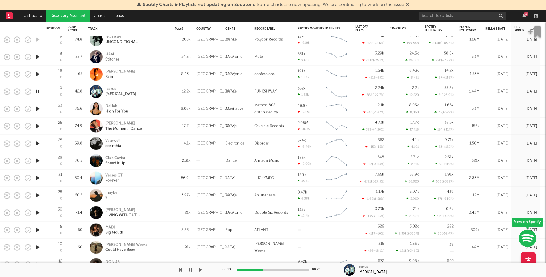
click at [37, 109] on icon "button" at bounding box center [38, 108] width 6 height 7
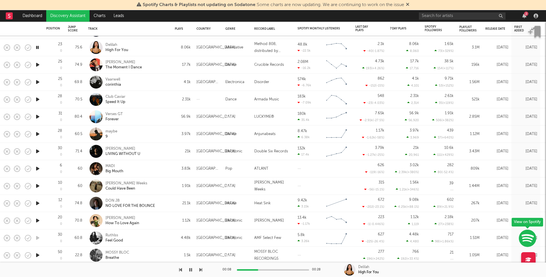
click at [37, 64] on icon "button" at bounding box center [38, 64] width 6 height 7
click at [40, 82] on icon "button" at bounding box center [38, 82] width 6 height 7
click at [39, 99] on icon "button" at bounding box center [38, 99] width 6 height 7
click at [37, 116] on icon "button" at bounding box center [38, 116] width 6 height 7
click at [271, 271] on div at bounding box center [273, 270] width 72 height 1
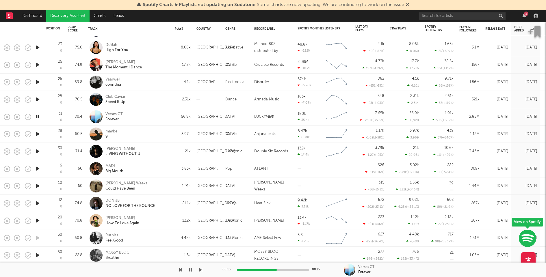
click at [296, 270] on div at bounding box center [273, 270] width 72 height 1
click at [38, 132] on icon "button" at bounding box center [38, 134] width 6 height 7
click at [38, 151] on icon "button" at bounding box center [38, 151] width 6 height 7
click at [38, 169] on icon "button" at bounding box center [38, 168] width 6 height 7
click at [38, 184] on icon "button" at bounding box center [38, 186] width 6 height 7
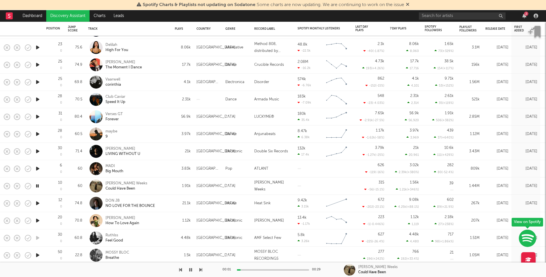
click at [38, 204] on icon "button" at bounding box center [38, 203] width 6 height 7
click at [268, 270] on div at bounding box center [273, 270] width 72 height 1
click at [286, 270] on div at bounding box center [273, 270] width 72 height 1
click at [38, 203] on icon "button" at bounding box center [37, 203] width 5 height 7
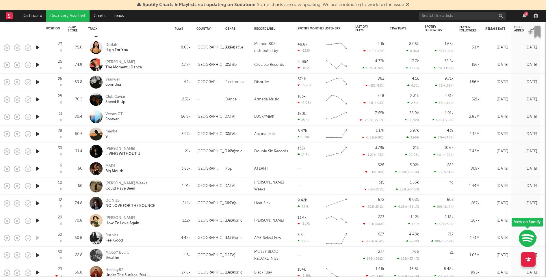
click at [38, 220] on icon "button" at bounding box center [38, 220] width 6 height 7
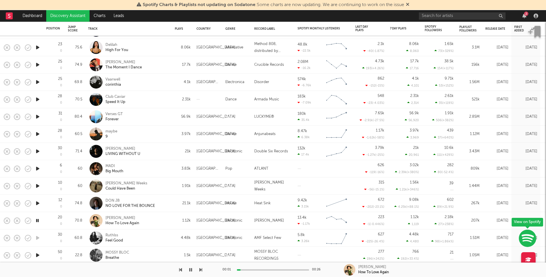
click at [276, 271] on div "00:01 00:26" at bounding box center [273, 270] width 101 height 14
click at [39, 257] on icon "button" at bounding box center [38, 255] width 6 height 7
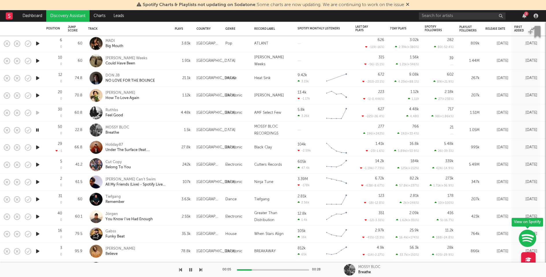
click at [37, 147] on icon "button" at bounding box center [38, 147] width 6 height 7
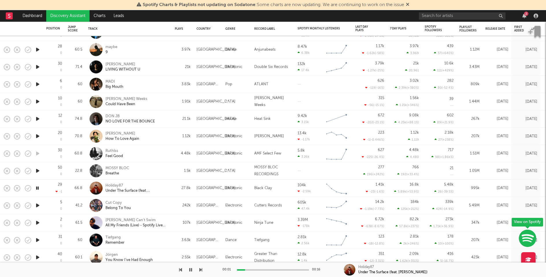
click at [37, 118] on icon "button" at bounding box center [38, 119] width 6 height 7
click at [176, 123] on div "21.1k" at bounding box center [183, 119] width 22 height 17
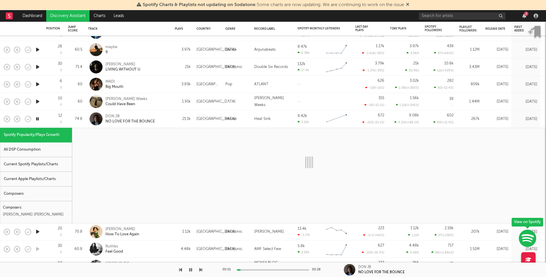
click at [40, 120] on div at bounding box center [38, 119] width 6 height 7
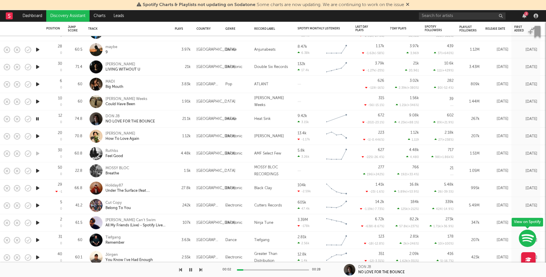
click at [38, 119] on icon "button" at bounding box center [37, 119] width 5 height 7
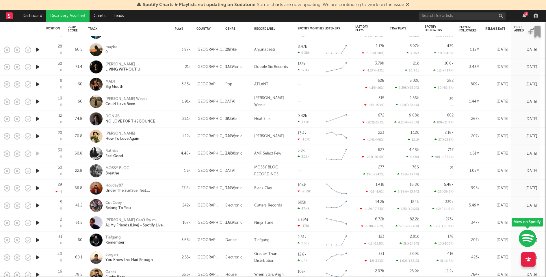
click at [173, 112] on div "21.1k" at bounding box center [183, 119] width 22 height 17
select select "1w"
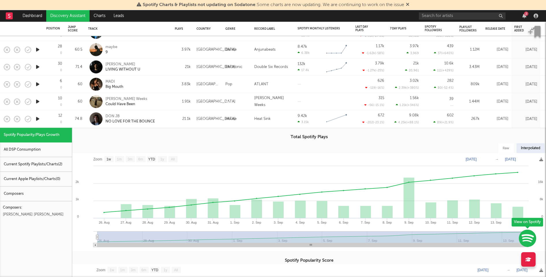
click at [57, 165] on div "Current Spotify Playlists/Charts ( 2 )" at bounding box center [36, 164] width 72 height 15
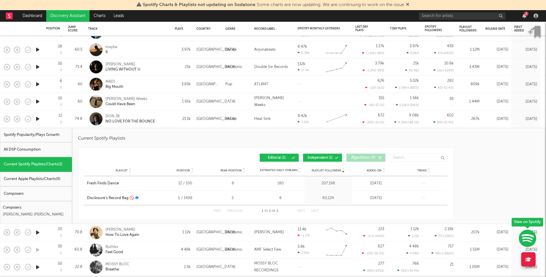
click at [176, 124] on div "21.1k" at bounding box center [183, 119] width 22 height 17
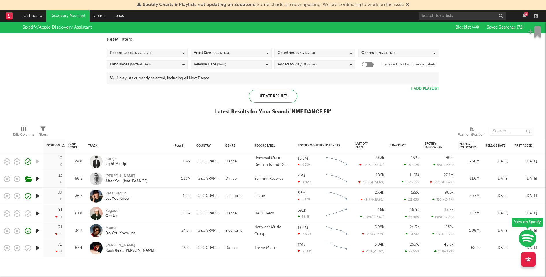
click at [38, 214] on icon "button" at bounding box center [38, 213] width 6 height 7
click at [265, 269] on div "00:01 00:26" at bounding box center [273, 270] width 101 height 14
click at [268, 270] on div at bounding box center [273, 270] width 72 height 1
click at [287, 270] on div at bounding box center [273, 270] width 72 height 1
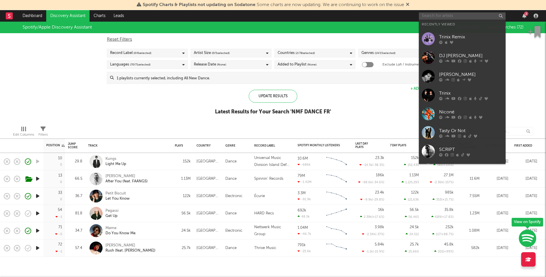
click at [486, 18] on input "text" at bounding box center [462, 15] width 87 height 7
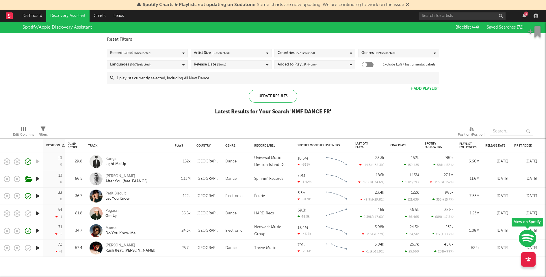
click at [80, 17] on link "Discovery Assistant" at bounding box center [67, 16] width 43 height 12
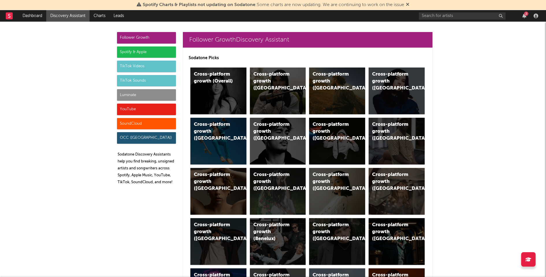
click at [143, 53] on div "Spotify & Apple" at bounding box center [146, 53] width 59 height 12
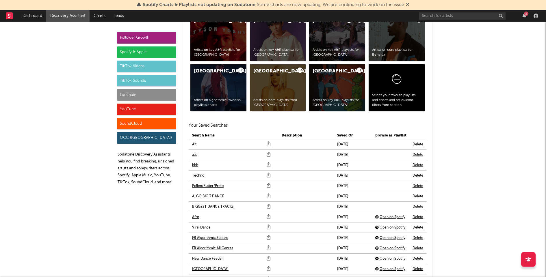
scroll to position [1203, 0]
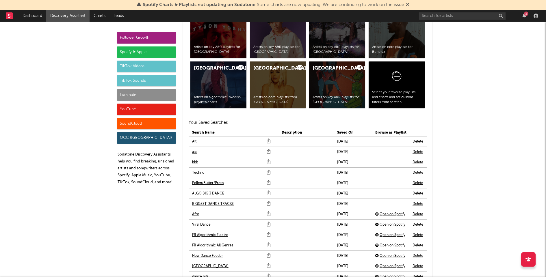
click at [215, 182] on link "Pollen/Butter/Proto" at bounding box center [207, 183] width 31 height 7
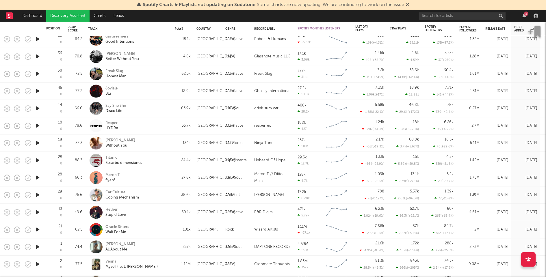
click at [38, 107] on icon "button" at bounding box center [38, 108] width 6 height 7
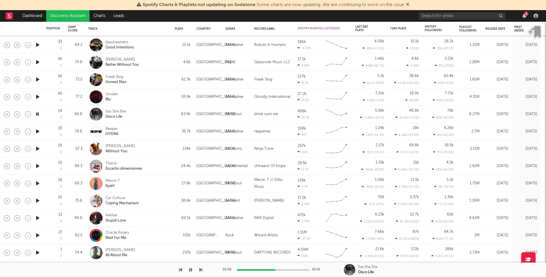
click at [38, 96] on icon "button" at bounding box center [38, 96] width 6 height 7
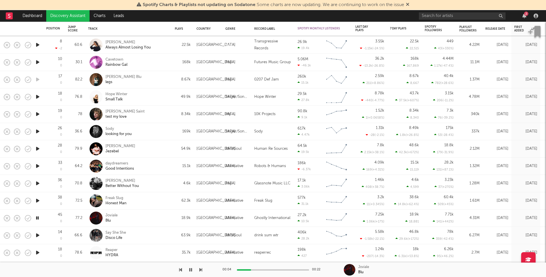
click at [38, 199] on icon "button" at bounding box center [38, 200] width 6 height 7
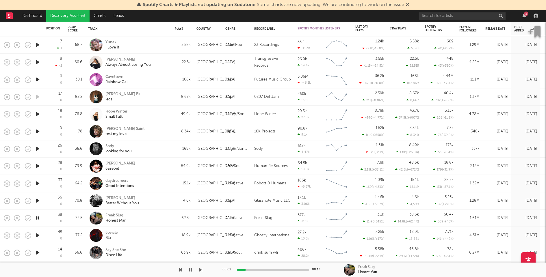
click at [155, 221] on div "Freak Slug Honest Man" at bounding box center [136, 218] width 62 height 10
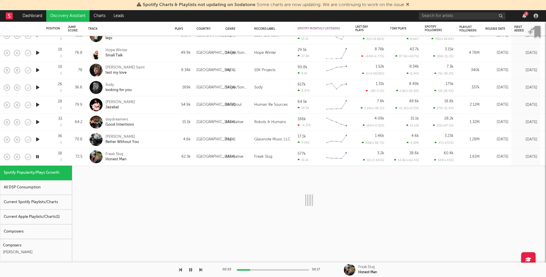
click at [51, 205] on div "Current Spotify Playlists/Charts" at bounding box center [36, 202] width 72 height 15
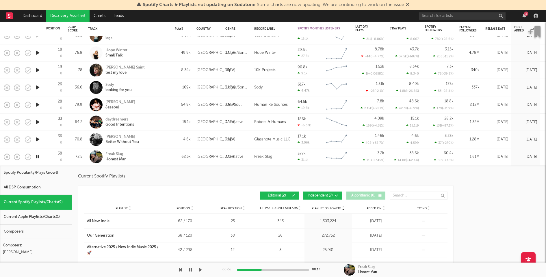
click at [37, 139] on icon "button" at bounding box center [38, 139] width 6 height 7
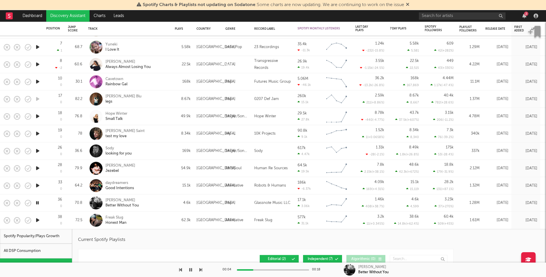
click at [38, 185] on icon "button" at bounding box center [38, 185] width 6 height 7
click at [165, 184] on div "daydreamers Good Intentions" at bounding box center [136, 186] width 62 height 10
select select "1w"
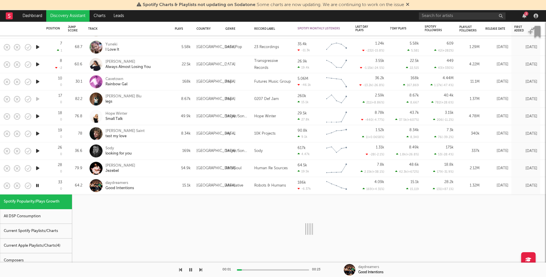
click at [36, 228] on div "Current Spotify Playlists/Charts" at bounding box center [36, 231] width 72 height 15
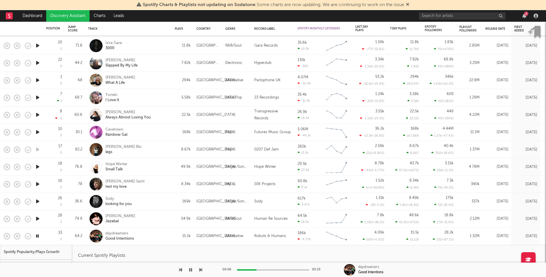
click at [36, 218] on icon "button" at bounding box center [38, 219] width 6 height 7
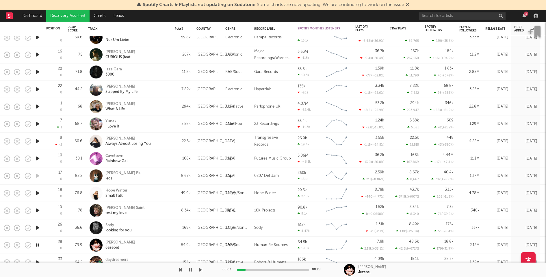
click at [38, 229] on icon "button" at bounding box center [38, 228] width 6 height 7
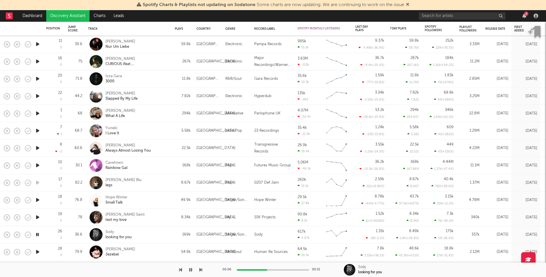
click at [38, 216] on icon "button" at bounding box center [38, 217] width 6 height 7
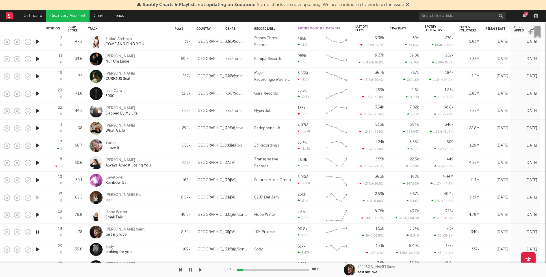
click at [160, 233] on div "[PERSON_NAME] Saint test my love" at bounding box center [136, 232] width 62 height 10
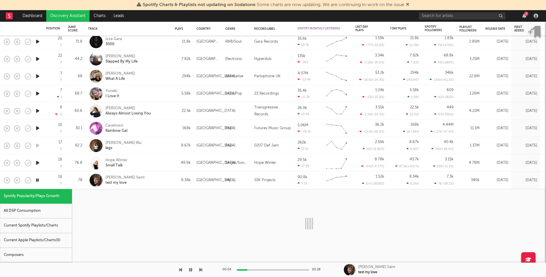
click at [58, 220] on div "Current Spotify Playlists/Charts" at bounding box center [36, 226] width 72 height 15
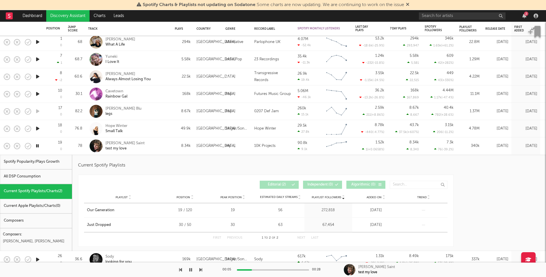
click at [159, 151] on div "[PERSON_NAME] Saint test my love" at bounding box center [128, 146] width 81 height 17
select select "1w"
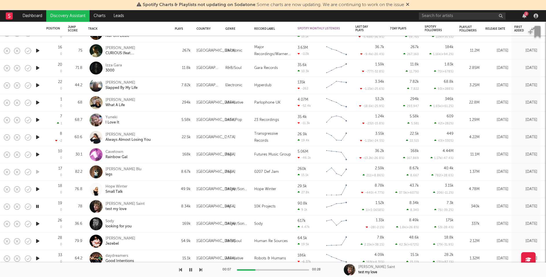
click at [38, 190] on icon "button" at bounding box center [38, 189] width 6 height 7
click at [144, 170] on div "[PERSON_NAME] Blu legs" at bounding box center [136, 172] width 62 height 10
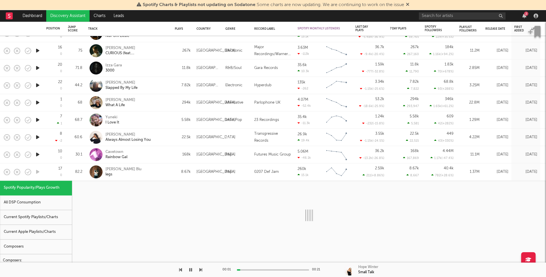
click at [43, 213] on div "Current Spotify Playlists/Charts" at bounding box center [36, 217] width 72 height 15
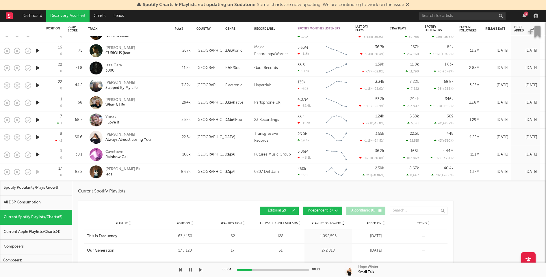
click at [134, 174] on div "[PERSON_NAME] Blu legs" at bounding box center [136, 172] width 62 height 10
select select "1w"
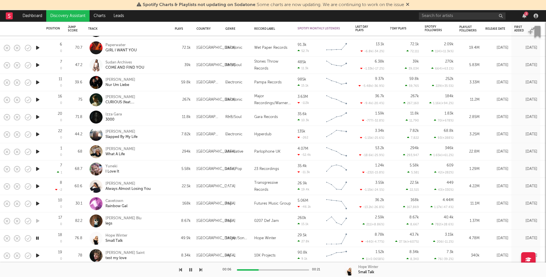
click at [37, 202] on icon "button" at bounding box center [38, 203] width 6 height 7
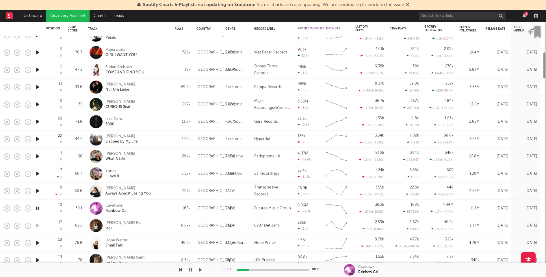
select select "1w"
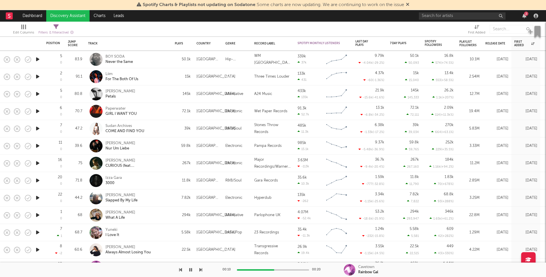
click at [38, 249] on icon "button" at bounding box center [38, 249] width 6 height 7
click at [39, 232] on icon "button" at bounding box center [38, 232] width 6 height 7
click at [139, 234] on div "Yuneki I Love It" at bounding box center [136, 233] width 62 height 10
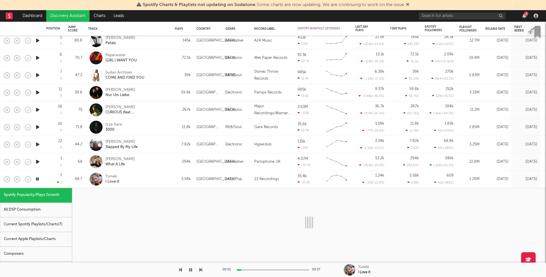
click at [32, 219] on div "Current Spotify Playlists/Charts ( 7 )" at bounding box center [36, 225] width 72 height 15
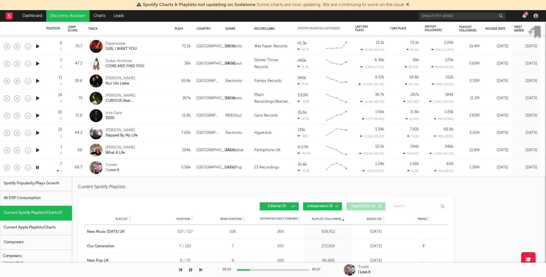
click at [36, 149] on icon "button" at bounding box center [38, 150] width 6 height 7
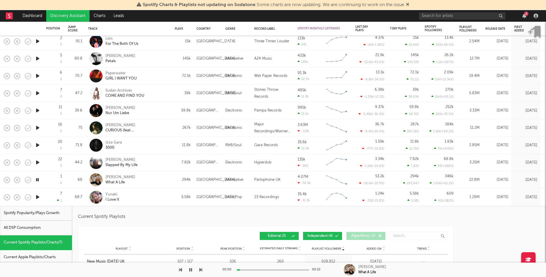
click at [160, 184] on div "[PERSON_NAME] What A Life" at bounding box center [136, 180] width 62 height 10
select select "1w"
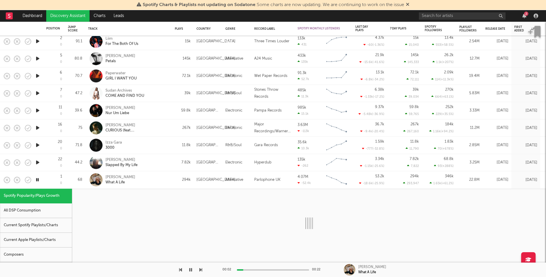
click at [41, 225] on div "Current Spotify Playlists/Charts" at bounding box center [36, 225] width 72 height 15
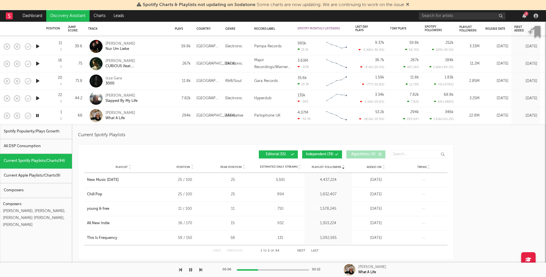
click at [310, 155] on span "Independent ( 39 )" at bounding box center [319, 154] width 27 height 3
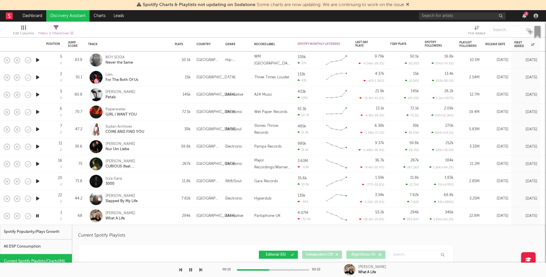
click at [38, 198] on icon "button" at bounding box center [38, 198] width 6 height 7
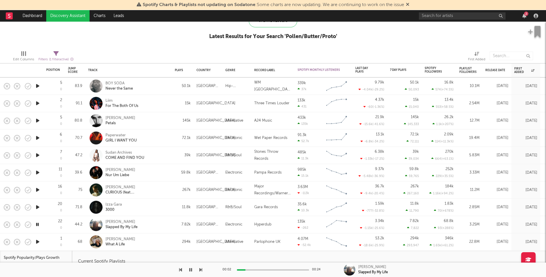
click at [271, 269] on div "00:02 00:24" at bounding box center [273, 270] width 101 height 14
click at [271, 270] on div at bounding box center [273, 270] width 72 height 1
click at [38, 207] on icon "button" at bounding box center [38, 207] width 6 height 7
click at [266, 270] on div at bounding box center [273, 270] width 72 height 1
click at [37, 189] on icon "button" at bounding box center [38, 190] width 6 height 7
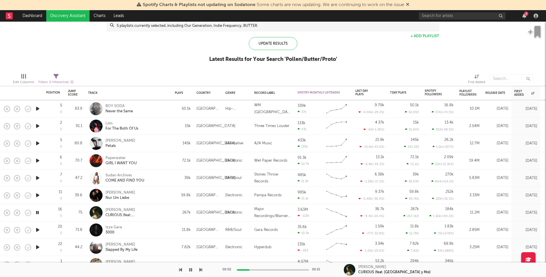
click at [38, 194] on icon "button" at bounding box center [38, 195] width 6 height 7
click at [37, 177] on icon "button" at bounding box center [38, 178] width 6 height 7
click at [38, 160] on icon "button" at bounding box center [38, 160] width 6 height 7
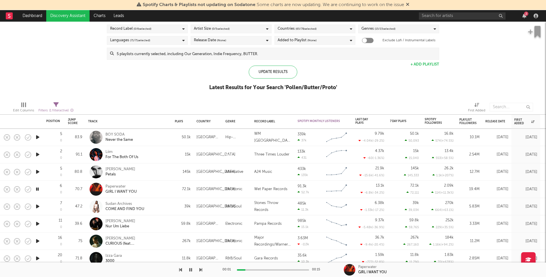
click at [172, 188] on div "72.1k" at bounding box center [183, 189] width 22 height 17
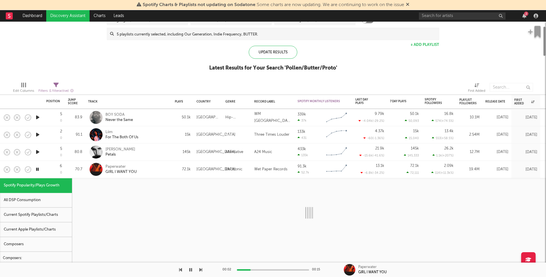
click at [54, 214] on div "Current Spotify Playlists/Charts" at bounding box center [36, 215] width 72 height 15
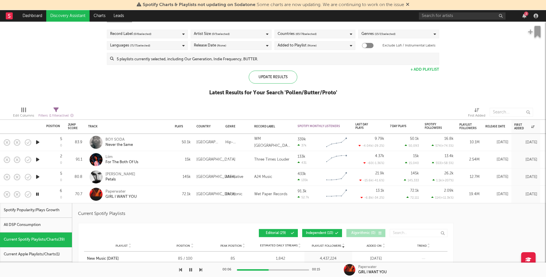
click at [37, 175] on icon "button" at bounding box center [38, 177] width 6 height 7
click at [38, 157] on icon "button" at bounding box center [38, 159] width 6 height 7
click at [37, 141] on icon "button" at bounding box center [38, 142] width 6 height 7
click at [263, 270] on div at bounding box center [273, 270] width 72 height 1
click at [151, 141] on div "BOY SODA Never the Same" at bounding box center [136, 142] width 62 height 10
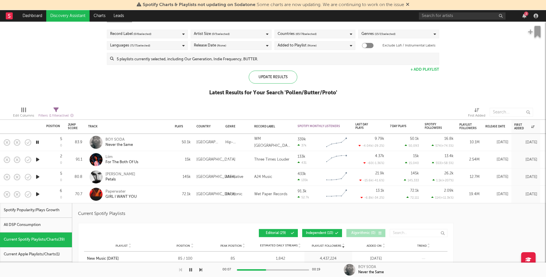
select select "1w"
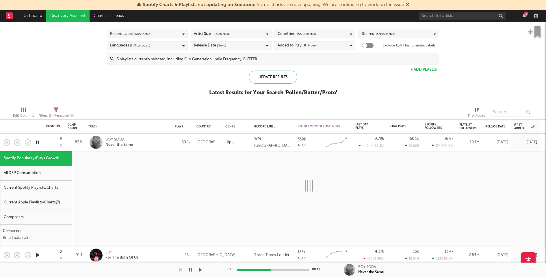
select select "1w"
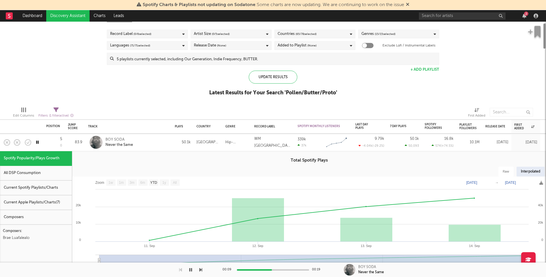
click at [53, 183] on div "Current Spotify Playlists/Charts" at bounding box center [36, 188] width 72 height 15
select select "1w"
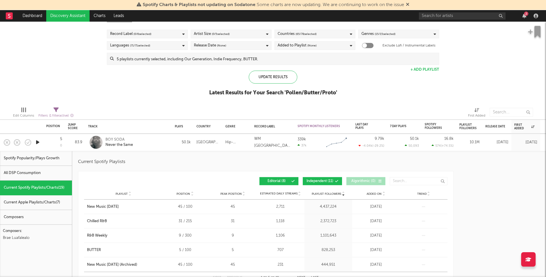
click at [153, 143] on div "BOY SODA Never the Same" at bounding box center [136, 142] width 62 height 10
select select "1w"
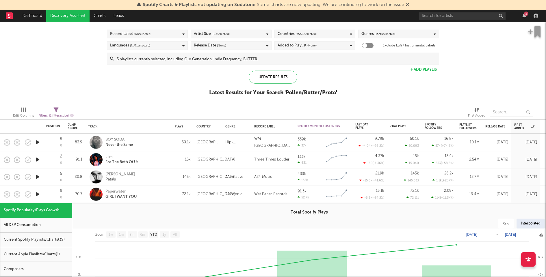
click at [169, 190] on div "Paperwater GIRL I WANT YOU" at bounding box center [128, 194] width 81 height 17
select select "1w"
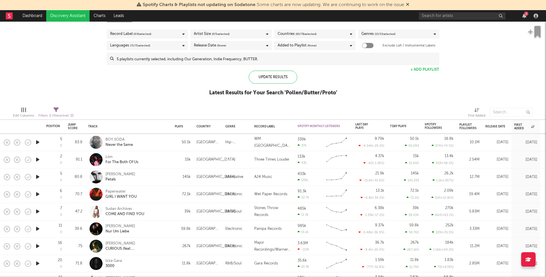
click at [167, 144] on div "BOY SODA Never the Same" at bounding box center [136, 142] width 62 height 10
select select "1w"
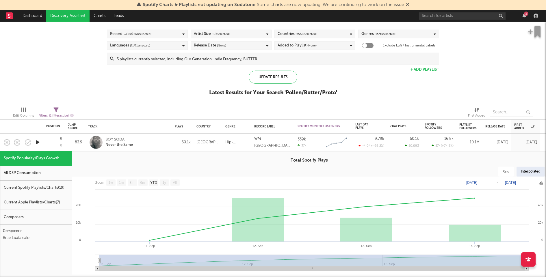
click at [56, 186] on div "Current Spotify Playlists/Charts ( 19 )" at bounding box center [36, 188] width 72 height 15
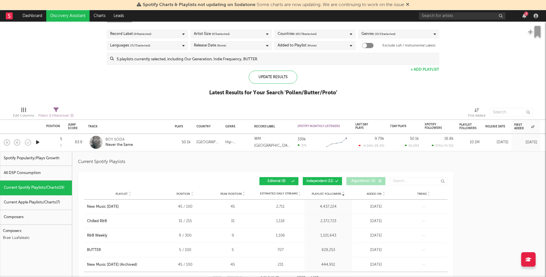
click at [327, 180] on span at bounding box center [327, 181] width 1 height 3
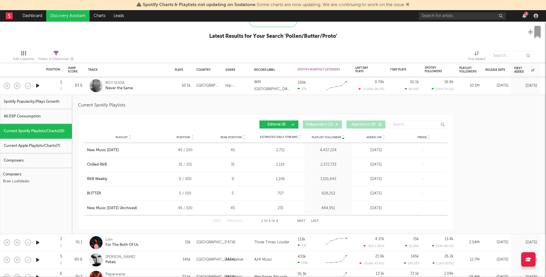
click at [301, 220] on button "Next" at bounding box center [301, 221] width 8 height 3
click at [231, 220] on button "Previous" at bounding box center [234, 221] width 15 height 3
